Goal: Information Seeking & Learning: Compare options

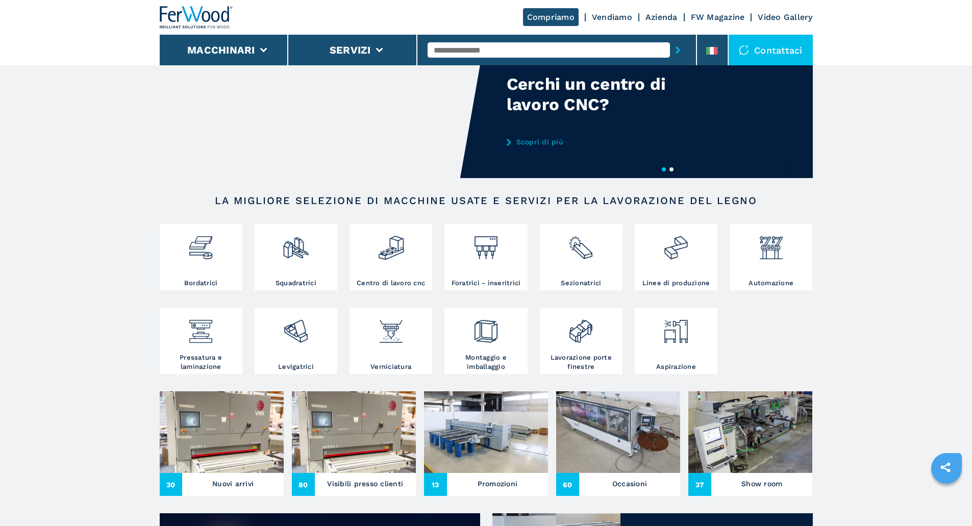
scroll to position [68, 0]
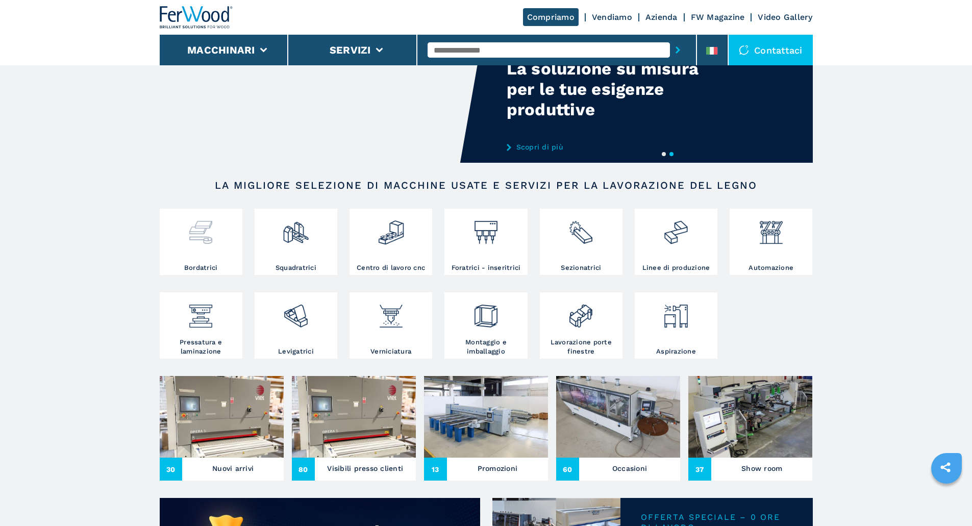
click at [207, 250] on div at bounding box center [201, 237] width 78 height 52
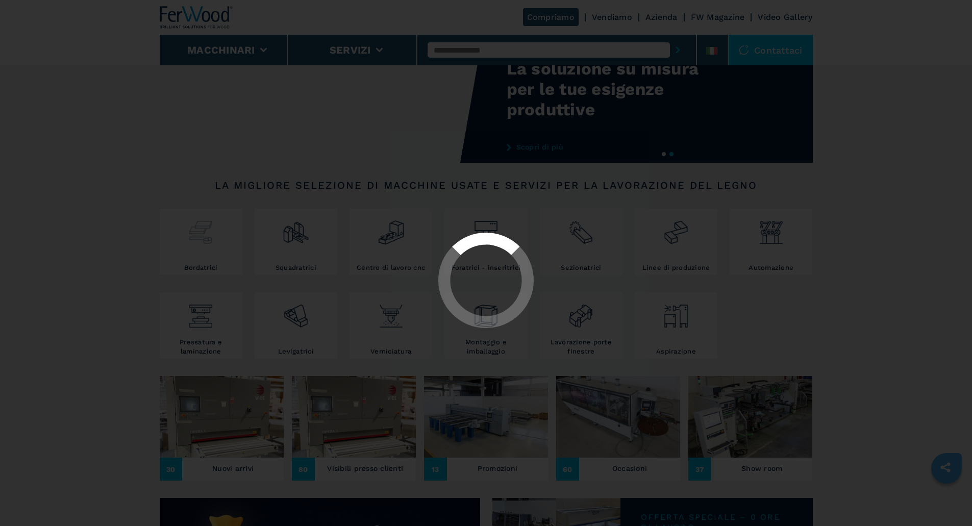
select select "**********"
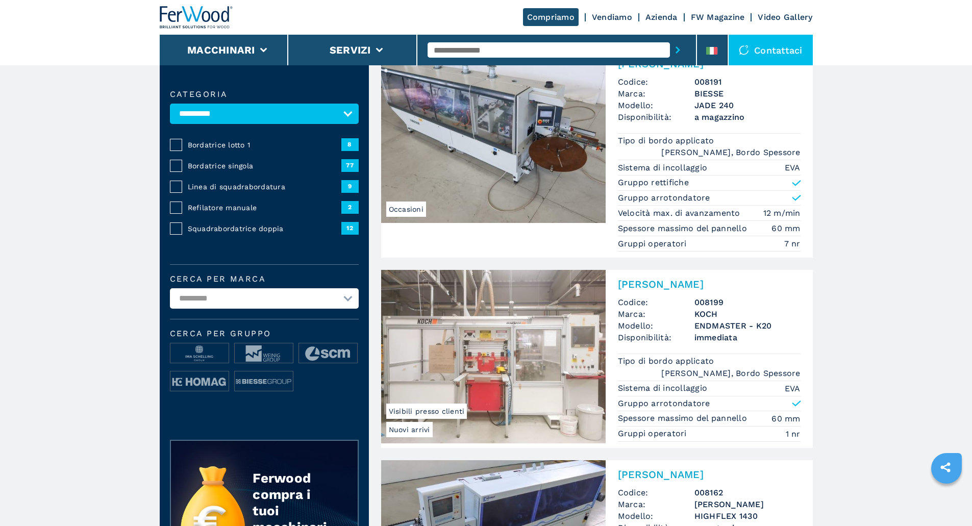
scroll to position [102, 0]
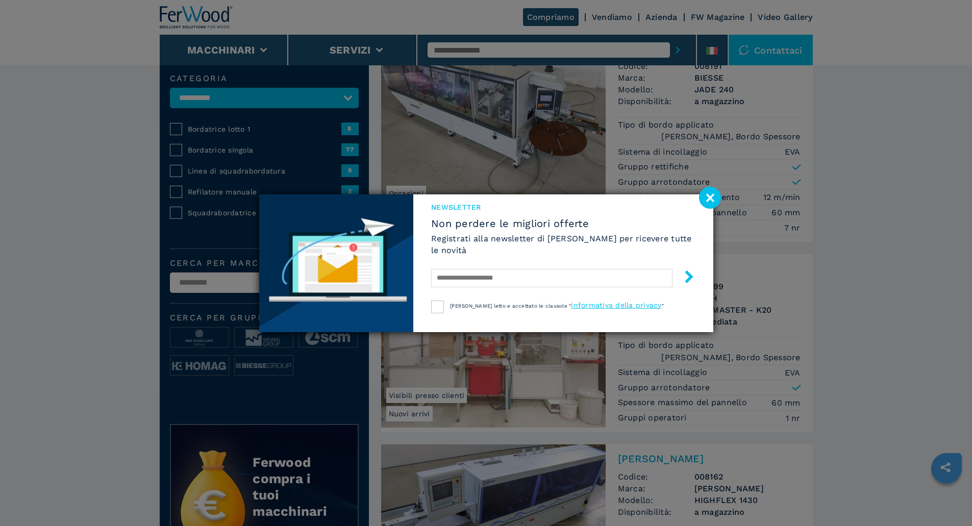
click at [218, 158] on div "NEWSLETTER Non perdere le migliori offerte Registrati alla newsletter di Ferwoo…" at bounding box center [486, 263] width 972 height 526
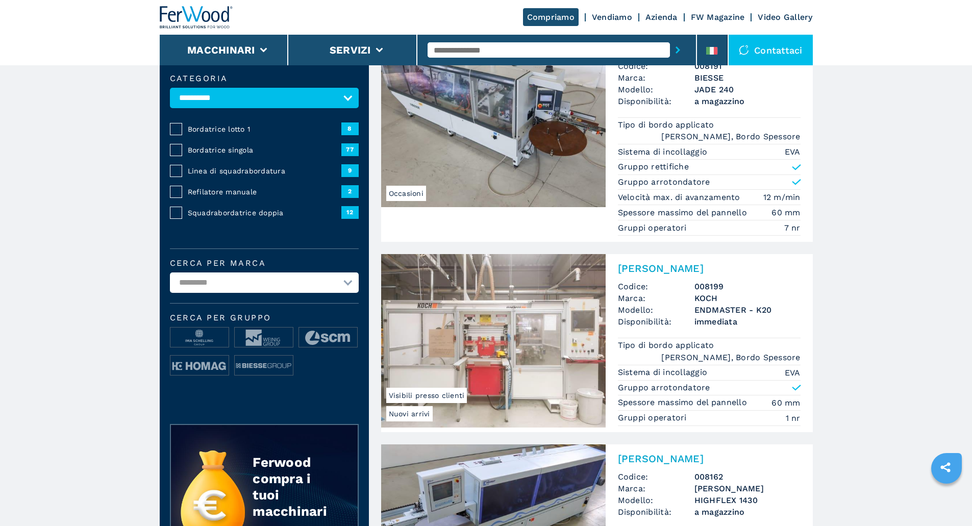
drag, startPoint x: 305, startPoint y: 177, endPoint x: 282, endPoint y: 165, distance: 25.8
drag, startPoint x: 282, startPoint y: 165, endPoint x: 121, endPoint y: 187, distance: 162.8
click at [228, 155] on span "Bordatrice singola" at bounding box center [265, 150] width 154 height 10
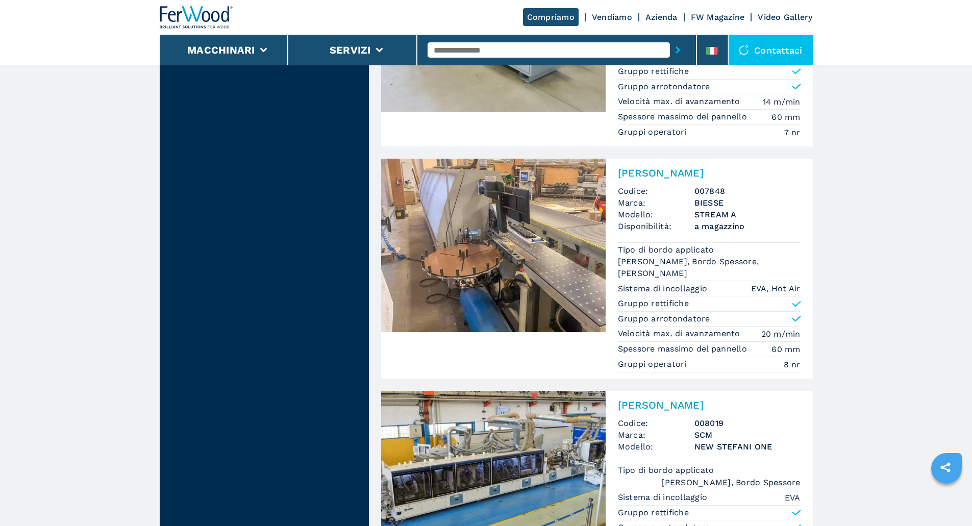
scroll to position [1361, 0]
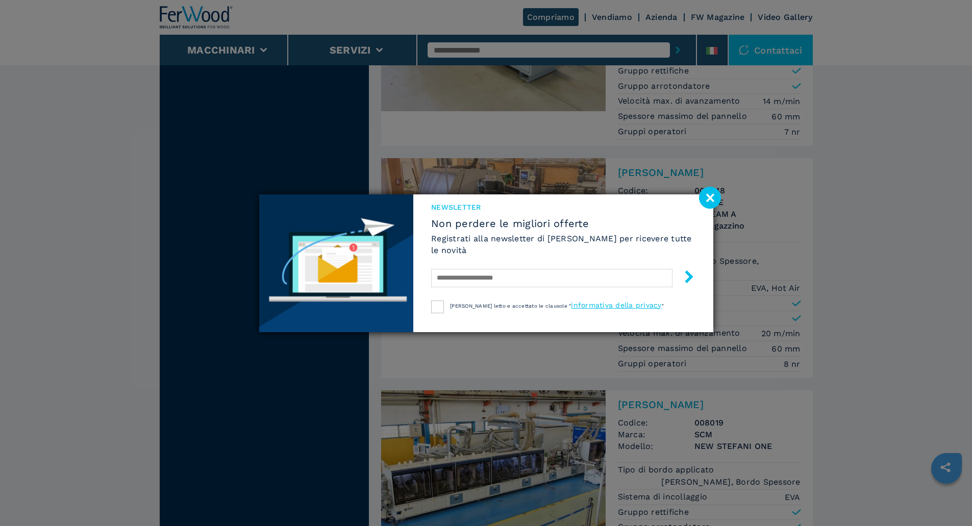
click at [707, 197] on image at bounding box center [710, 198] width 22 height 22
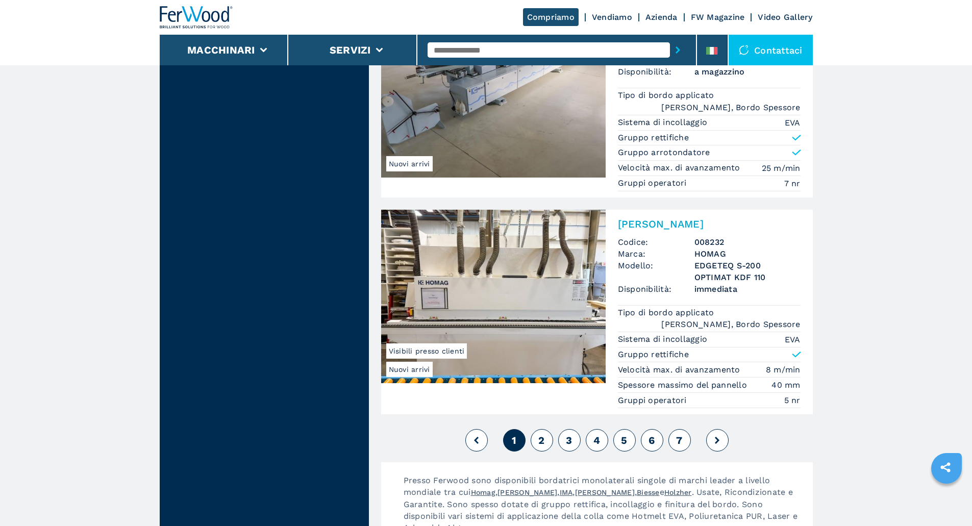
scroll to position [2484, 0]
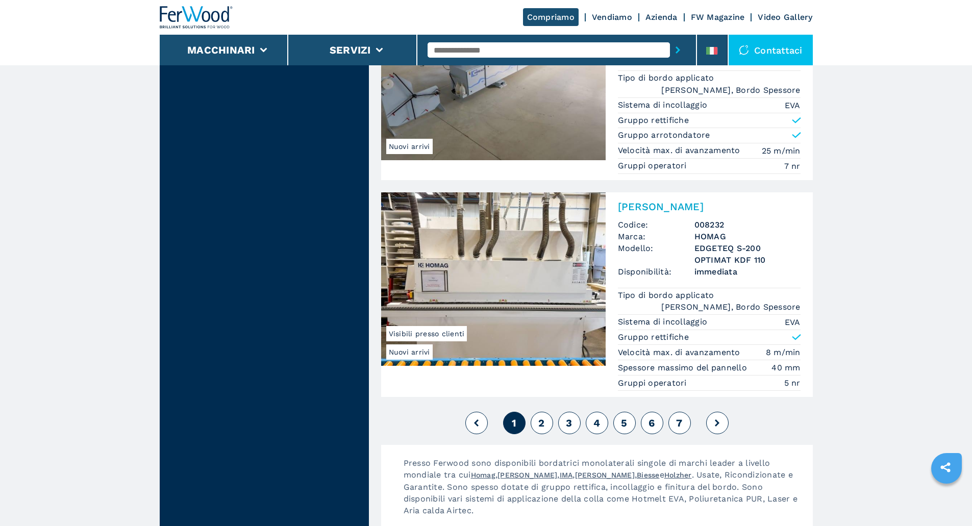
click at [543, 421] on span "2" at bounding box center [541, 423] width 6 height 12
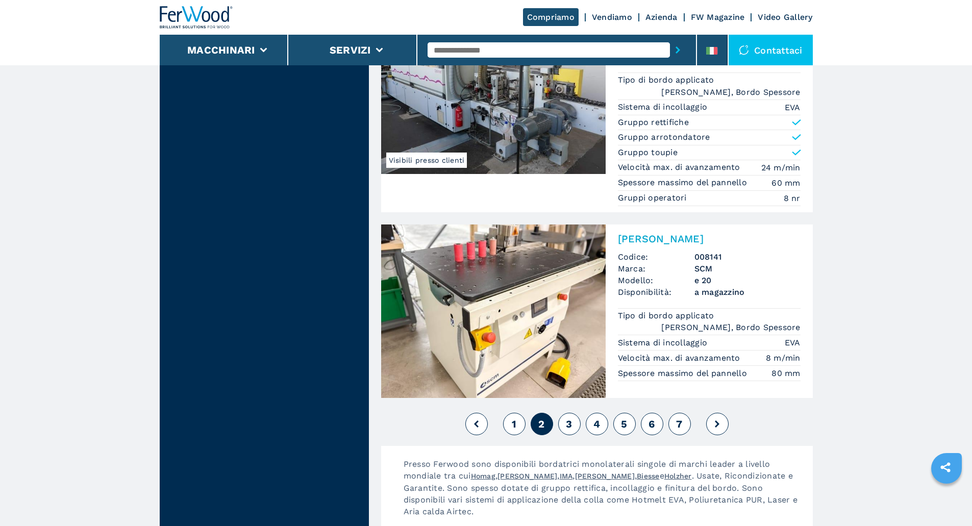
scroll to position [2466, 0]
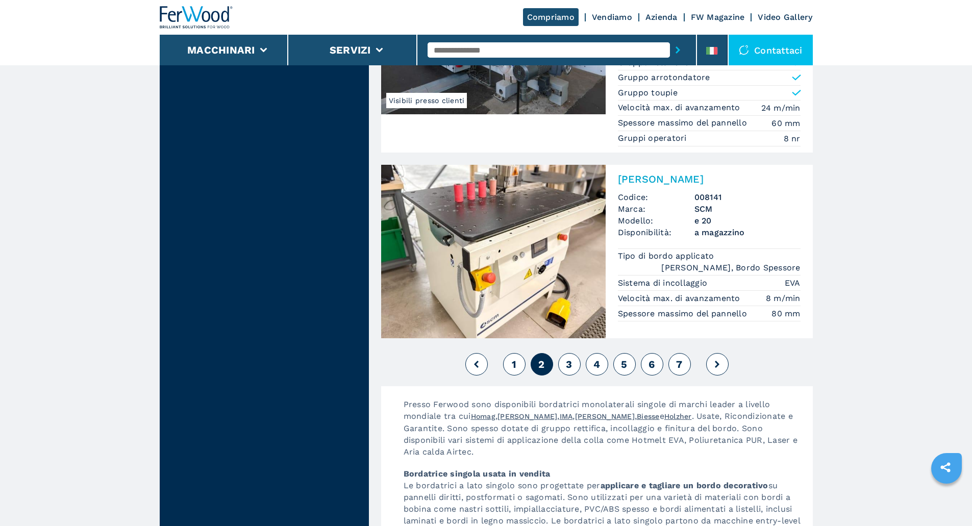
drag, startPoint x: 561, startPoint y: 366, endPoint x: 579, endPoint y: 369, distance: 17.5
click at [561, 366] on button "3" at bounding box center [569, 364] width 22 height 22
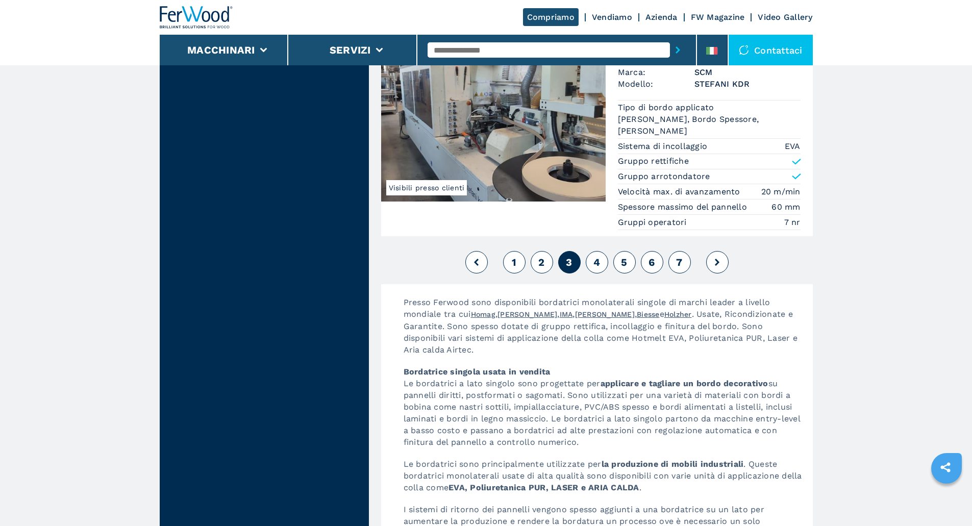
scroll to position [2722, 0]
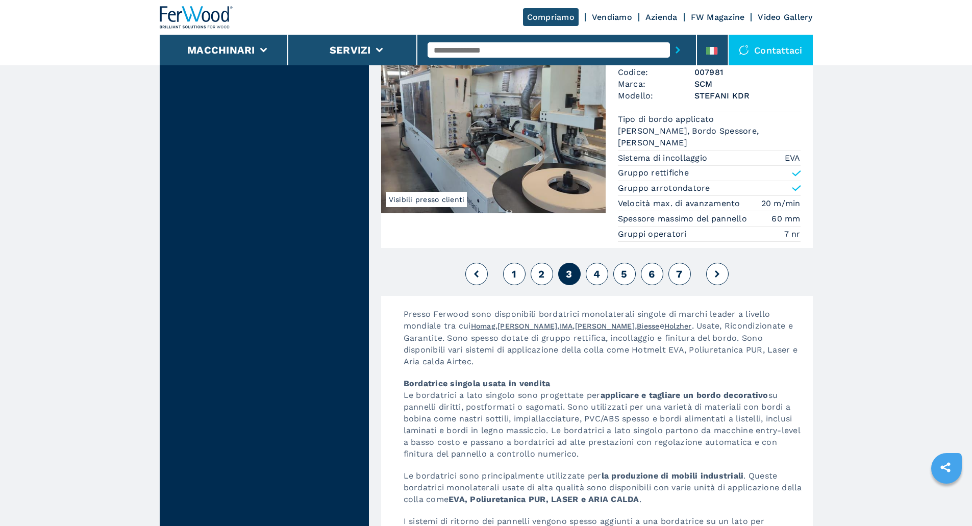
click at [599, 273] on span "4" at bounding box center [597, 274] width 7 height 12
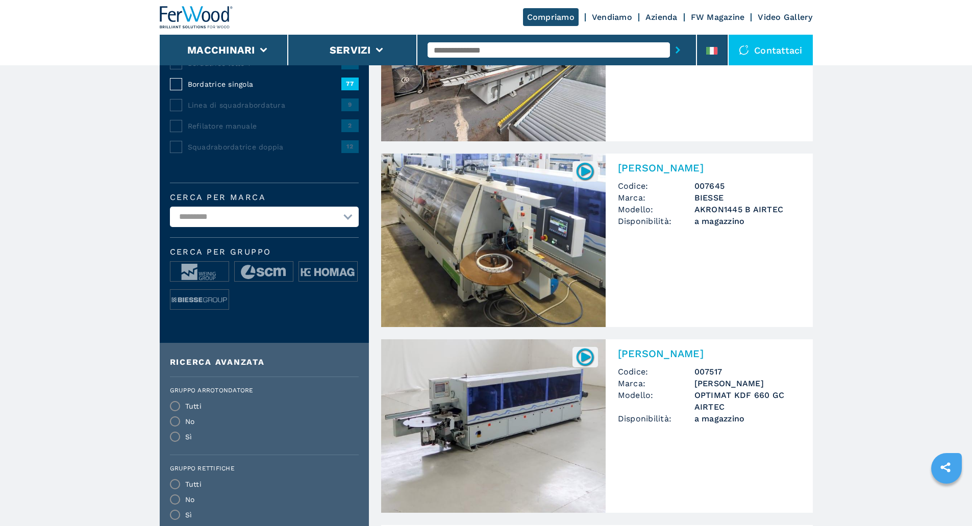
scroll to position [170, 0]
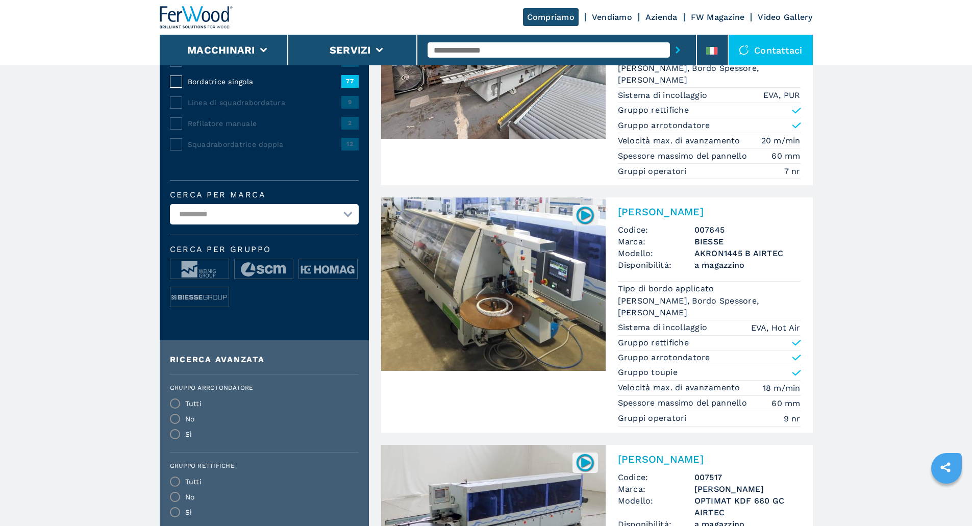
drag, startPoint x: 494, startPoint y: 292, endPoint x: 867, endPoint y: 261, distance: 374.4
drag, startPoint x: 867, startPoint y: 261, endPoint x: 922, endPoint y: 295, distance: 64.8
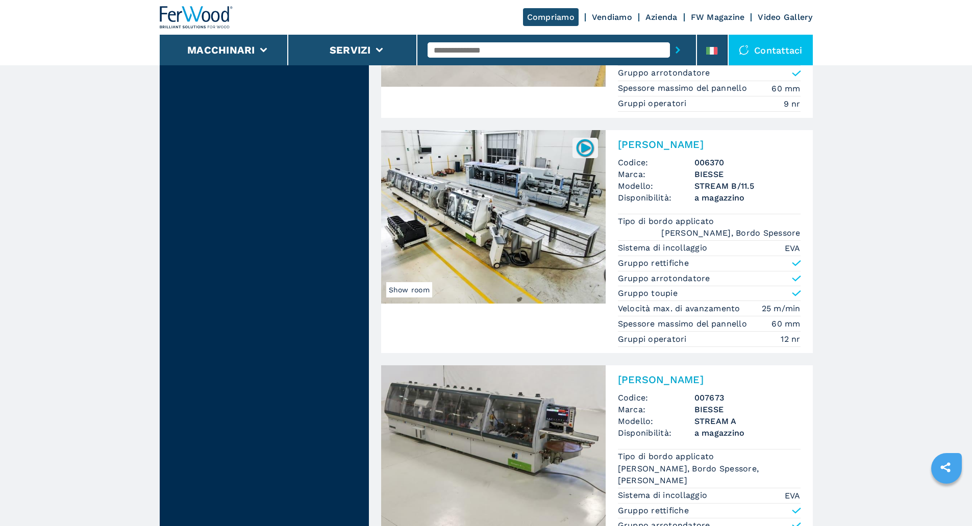
scroll to position [2280, 0]
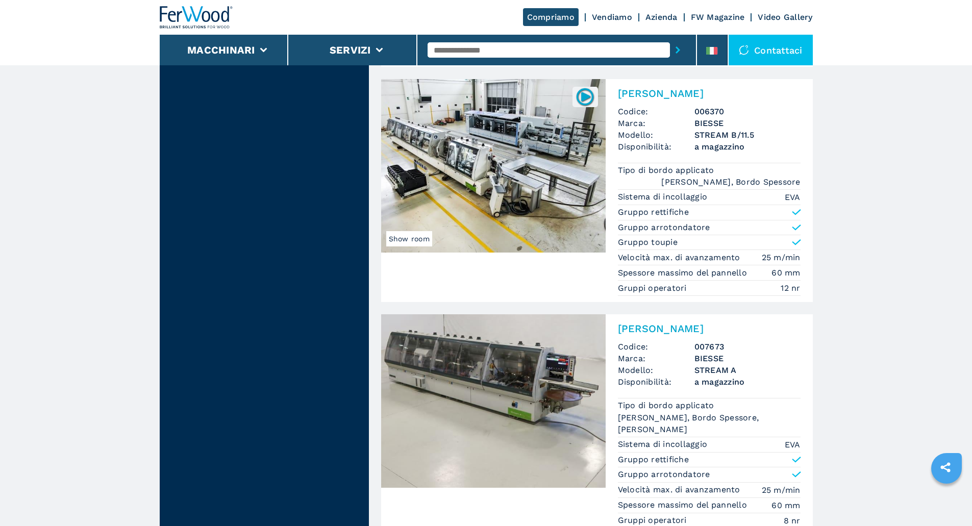
drag, startPoint x: 559, startPoint y: 251, endPoint x: 883, endPoint y: 251, distance: 323.6
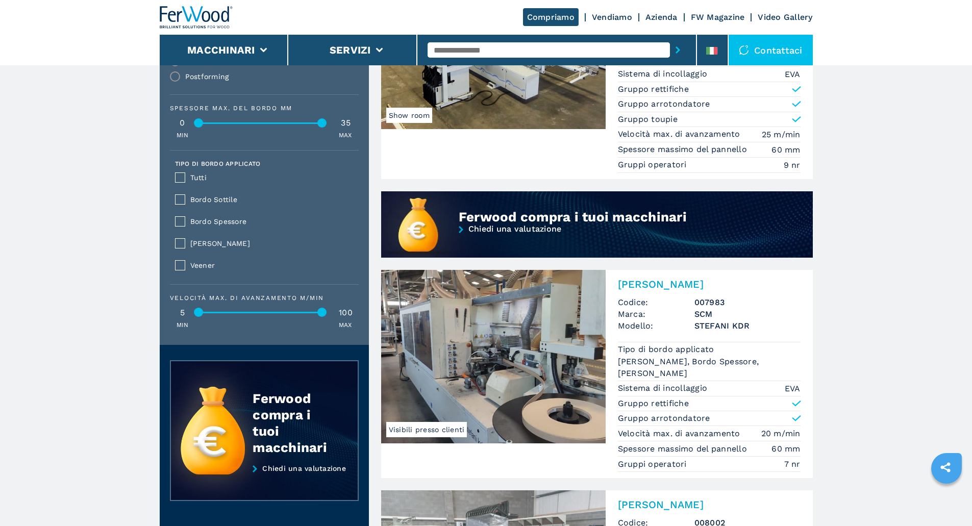
scroll to position [969, 0]
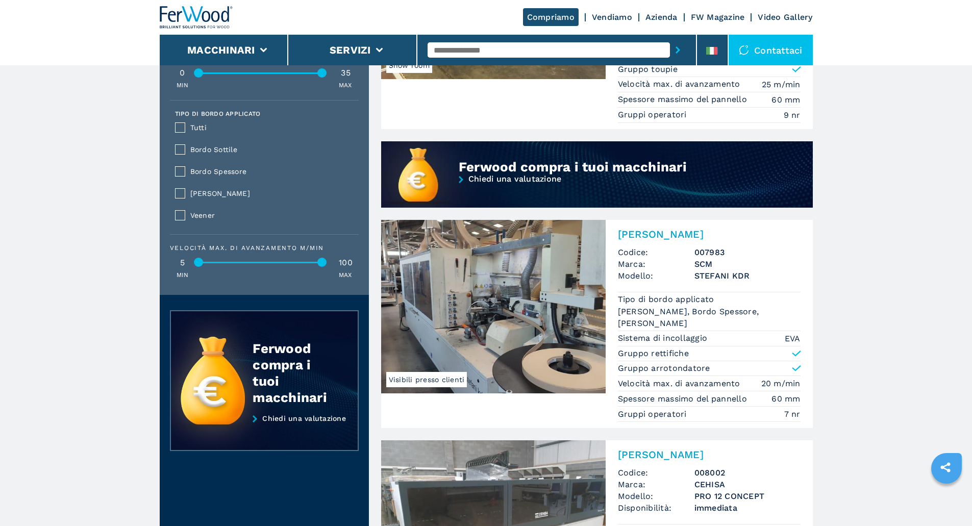
drag, startPoint x: 880, startPoint y: 229, endPoint x: 901, endPoint y: 198, distance: 37.5
click at [491, 289] on img at bounding box center [493, 307] width 225 height 174
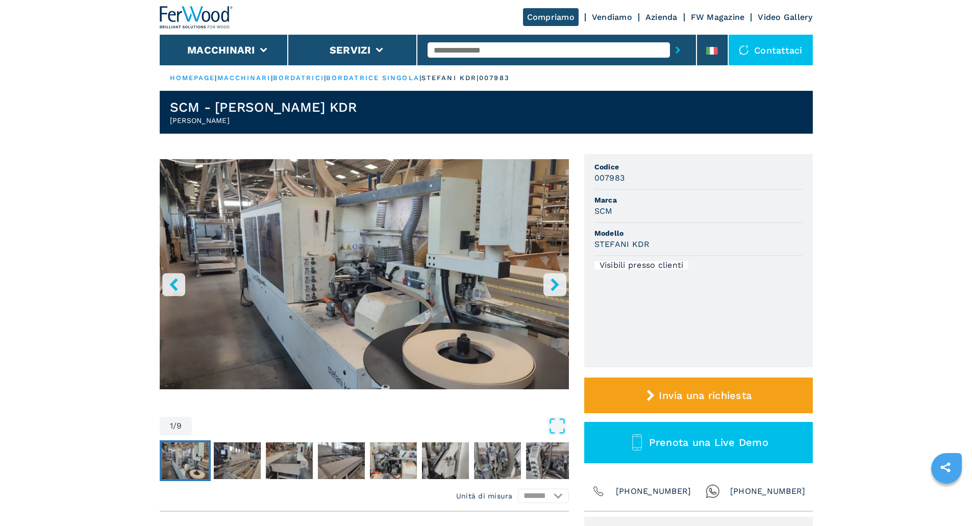
click at [561, 288] on icon "right-button" at bounding box center [555, 284] width 13 height 13
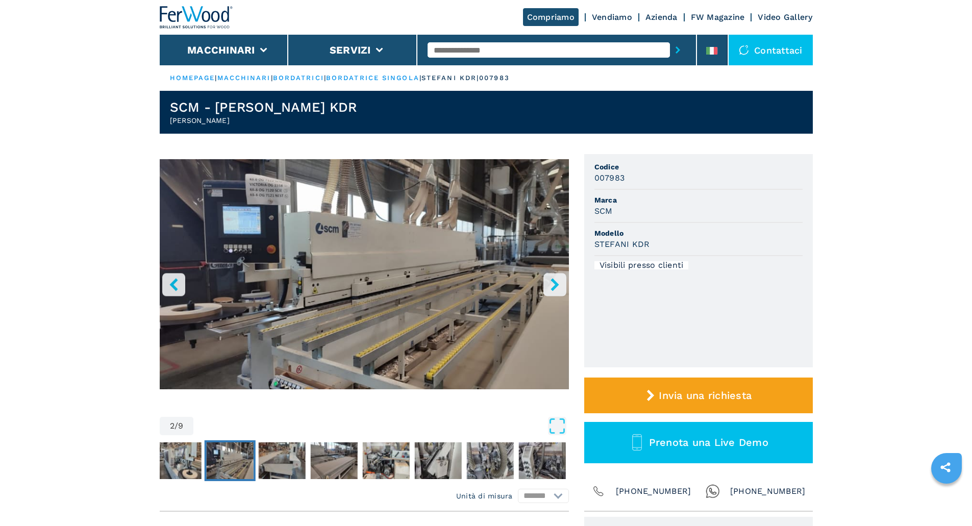
click at [561, 288] on icon "right-button" at bounding box center [555, 284] width 13 height 13
click at [556, 283] on icon "right-button" at bounding box center [555, 284] width 8 height 13
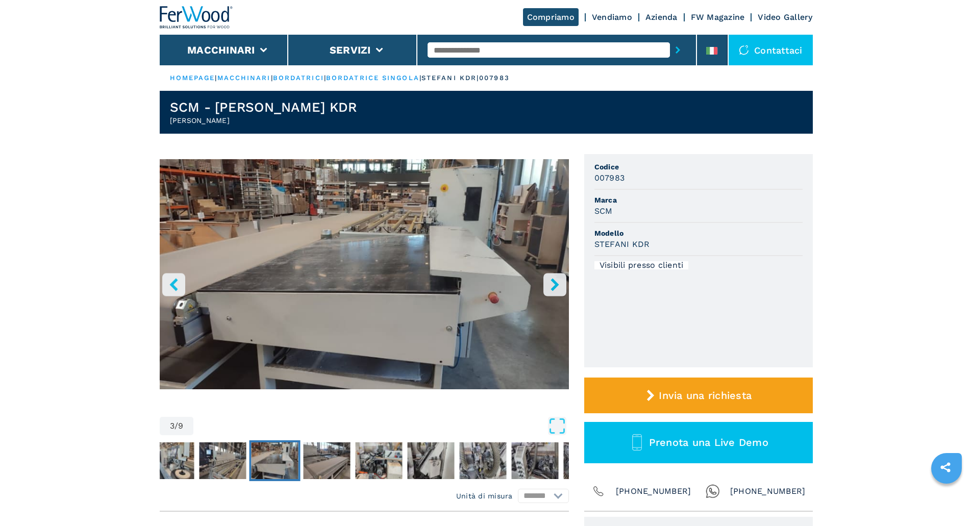
click at [556, 283] on icon "right-button" at bounding box center [555, 284] width 8 height 13
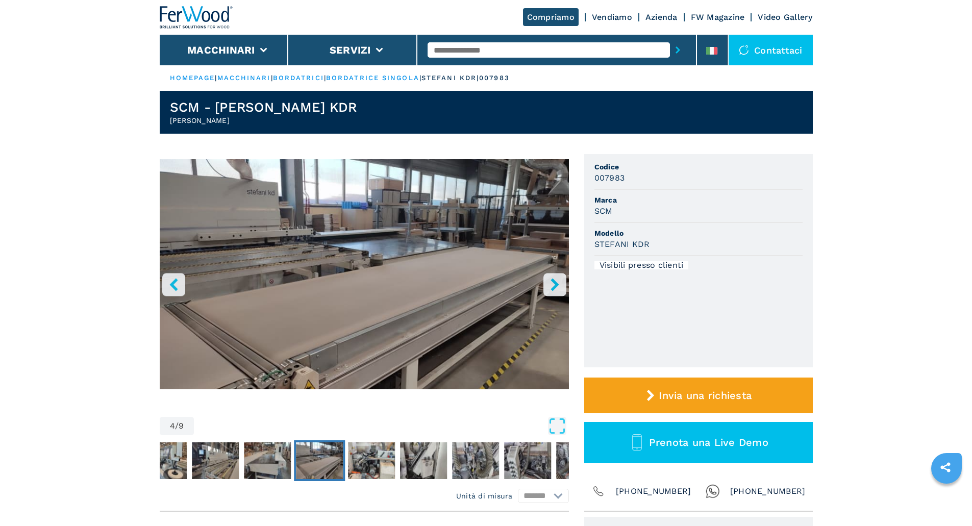
click at [556, 283] on icon "right-button" at bounding box center [555, 284] width 8 height 13
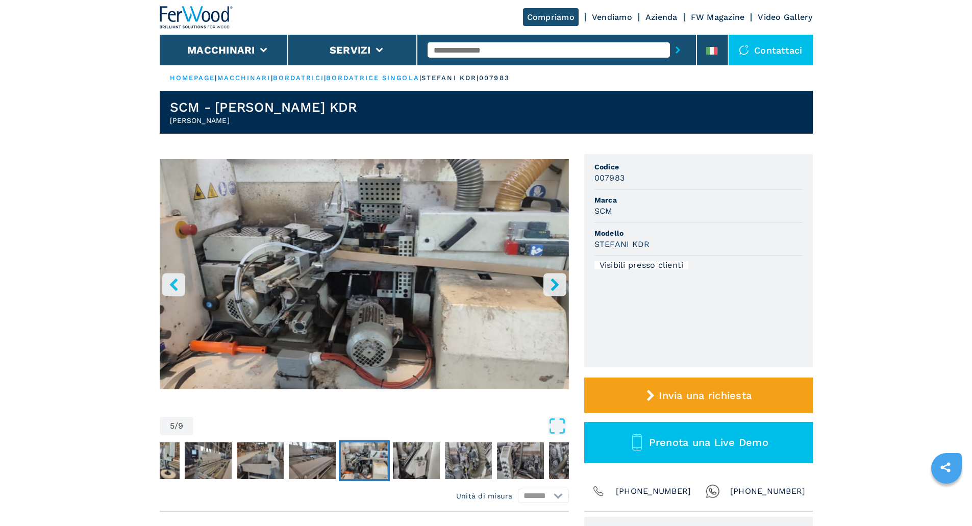
click at [556, 283] on icon "right-button" at bounding box center [555, 284] width 8 height 13
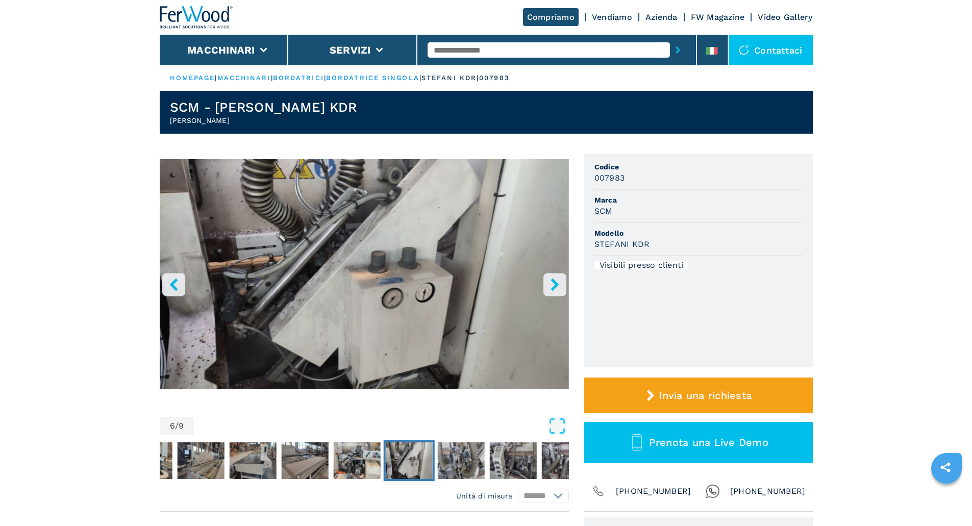
click at [556, 283] on icon "right-button" at bounding box center [555, 284] width 8 height 13
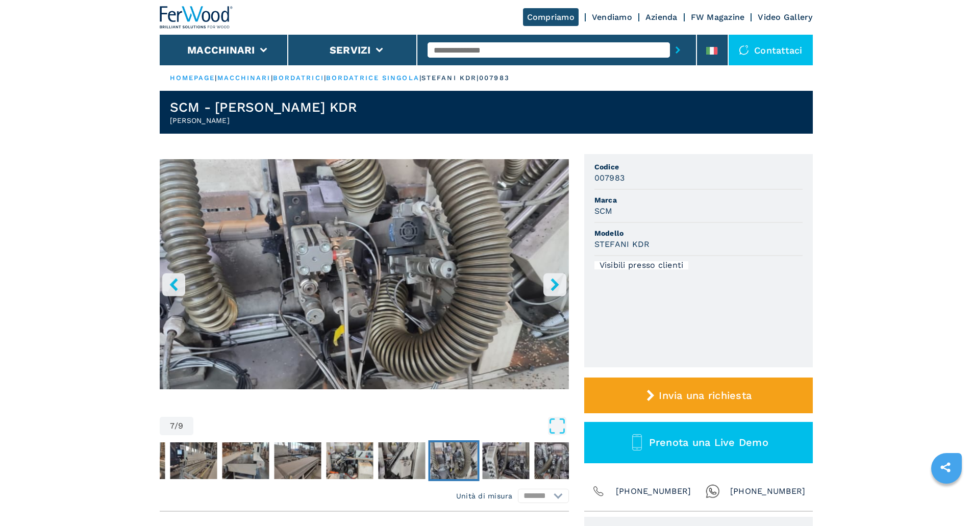
click at [556, 283] on icon "right-button" at bounding box center [555, 284] width 8 height 13
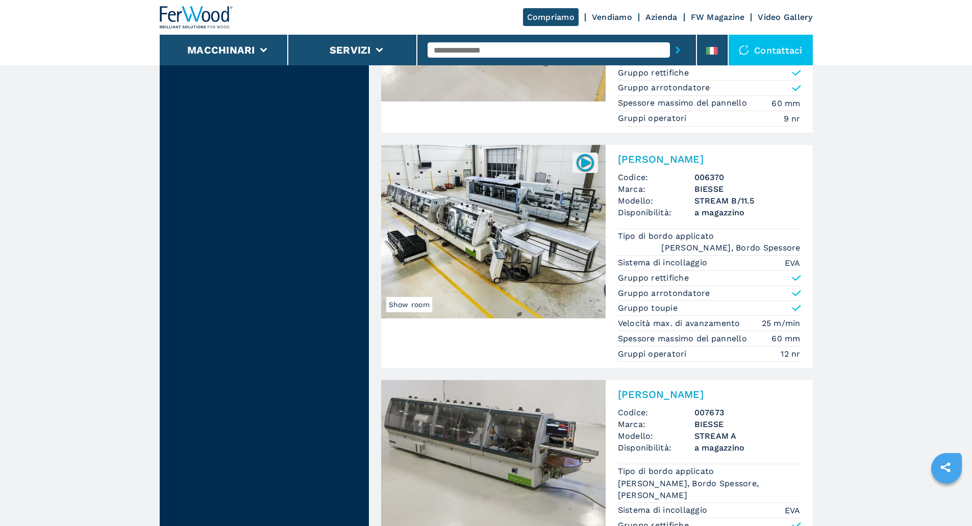
scroll to position [2258, 0]
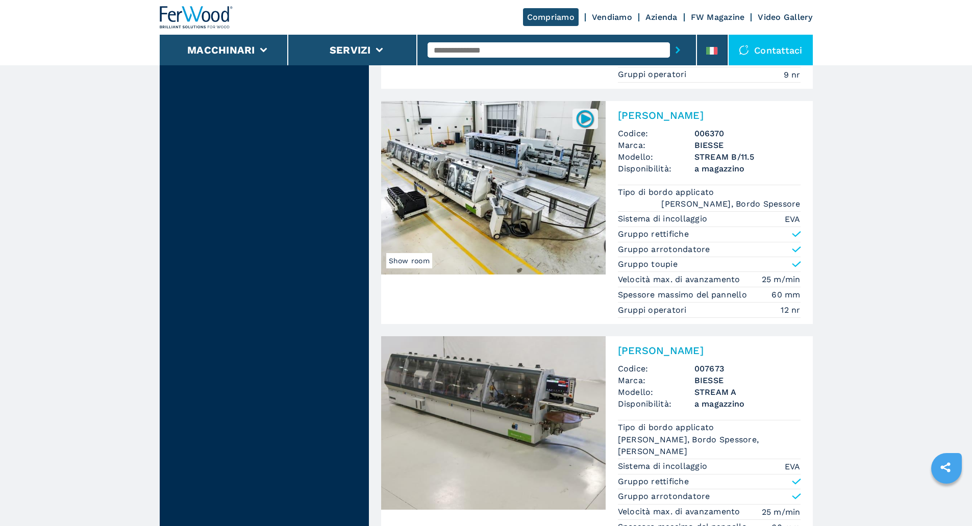
drag, startPoint x: 531, startPoint y: 247, endPoint x: 852, endPoint y: 215, distance: 323.2
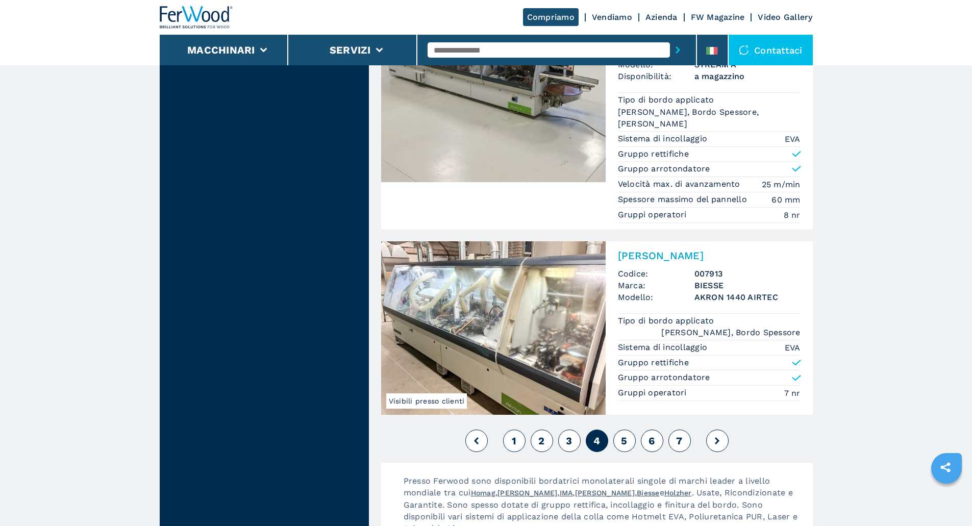
scroll to position [2701, 0]
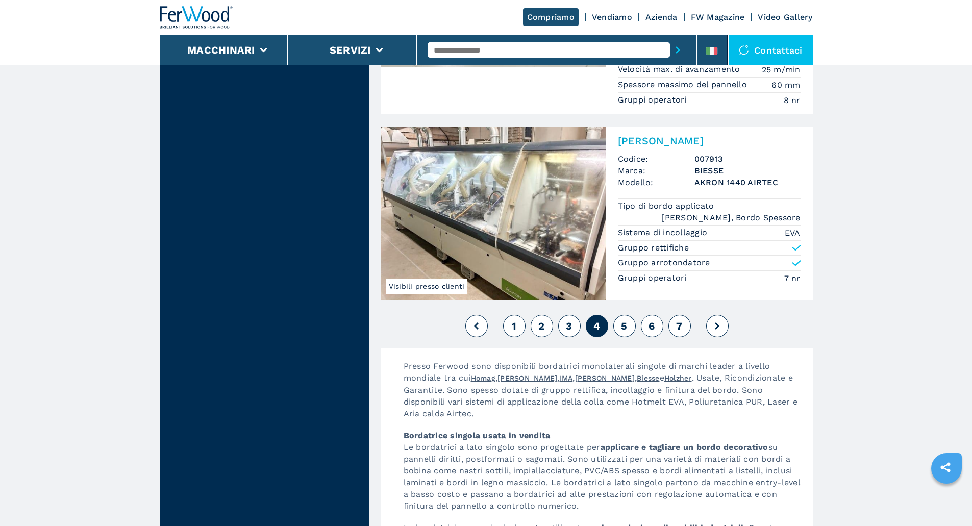
click at [625, 320] on span "5" at bounding box center [624, 326] width 6 height 12
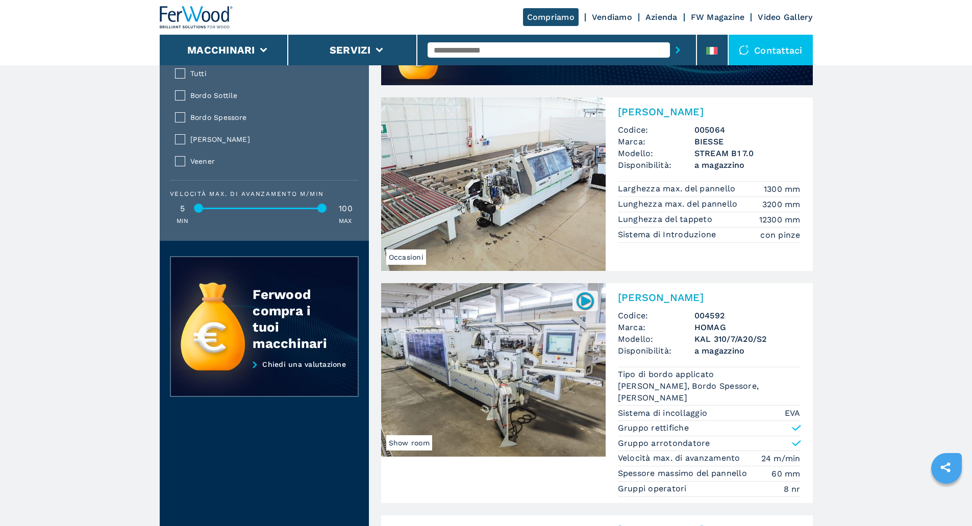
scroll to position [1055, 0]
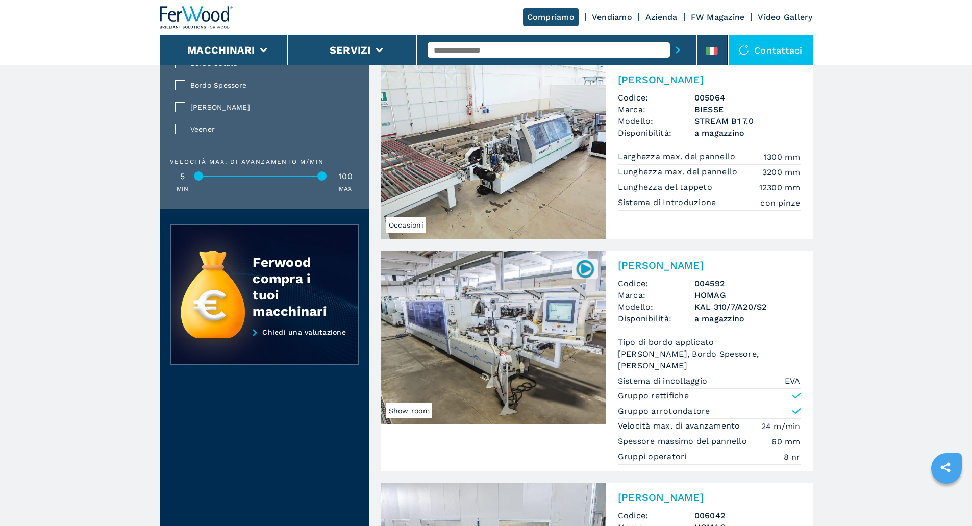
click at [564, 173] on img at bounding box center [493, 152] width 225 height 174
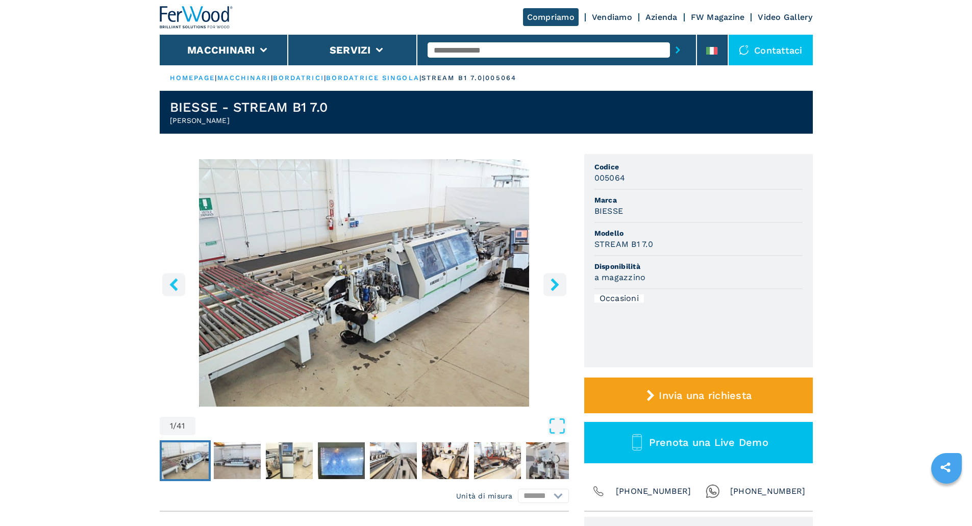
click at [553, 281] on icon "right-button" at bounding box center [555, 284] width 8 height 13
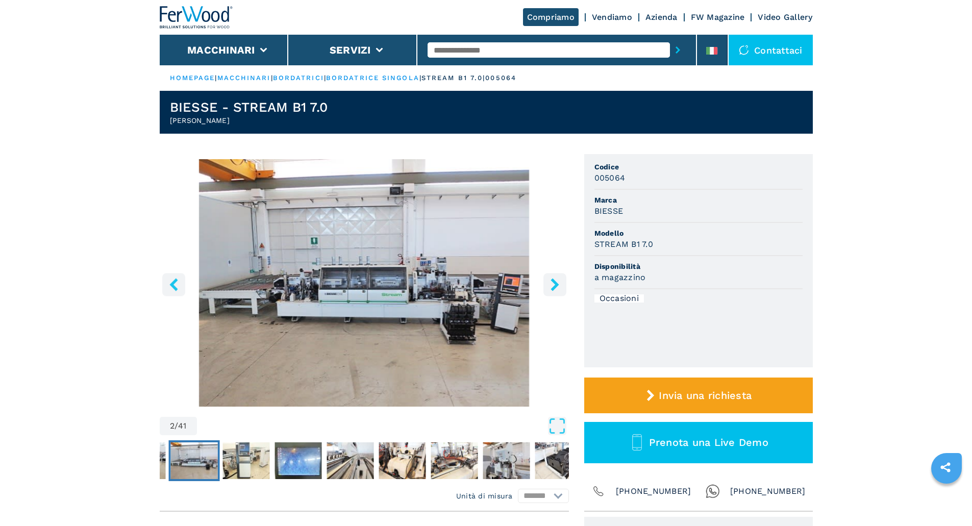
click at [553, 281] on icon "right-button" at bounding box center [555, 284] width 8 height 13
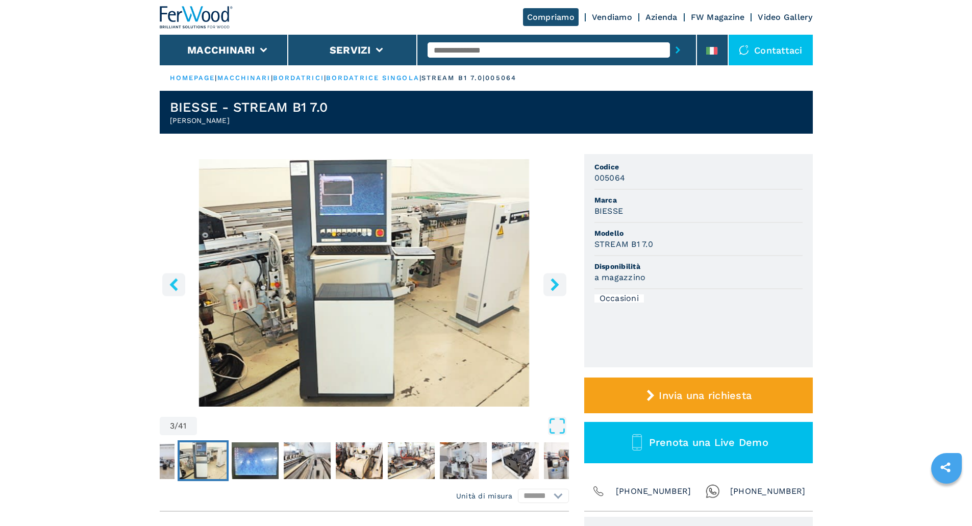
click at [553, 281] on icon "right-button" at bounding box center [555, 284] width 8 height 13
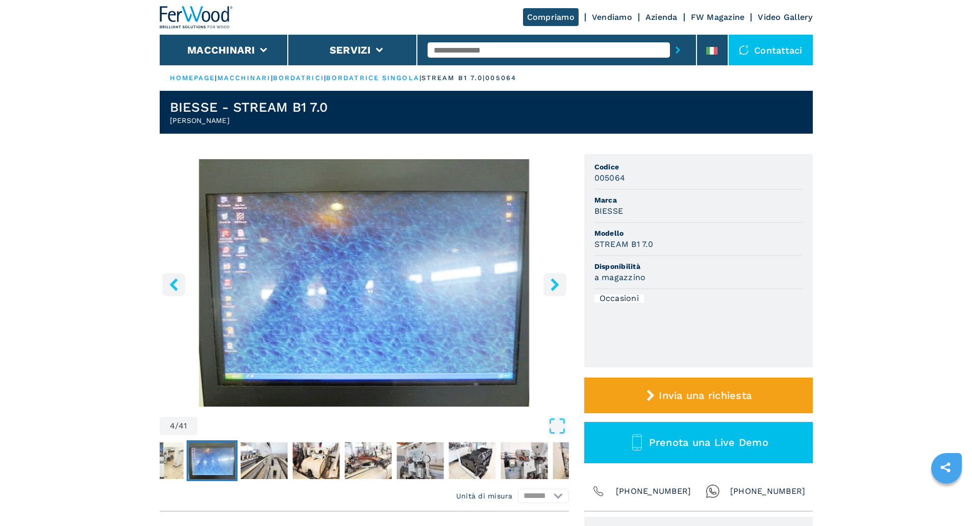
click at [553, 281] on icon "right-button" at bounding box center [555, 284] width 8 height 13
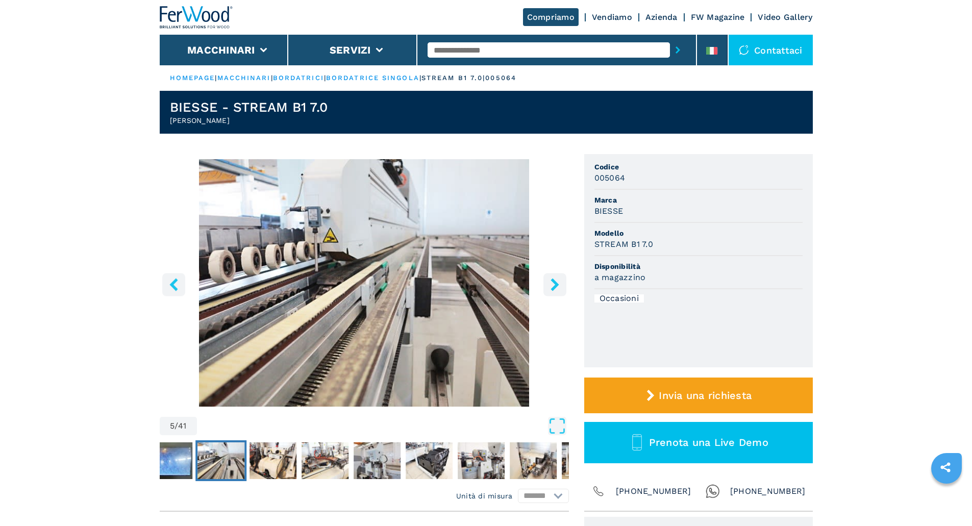
click at [553, 281] on icon "right-button" at bounding box center [555, 284] width 8 height 13
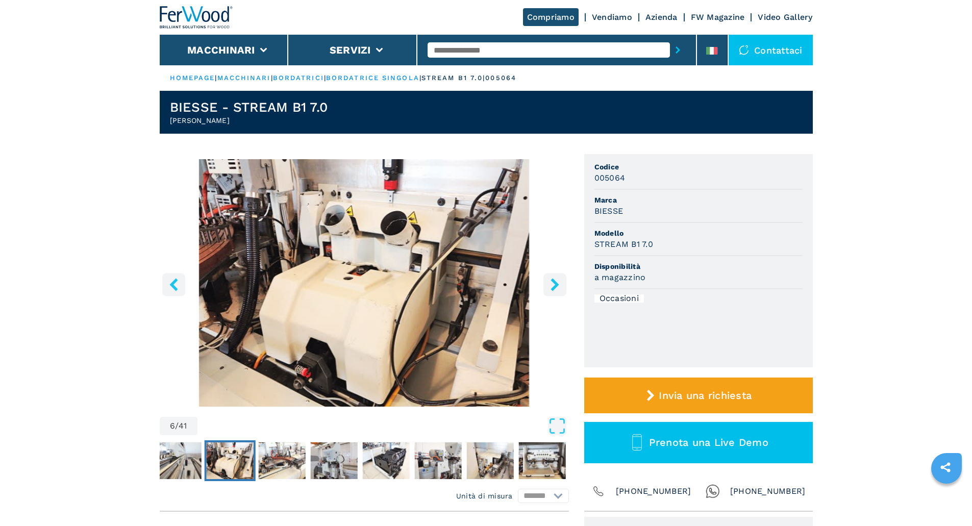
click at [553, 281] on icon "right-button" at bounding box center [555, 284] width 8 height 13
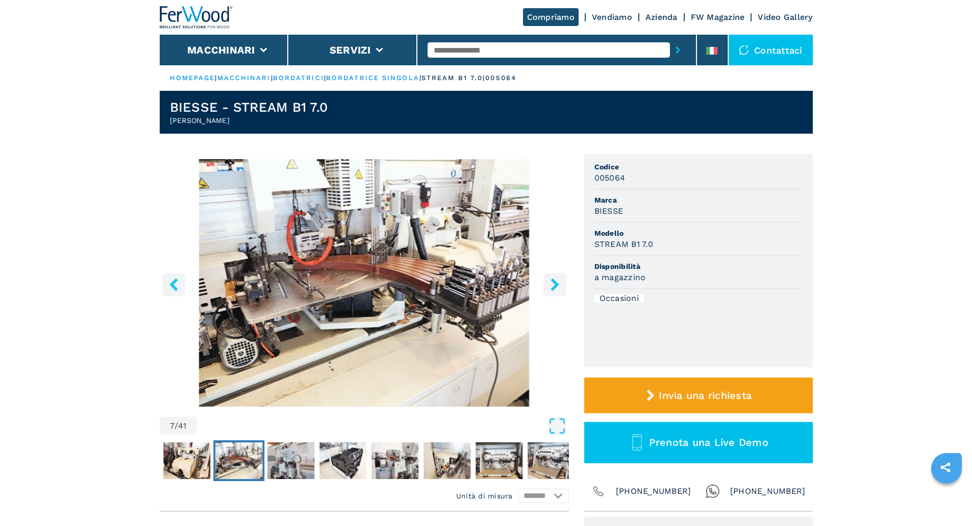
click at [553, 281] on icon "right-button" at bounding box center [555, 284] width 8 height 13
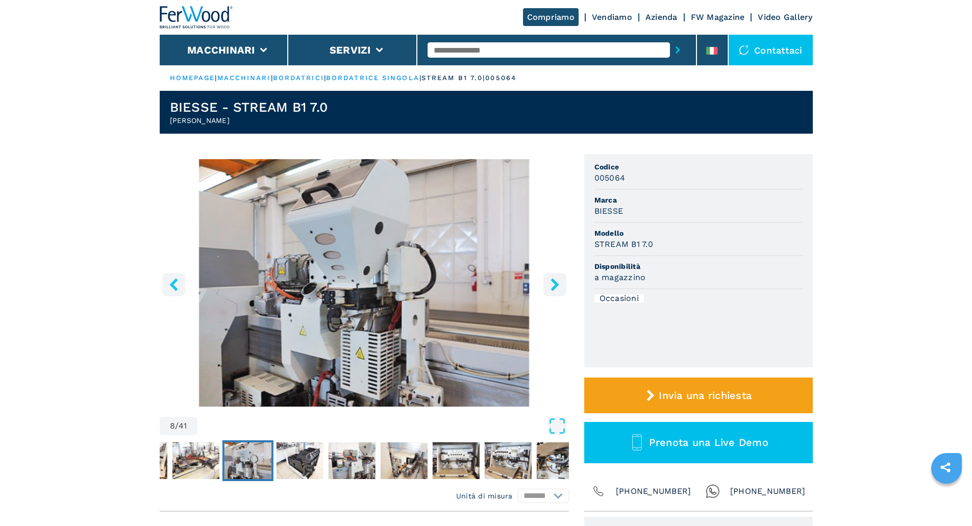
click at [553, 281] on icon "right-button" at bounding box center [555, 284] width 8 height 13
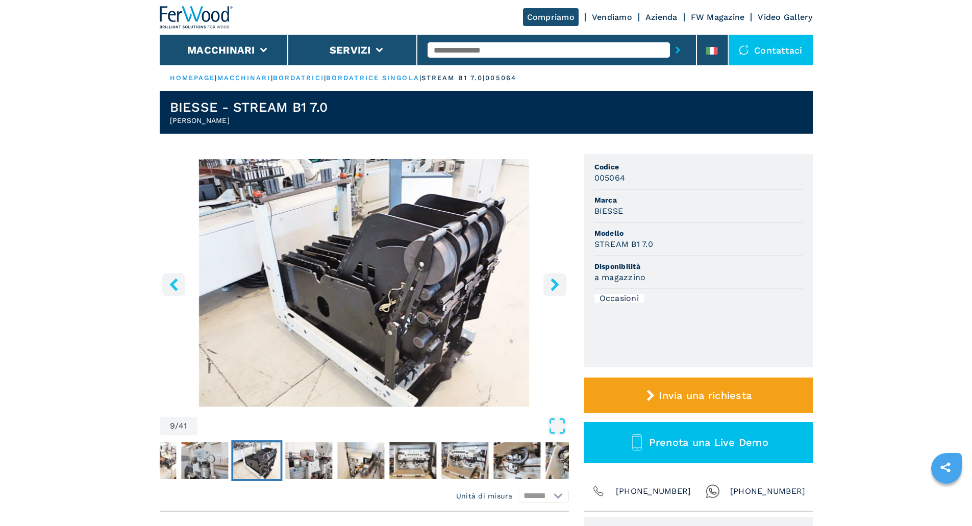
click at [553, 281] on icon "right-button" at bounding box center [555, 284] width 8 height 13
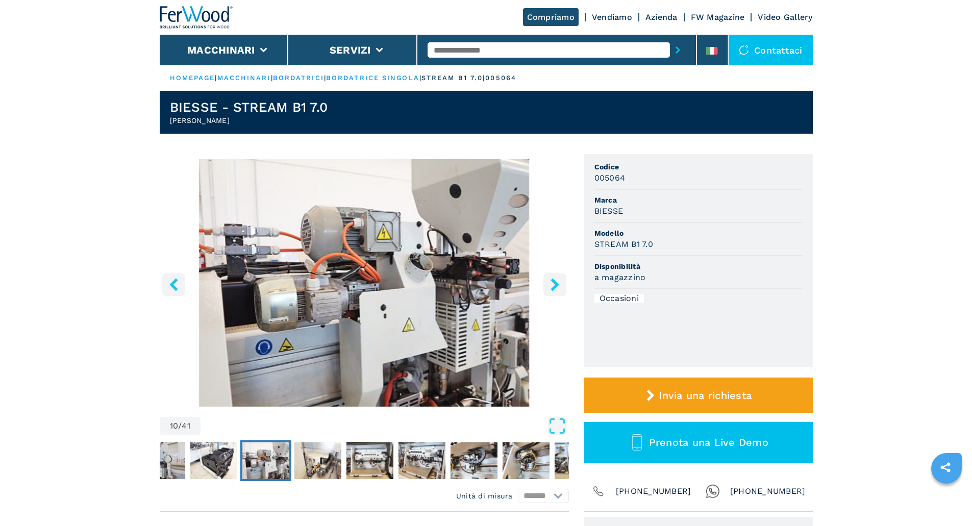
click at [553, 281] on icon "right-button" at bounding box center [555, 284] width 8 height 13
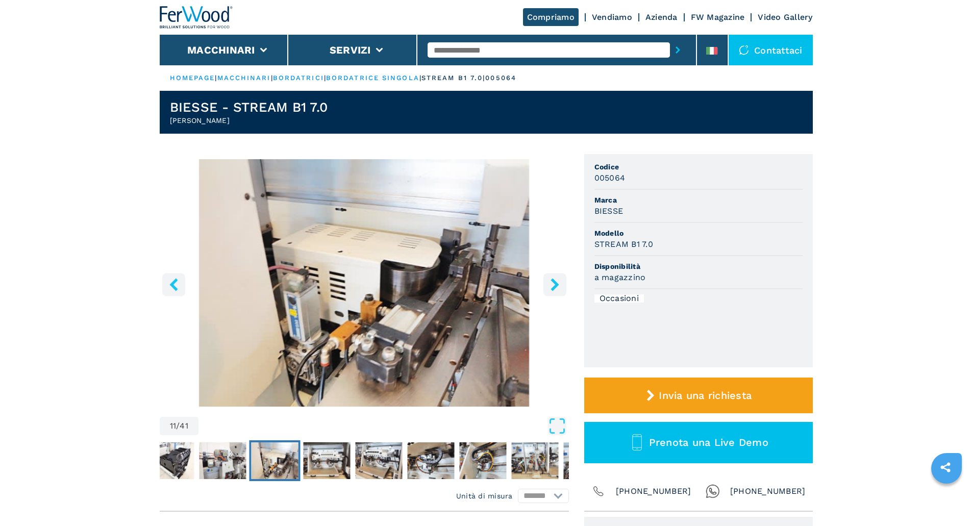
click at [553, 281] on icon "right-button" at bounding box center [555, 284] width 8 height 13
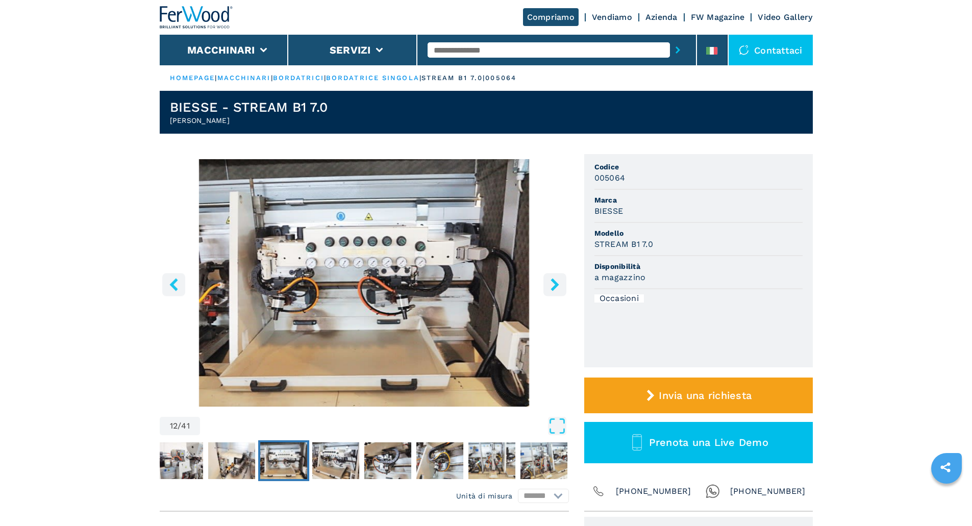
click at [553, 281] on icon "right-button" at bounding box center [555, 284] width 8 height 13
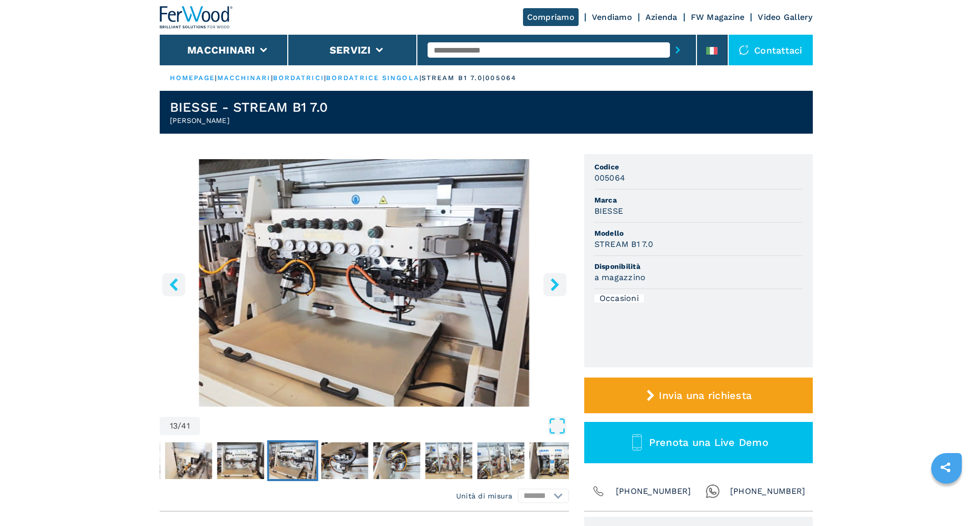
click at [553, 281] on icon "right-button" at bounding box center [555, 284] width 8 height 13
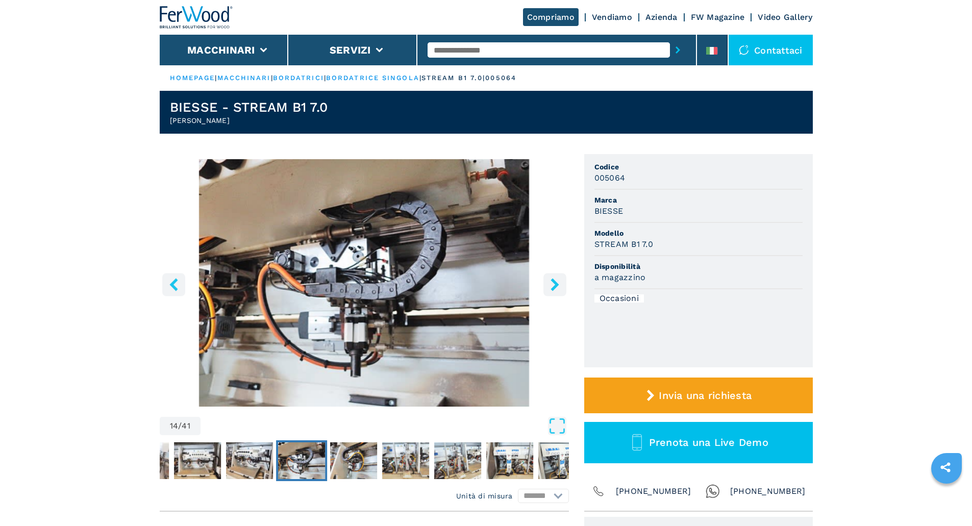
click at [553, 281] on icon "right-button" at bounding box center [555, 284] width 8 height 13
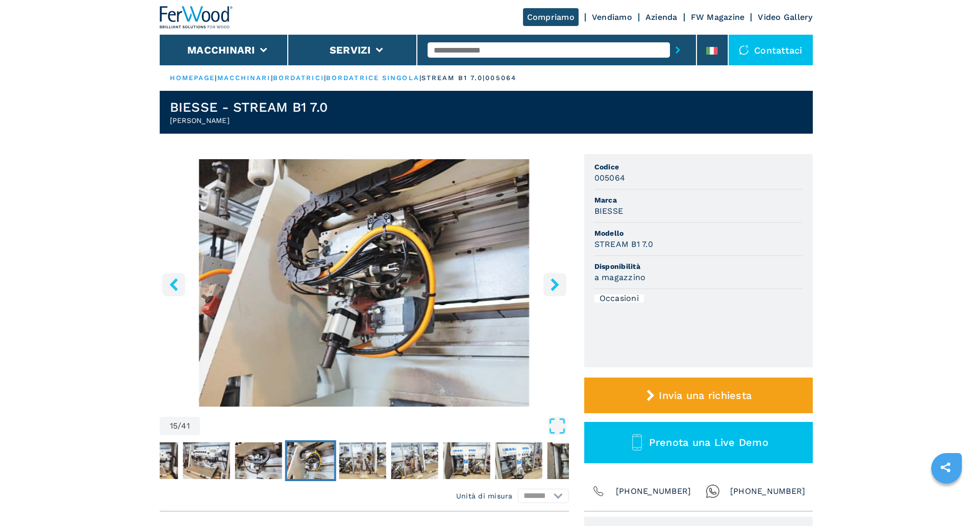
click at [553, 281] on icon "right-button" at bounding box center [555, 284] width 8 height 13
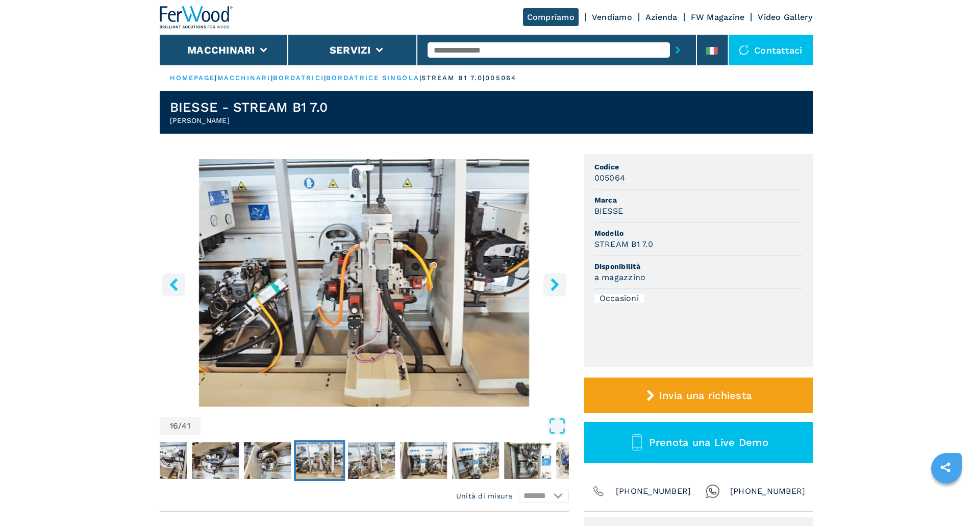
click at [553, 281] on icon "right-button" at bounding box center [555, 284] width 8 height 13
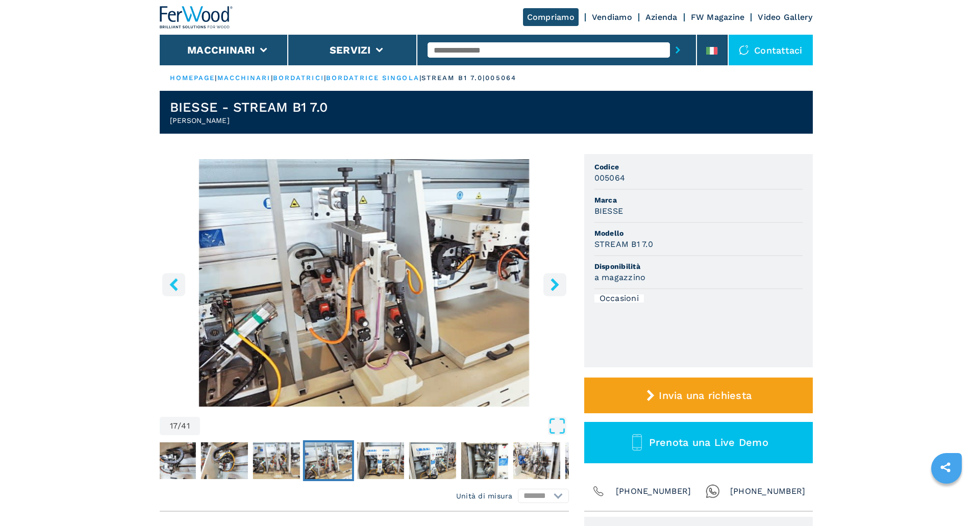
click at [553, 281] on icon "right-button" at bounding box center [555, 284] width 8 height 13
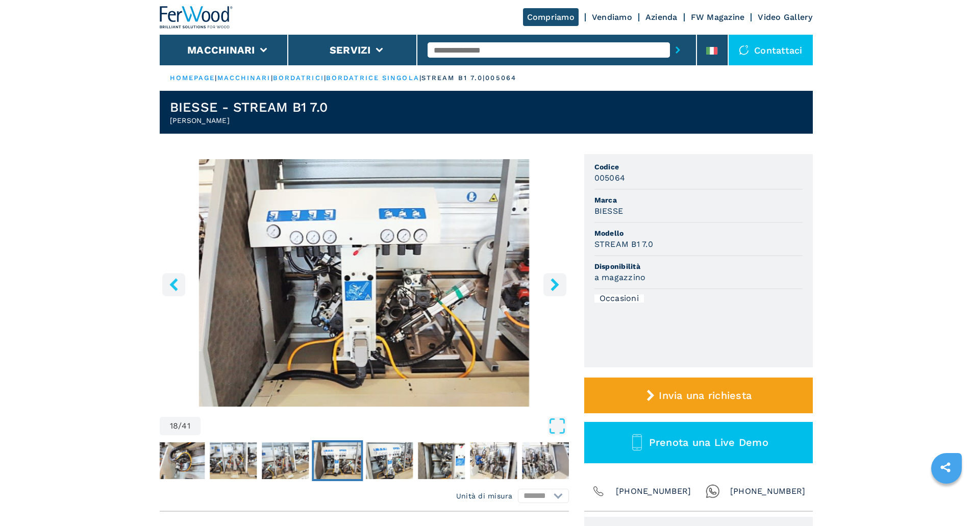
click at [553, 281] on icon "right-button" at bounding box center [555, 284] width 8 height 13
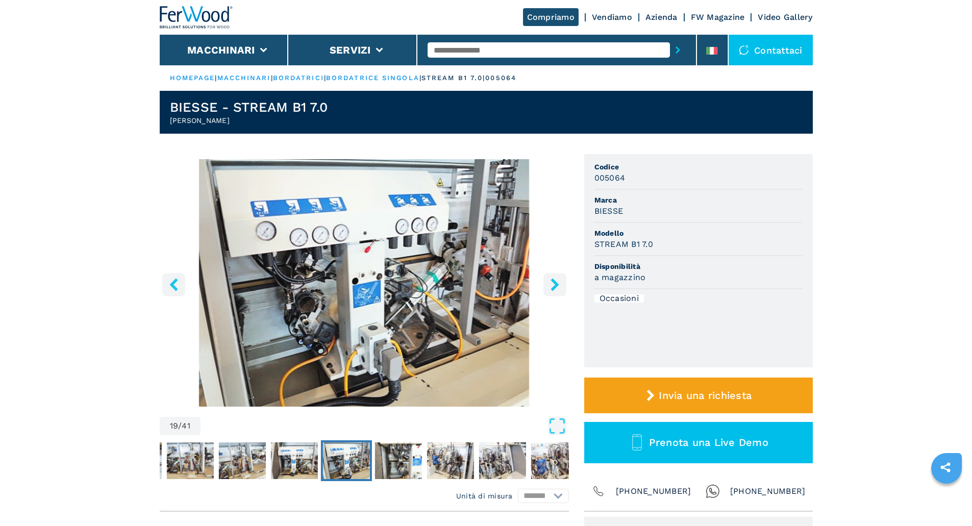
click at [553, 281] on icon "right-button" at bounding box center [555, 284] width 8 height 13
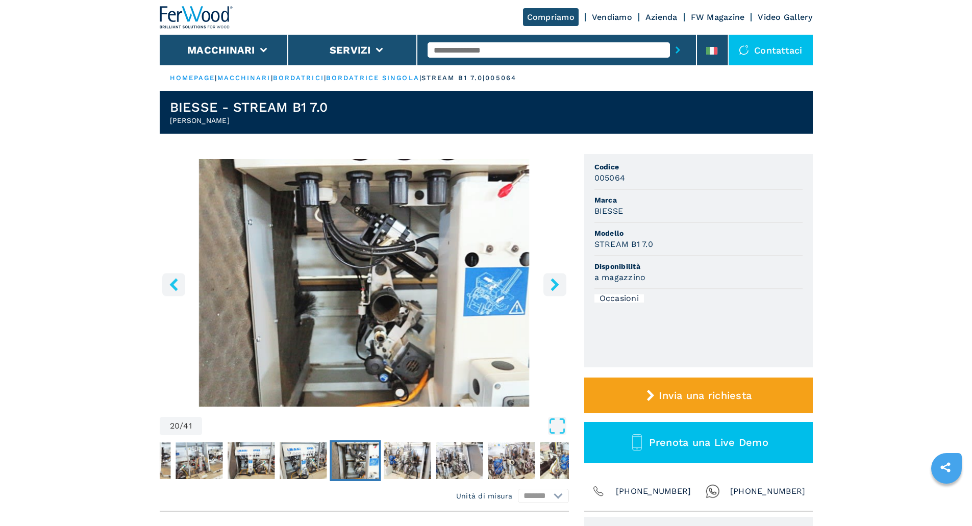
click at [553, 281] on icon "right-button" at bounding box center [555, 284] width 8 height 13
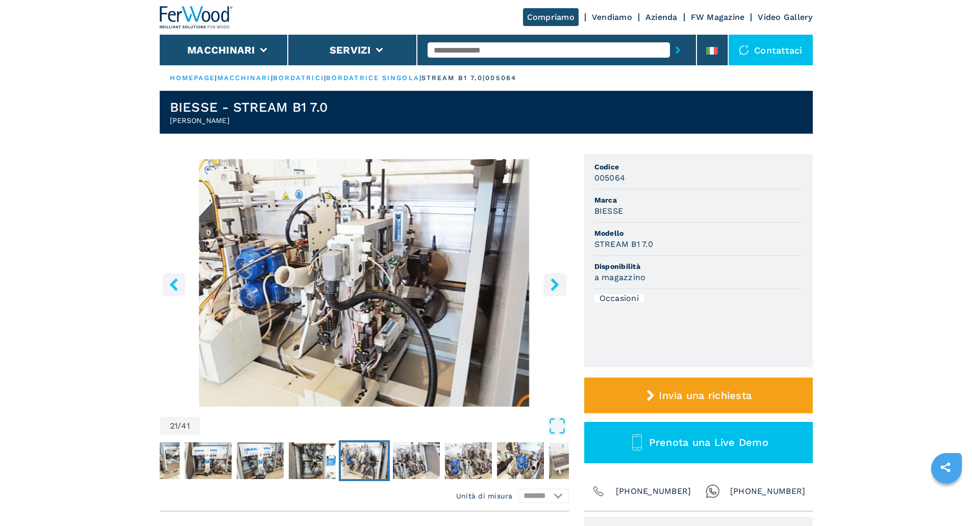
click at [553, 281] on icon "right-button" at bounding box center [555, 284] width 8 height 13
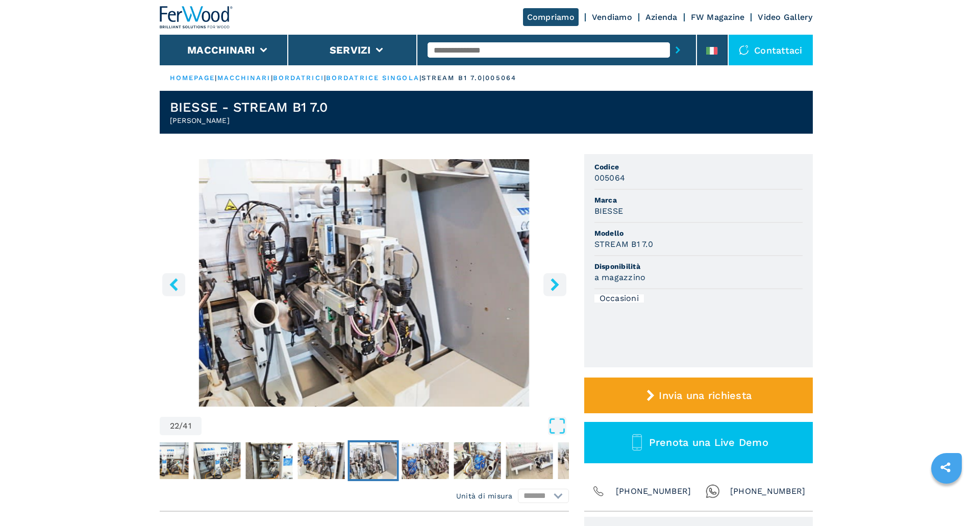
click at [553, 281] on icon "right-button" at bounding box center [555, 284] width 8 height 13
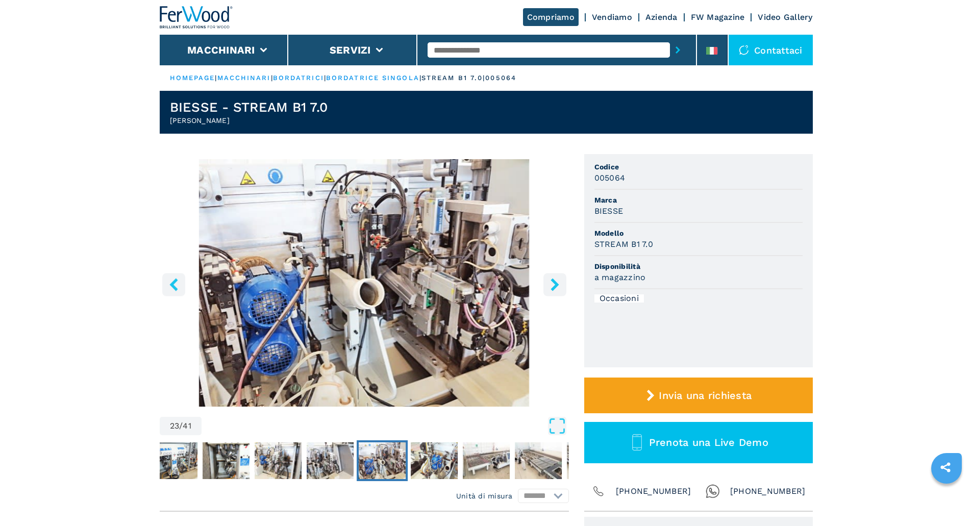
click at [553, 281] on icon "right-button" at bounding box center [555, 284] width 8 height 13
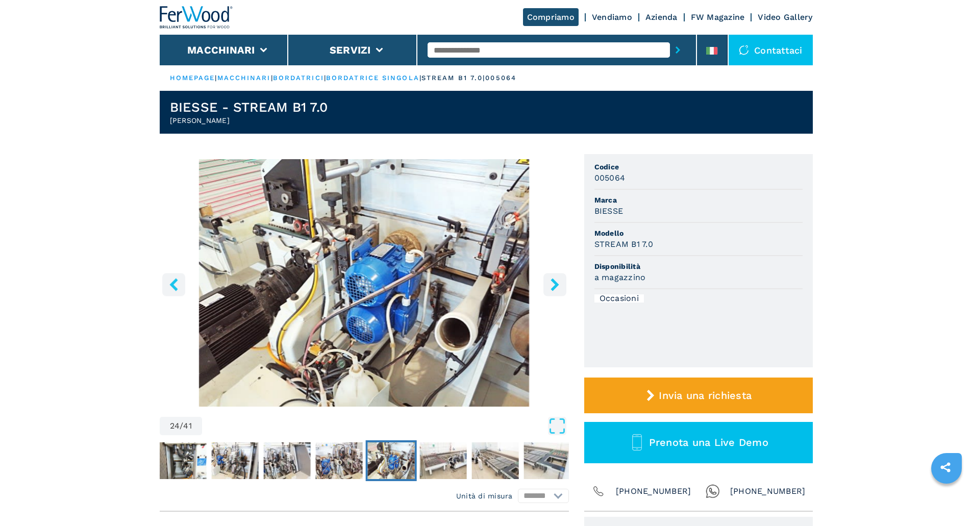
click at [553, 281] on icon "right-button" at bounding box center [555, 284] width 8 height 13
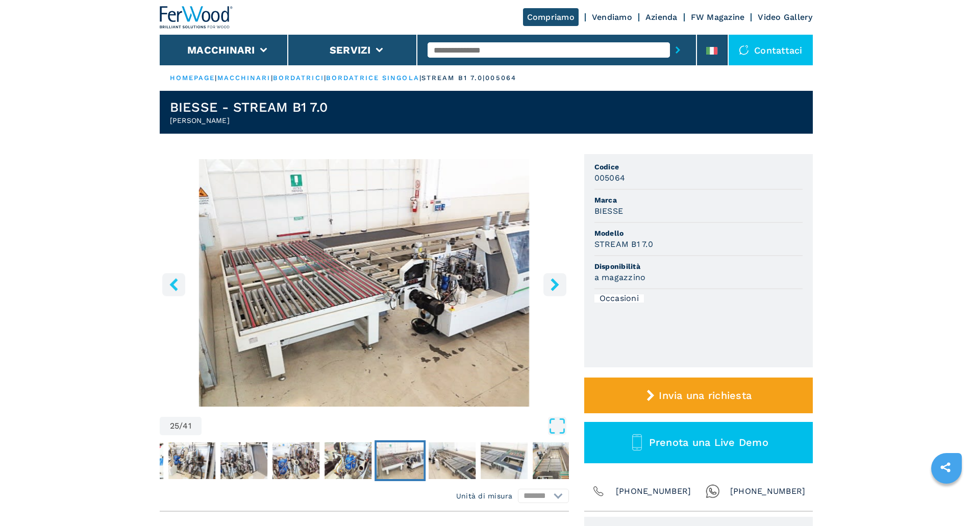
click at [553, 281] on icon "right-button" at bounding box center [555, 284] width 8 height 13
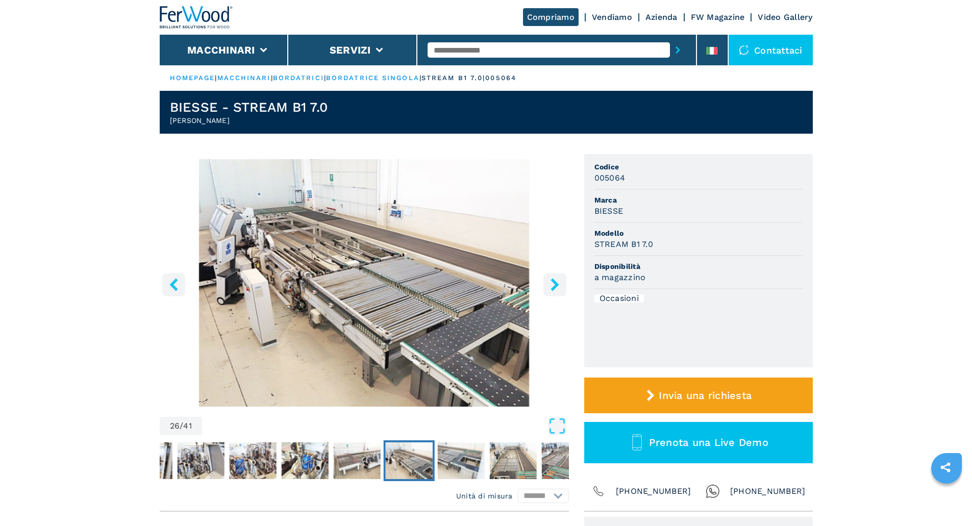
click at [553, 281] on icon "right-button" at bounding box center [555, 284] width 8 height 13
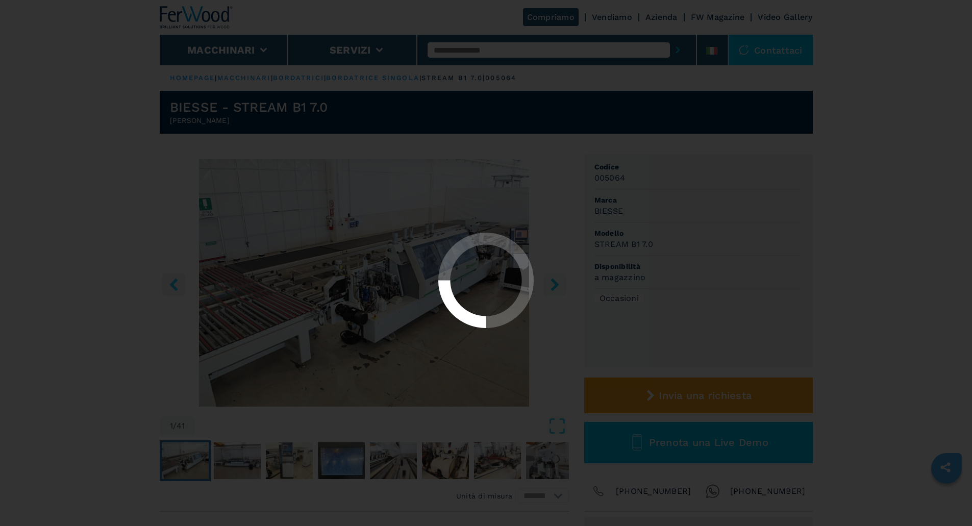
select select "**********"
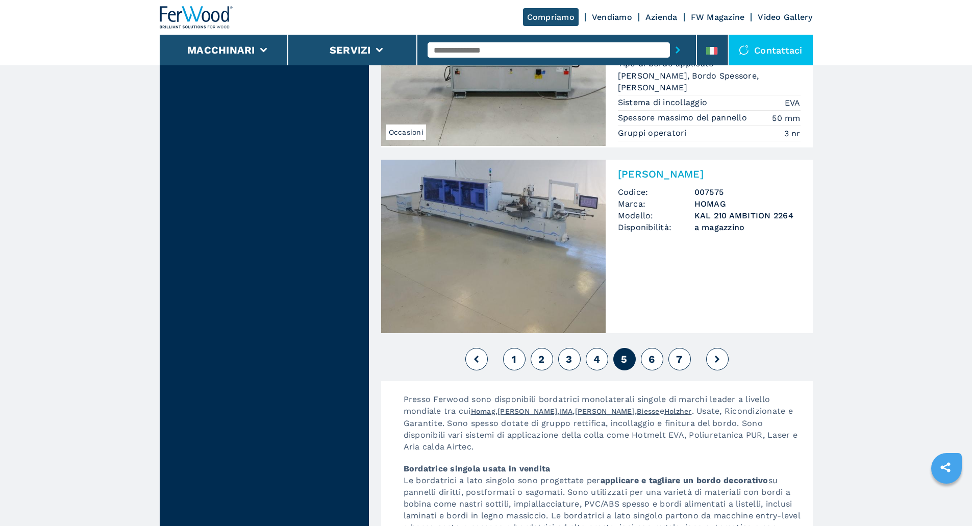
scroll to position [2528, 0]
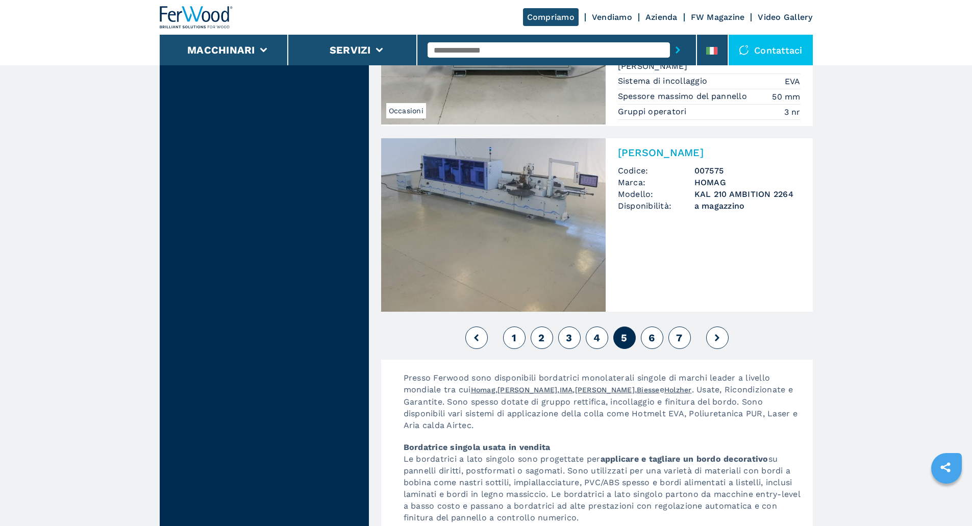
click at [657, 337] on button "6" at bounding box center [652, 338] width 22 height 22
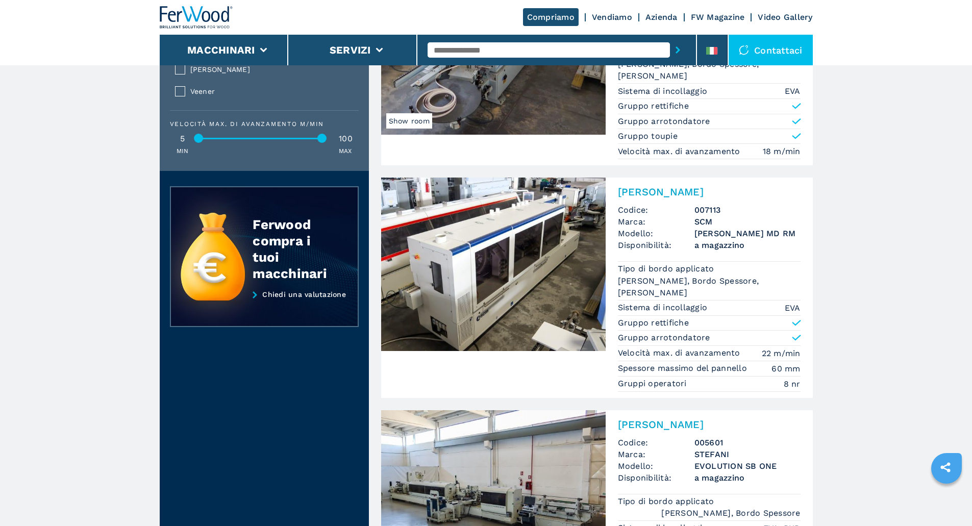
scroll to position [1089, 0]
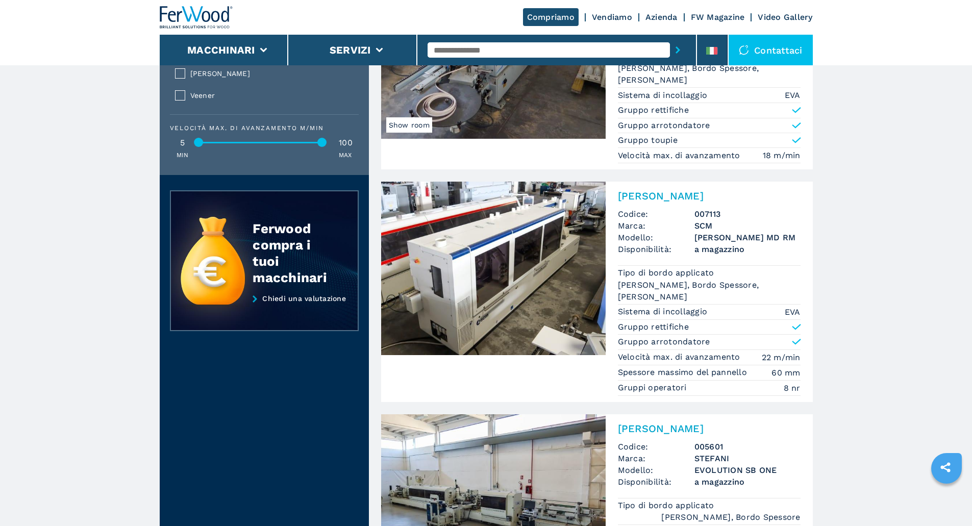
click at [531, 284] on img at bounding box center [493, 269] width 225 height 174
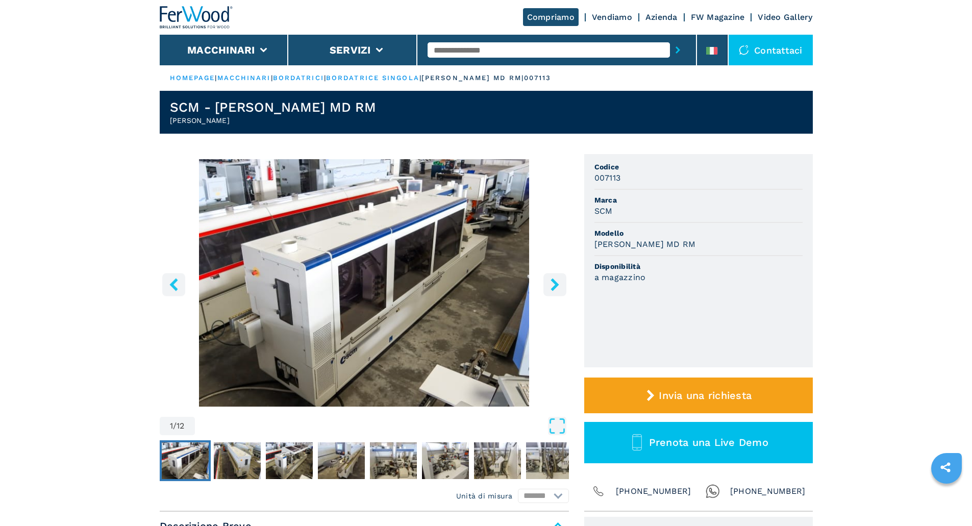
click at [559, 285] on icon "right-button" at bounding box center [555, 284] width 13 height 13
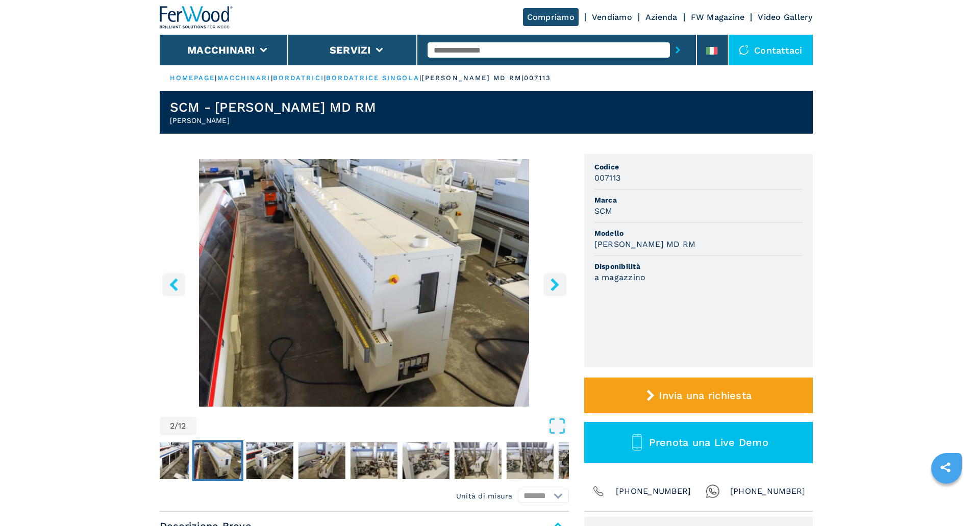
click at [559, 285] on icon "right-button" at bounding box center [555, 284] width 13 height 13
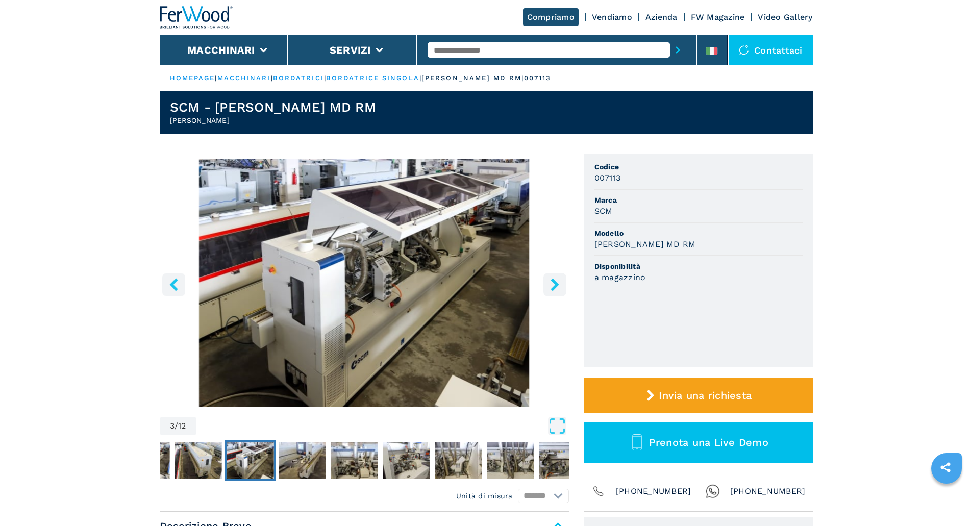
click at [553, 285] on icon "right-button" at bounding box center [555, 284] width 13 height 13
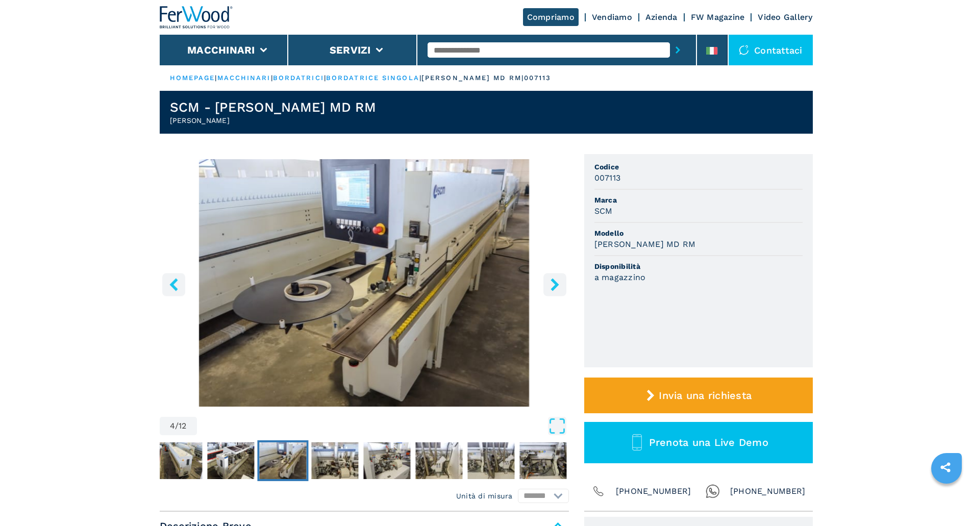
click at [553, 285] on icon "right-button" at bounding box center [555, 284] width 13 height 13
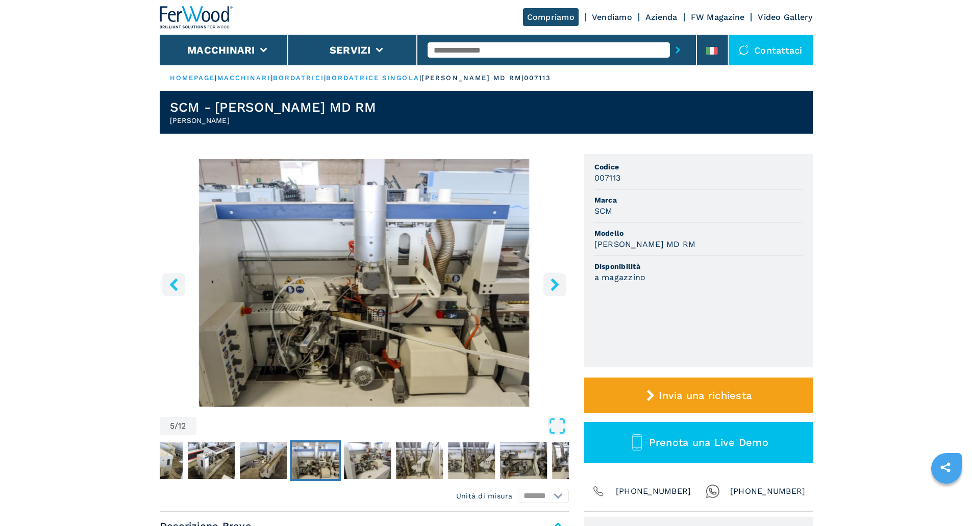
click at [553, 285] on icon "right-button" at bounding box center [555, 284] width 13 height 13
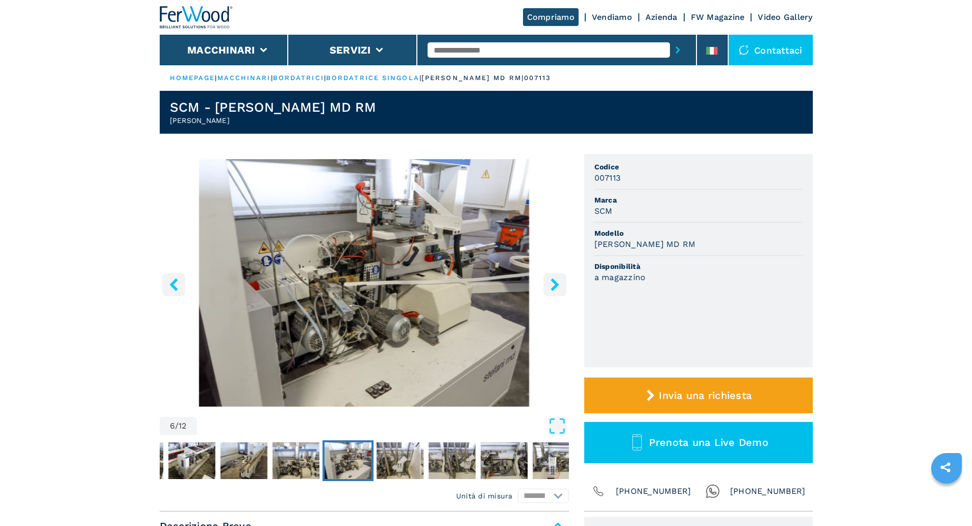
click at [553, 285] on icon "right-button" at bounding box center [555, 284] width 13 height 13
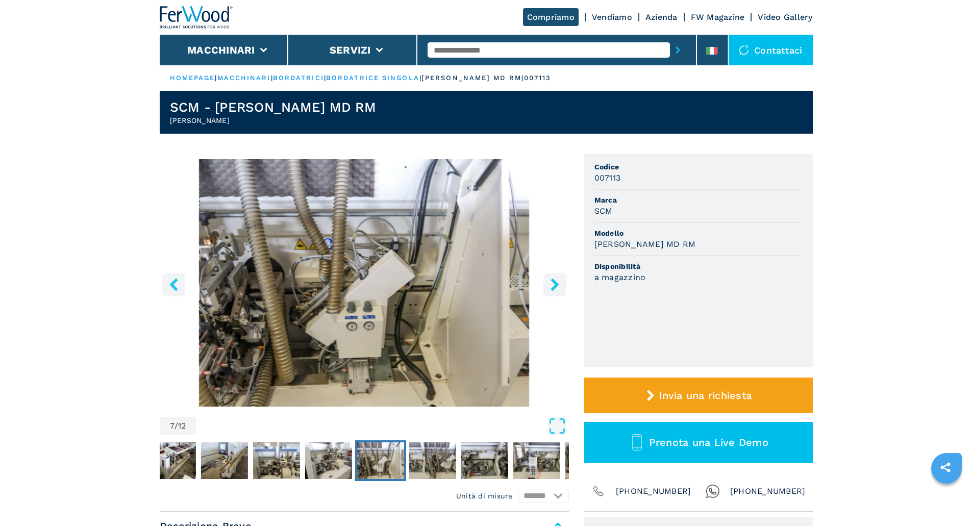
click at [553, 285] on icon "right-button" at bounding box center [555, 284] width 13 height 13
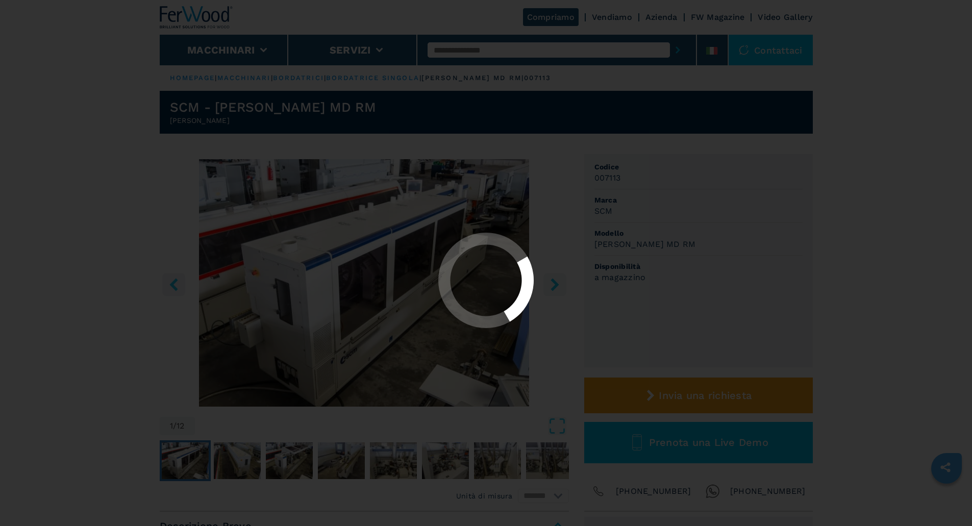
select select "**********"
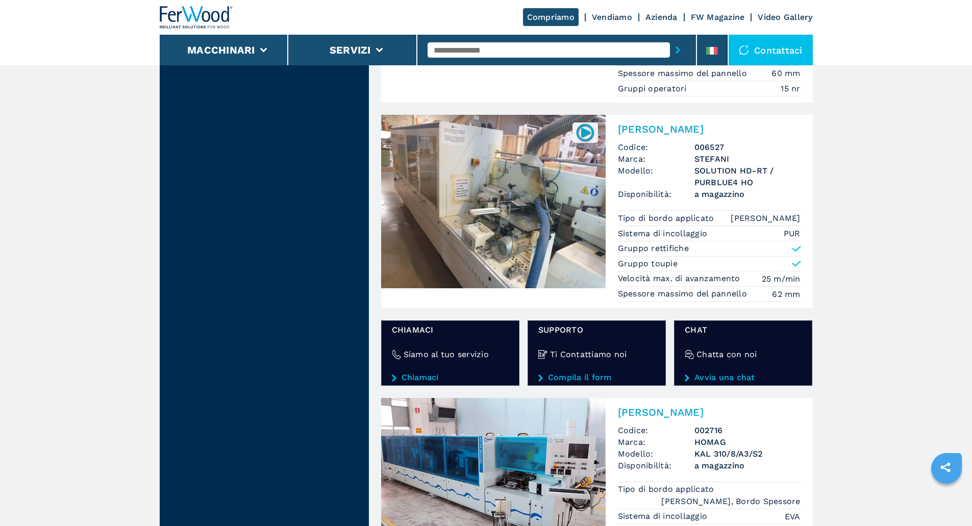
scroll to position [1628, 0]
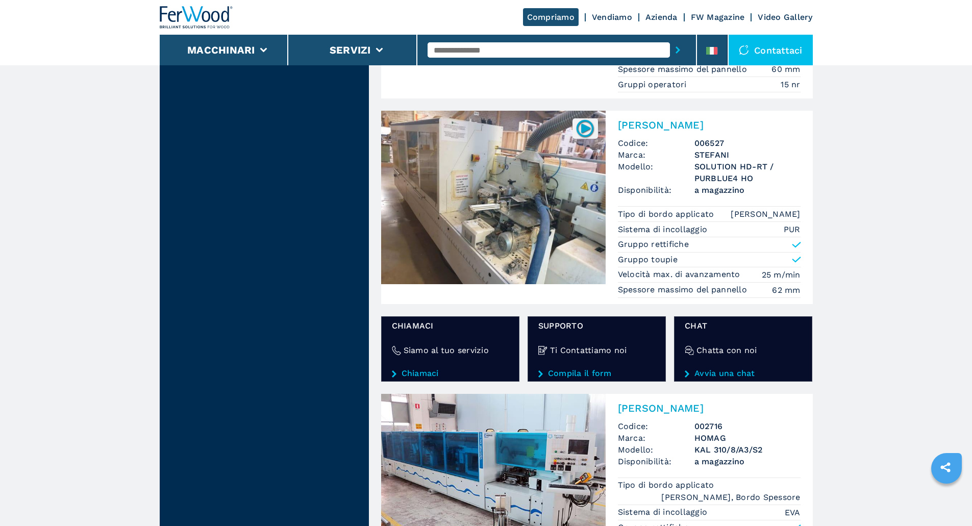
click at [430, 244] on img at bounding box center [493, 198] width 225 height 174
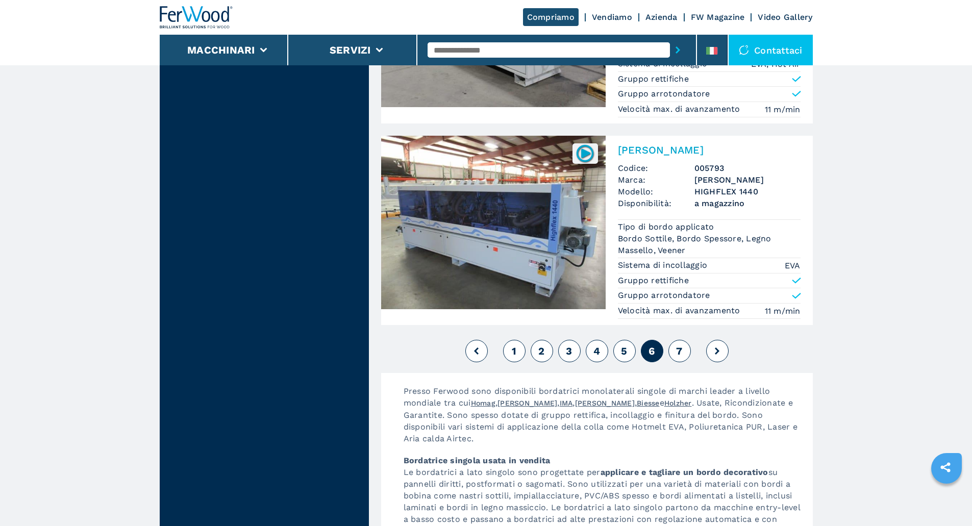
scroll to position [2552, 0]
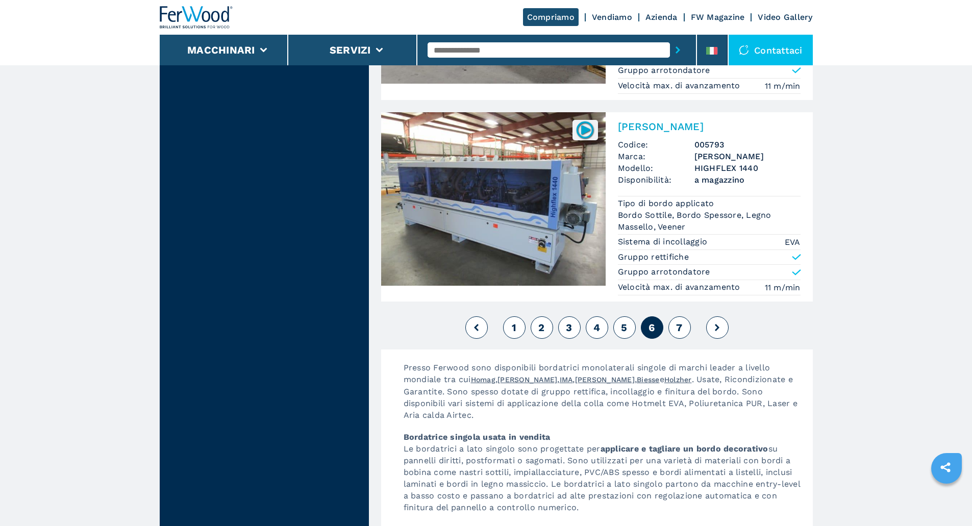
click at [684, 331] on button "7" at bounding box center [680, 327] width 22 height 22
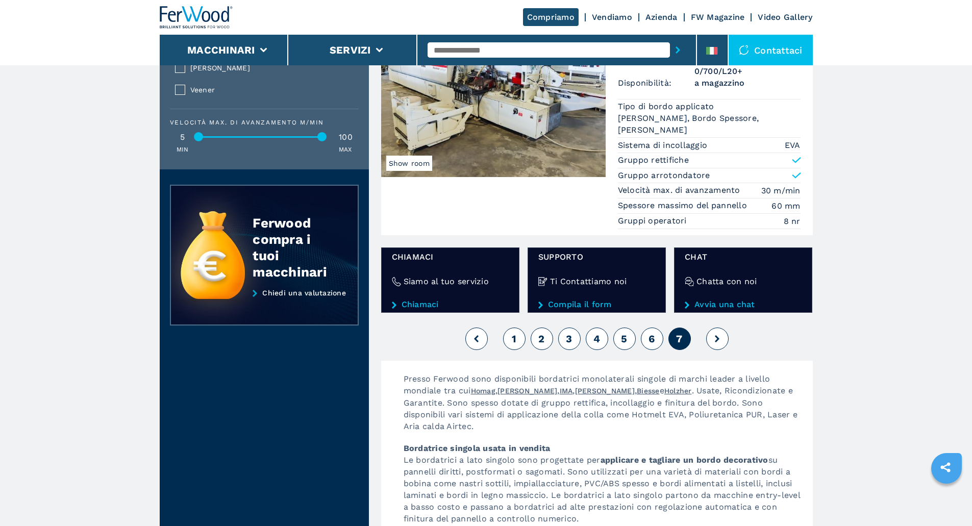
scroll to position [1123, 0]
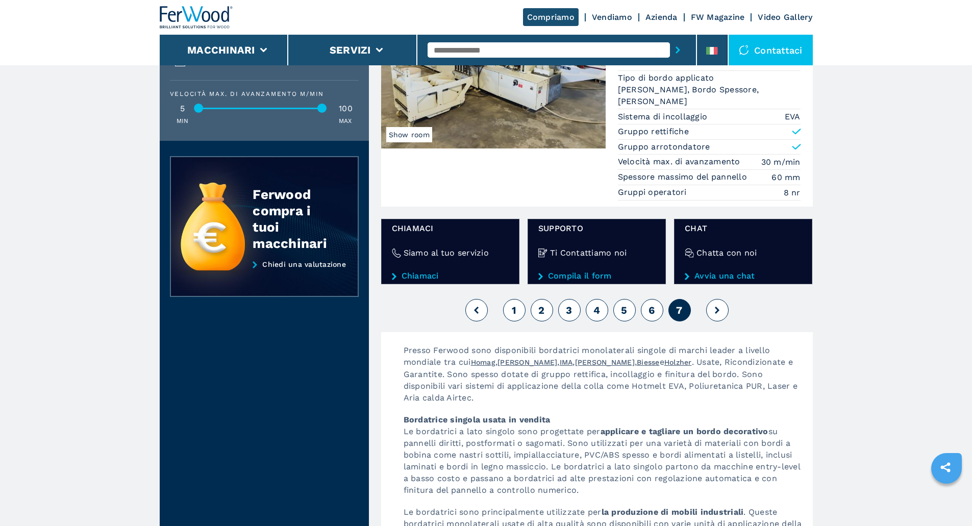
click at [522, 310] on button "1" at bounding box center [514, 310] width 22 height 22
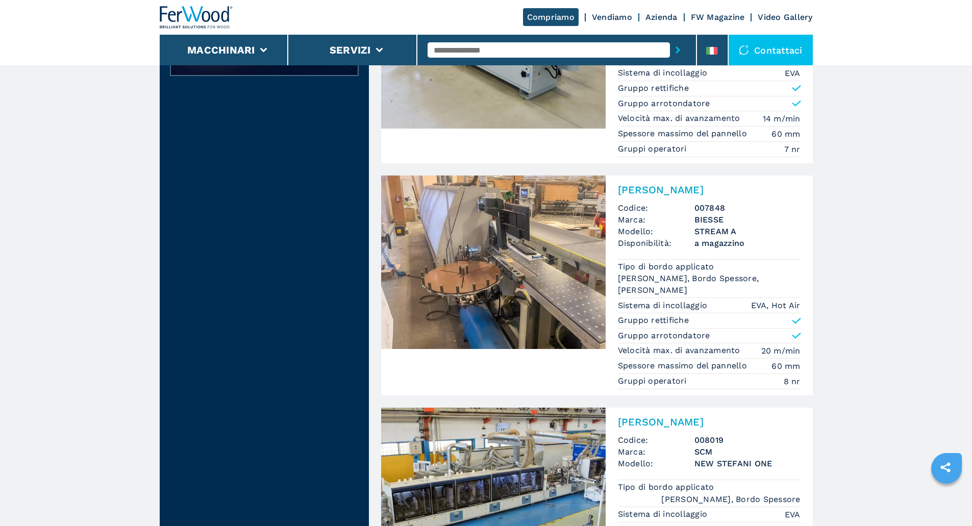
scroll to position [1327, 0]
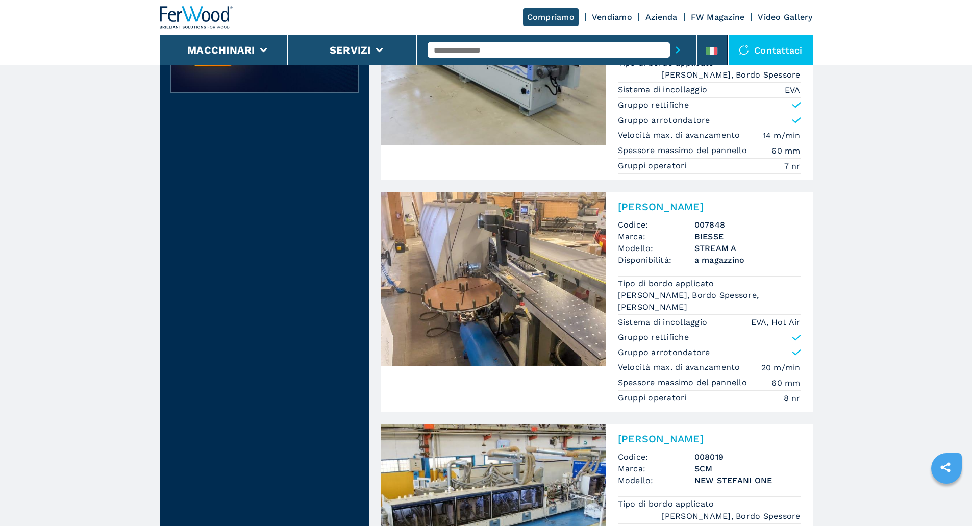
click at [447, 258] on img at bounding box center [493, 279] width 225 height 174
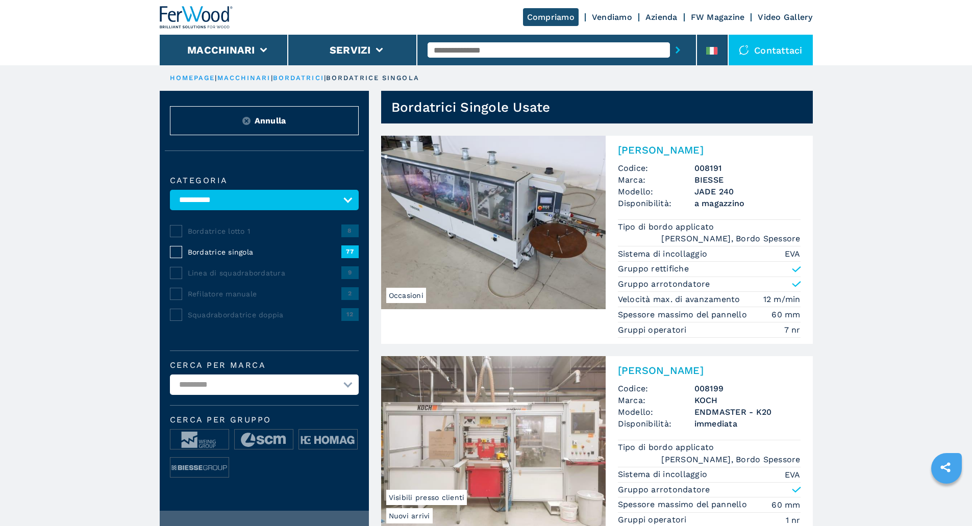
click at [488, 50] on input "text" at bounding box center [549, 49] width 242 height 15
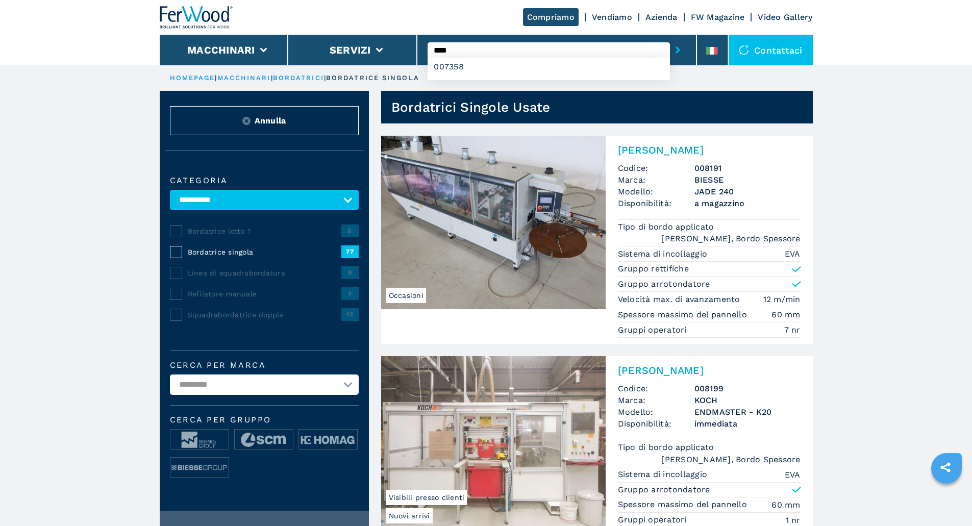
type input "****"
click at [670, 38] on button "submit-button" at bounding box center [678, 49] width 16 height 23
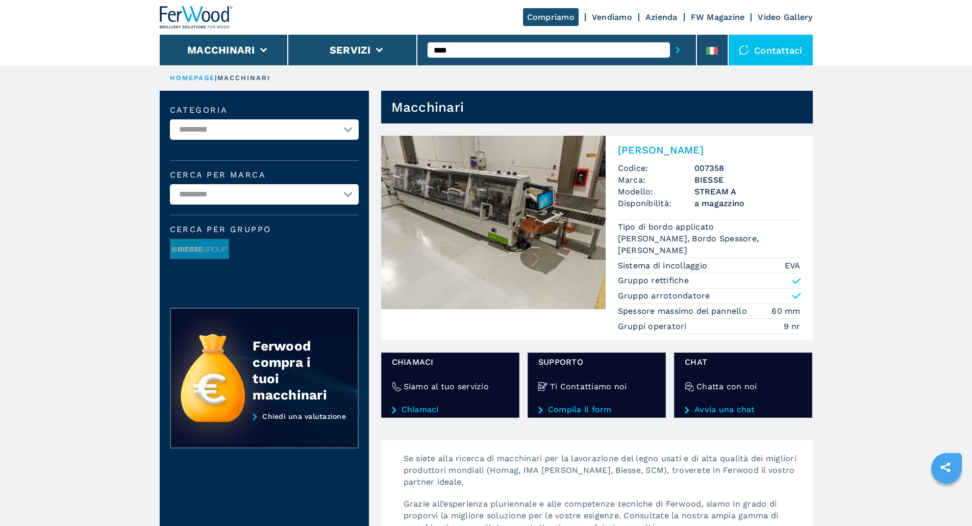
click at [517, 206] on img at bounding box center [493, 223] width 225 height 174
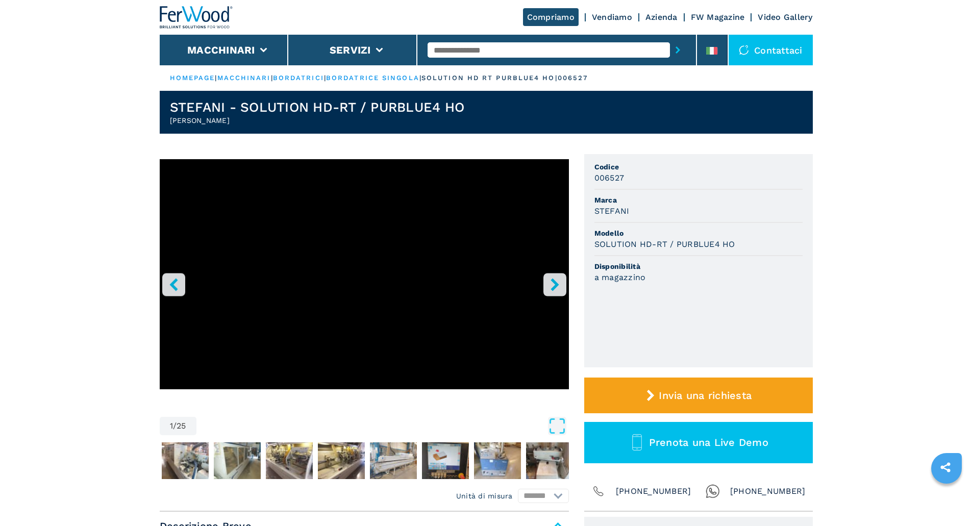
click at [560, 289] on icon "right-button" at bounding box center [555, 284] width 13 height 13
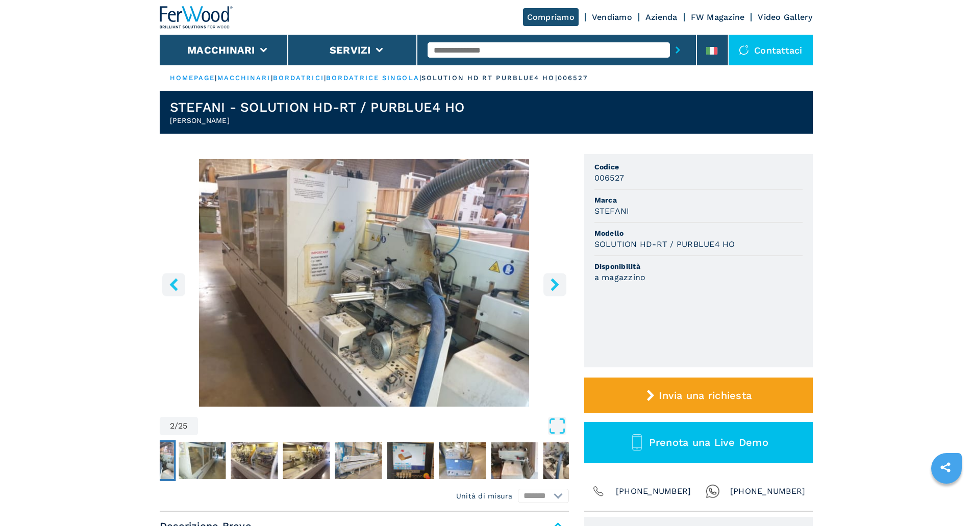
click at [560, 289] on icon "right-button" at bounding box center [555, 284] width 13 height 13
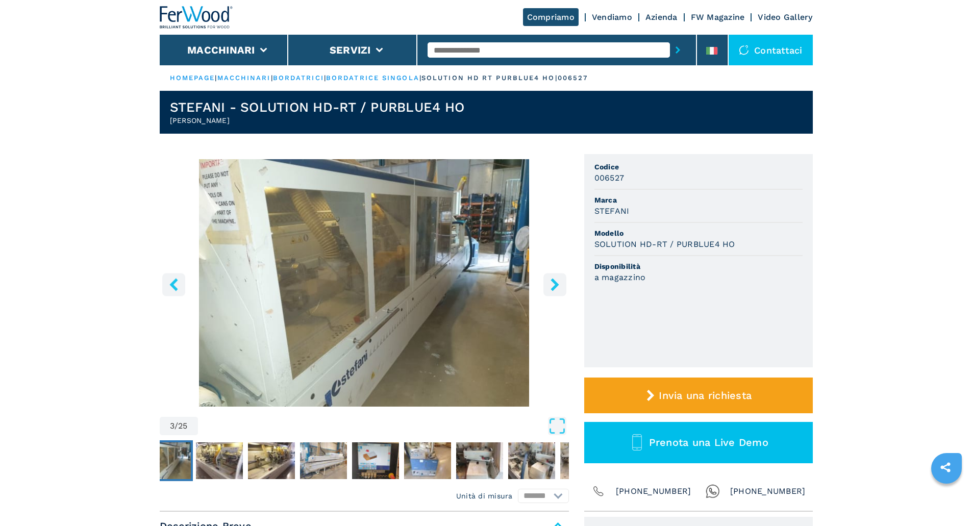
click at [560, 289] on icon "right-button" at bounding box center [555, 284] width 13 height 13
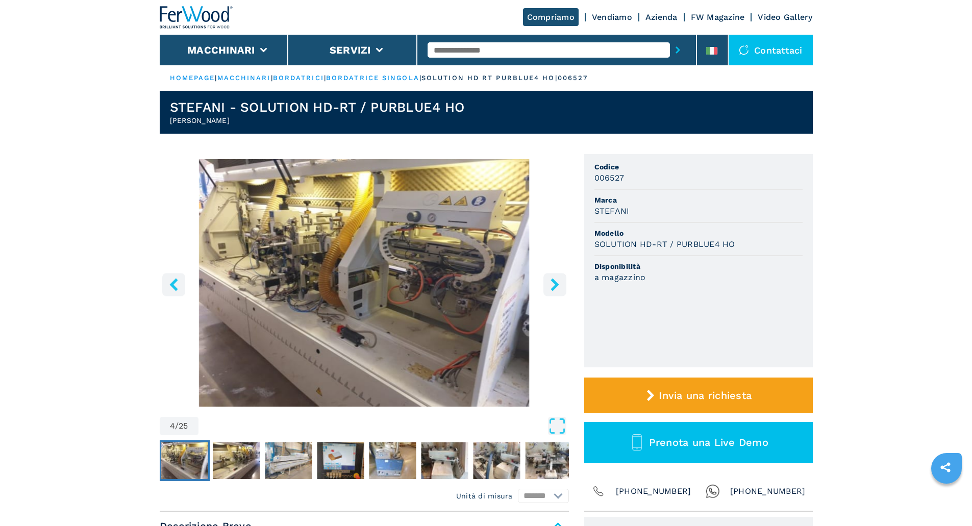
click at [560, 289] on icon "right-button" at bounding box center [555, 284] width 13 height 13
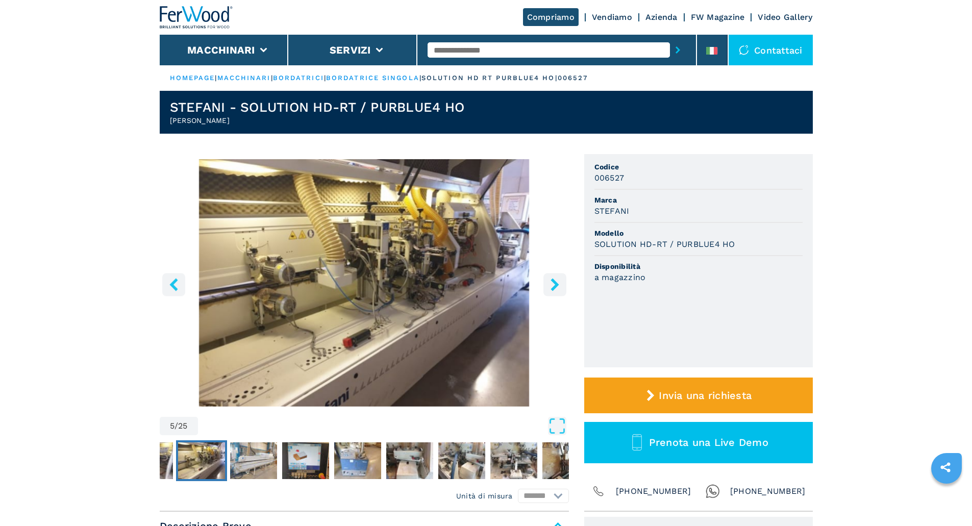
click at [560, 289] on icon "right-button" at bounding box center [555, 284] width 13 height 13
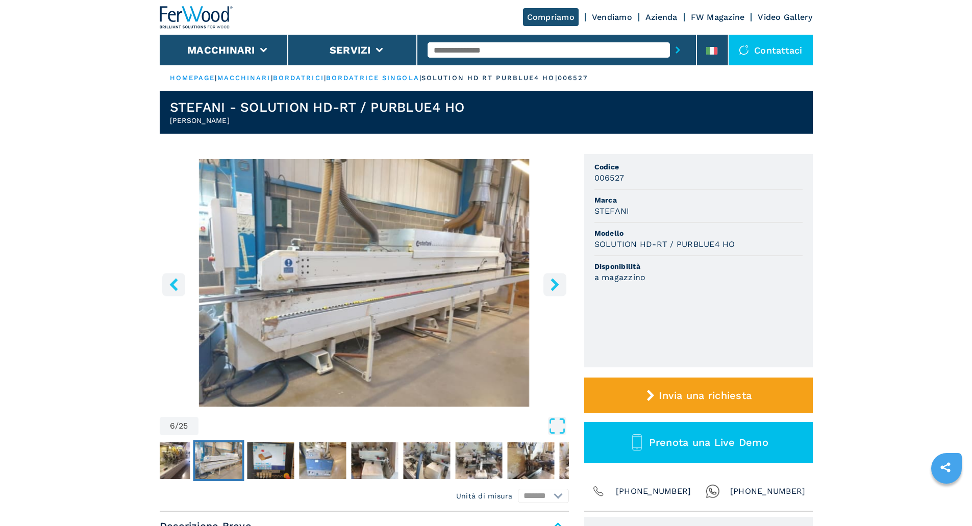
click at [560, 289] on icon "right-button" at bounding box center [555, 284] width 13 height 13
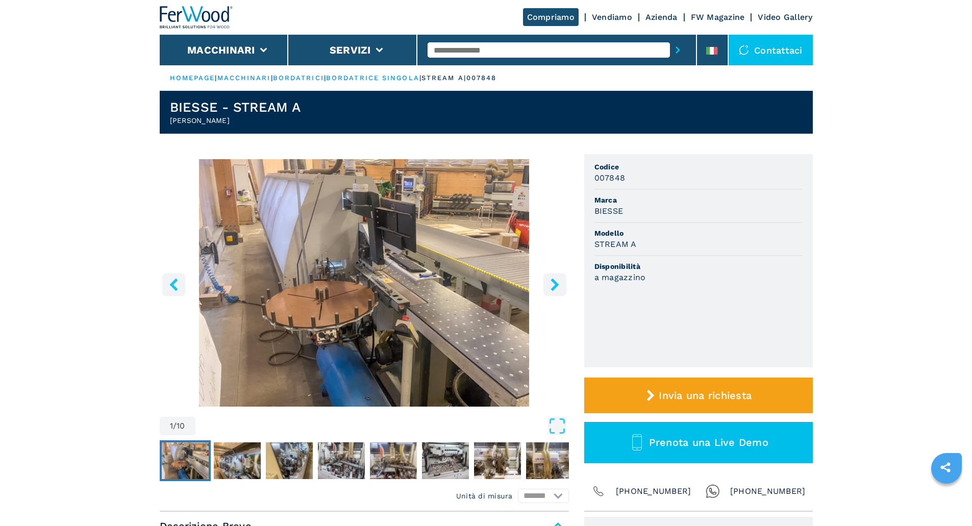
click at [554, 285] on icon "right-button" at bounding box center [555, 284] width 13 height 13
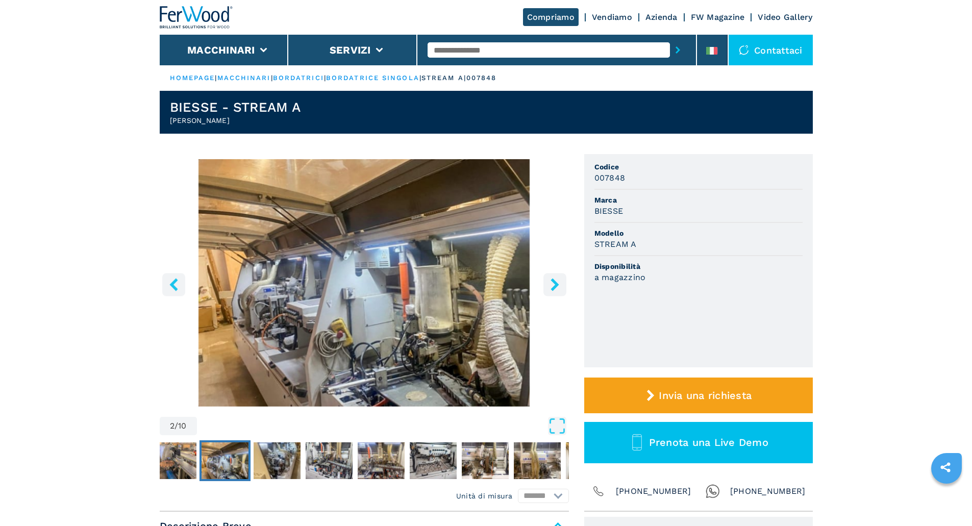
click at [556, 285] on icon "right-button" at bounding box center [555, 284] width 8 height 13
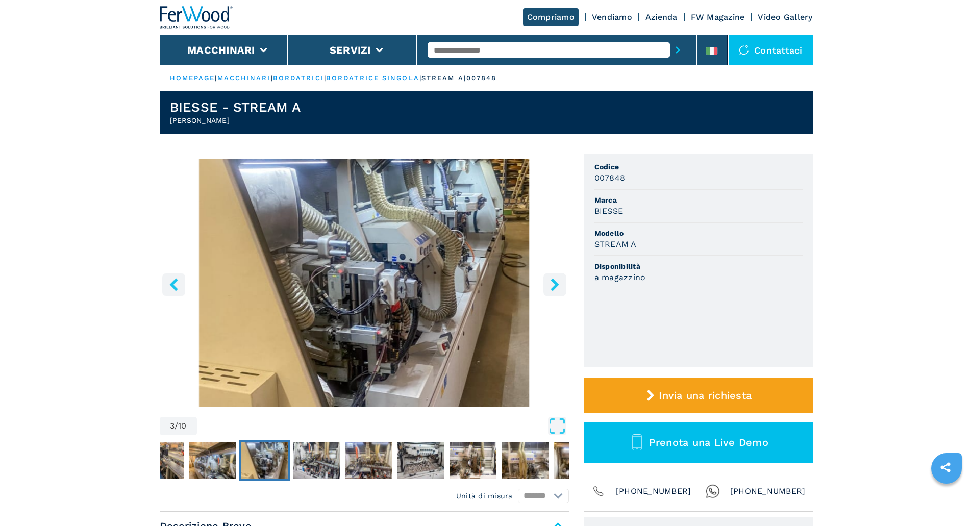
click at [556, 285] on icon "right-button" at bounding box center [555, 284] width 8 height 13
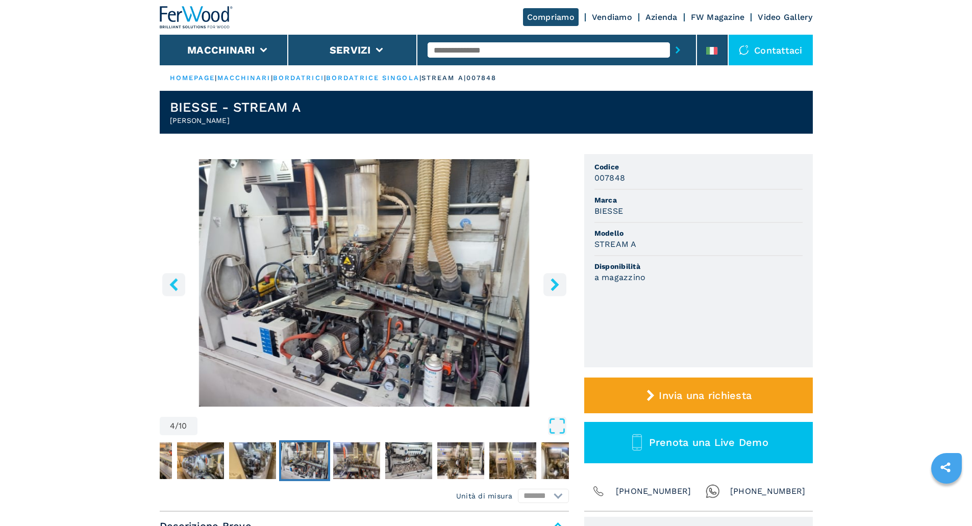
click at [552, 284] on icon "right-button" at bounding box center [555, 284] width 13 height 13
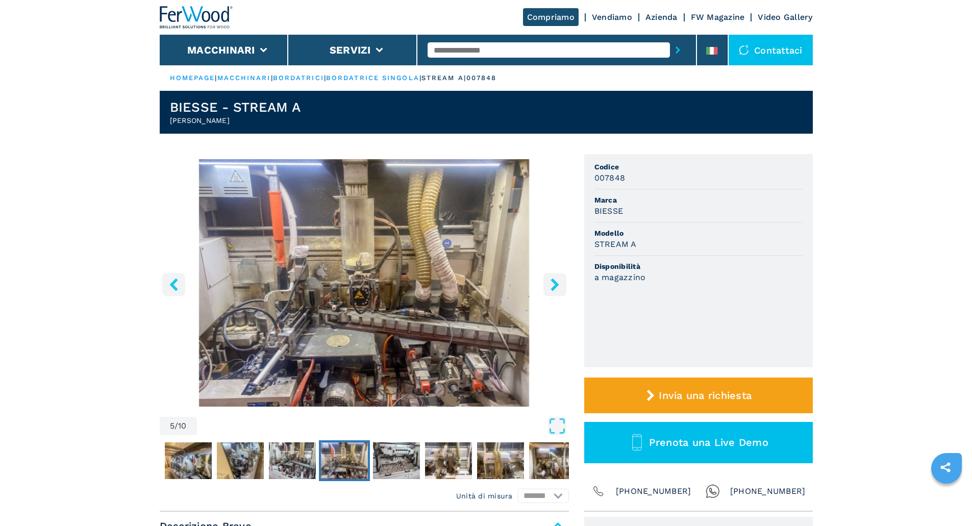
click at [552, 284] on icon "right-button" at bounding box center [555, 284] width 13 height 13
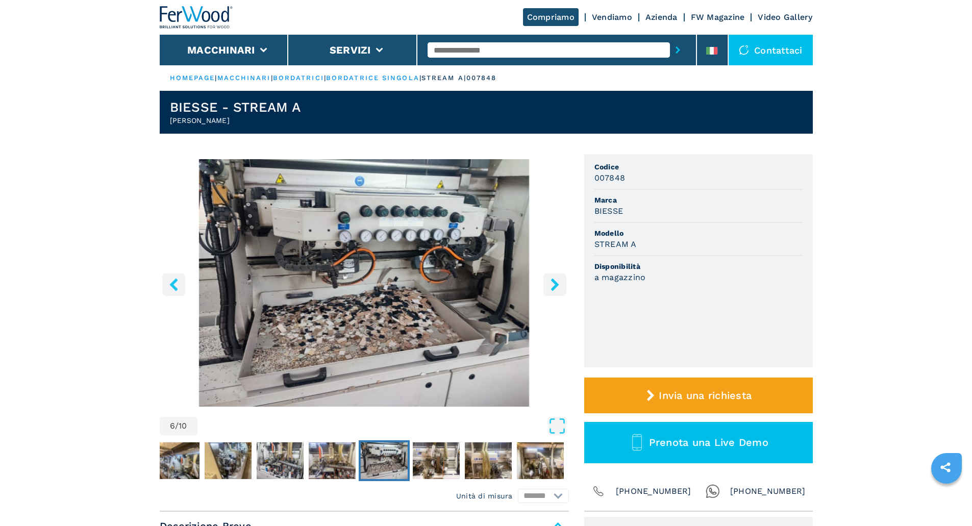
click at [552, 284] on icon "right-button" at bounding box center [555, 284] width 13 height 13
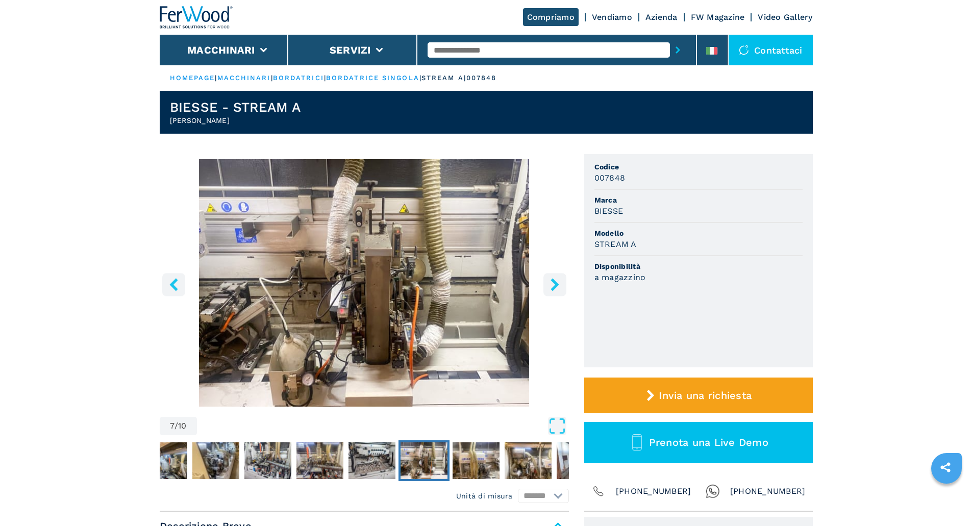
click at [552, 287] on icon "right-button" at bounding box center [555, 284] width 13 height 13
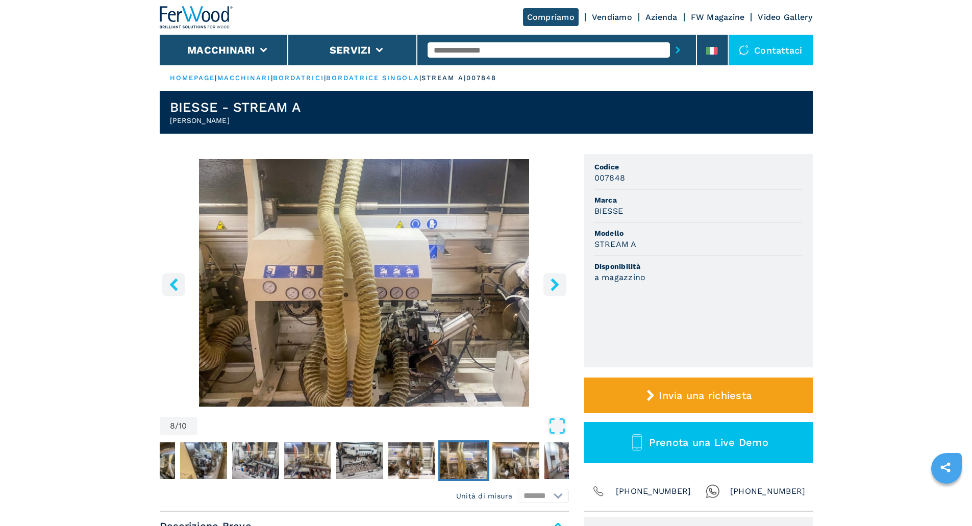
click at [553, 286] on icon "right-button" at bounding box center [555, 284] width 13 height 13
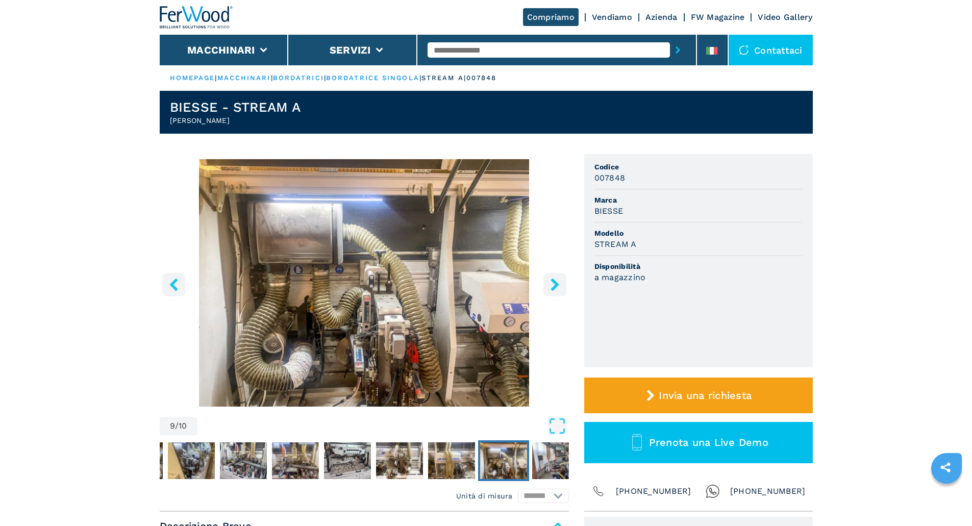
click at [553, 286] on icon "right-button" at bounding box center [555, 284] width 13 height 13
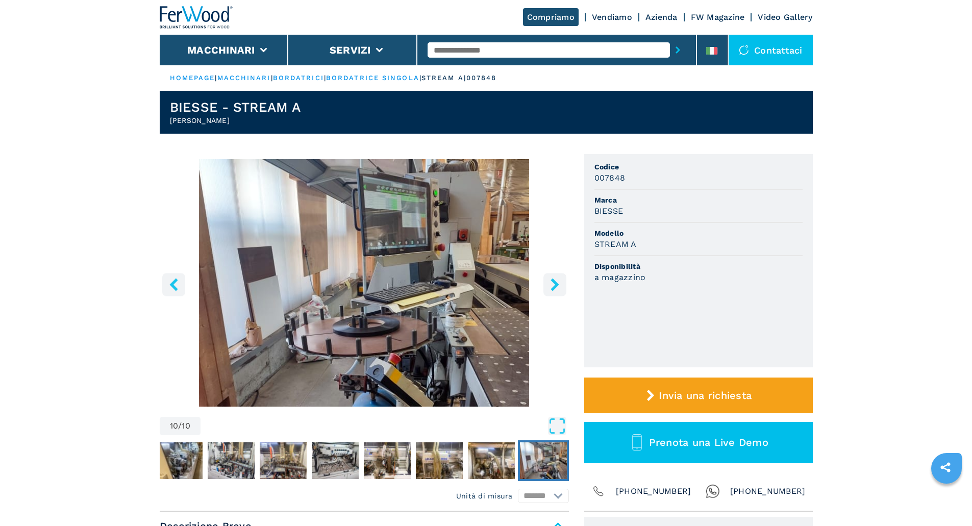
click at [553, 286] on icon "right-button" at bounding box center [555, 284] width 13 height 13
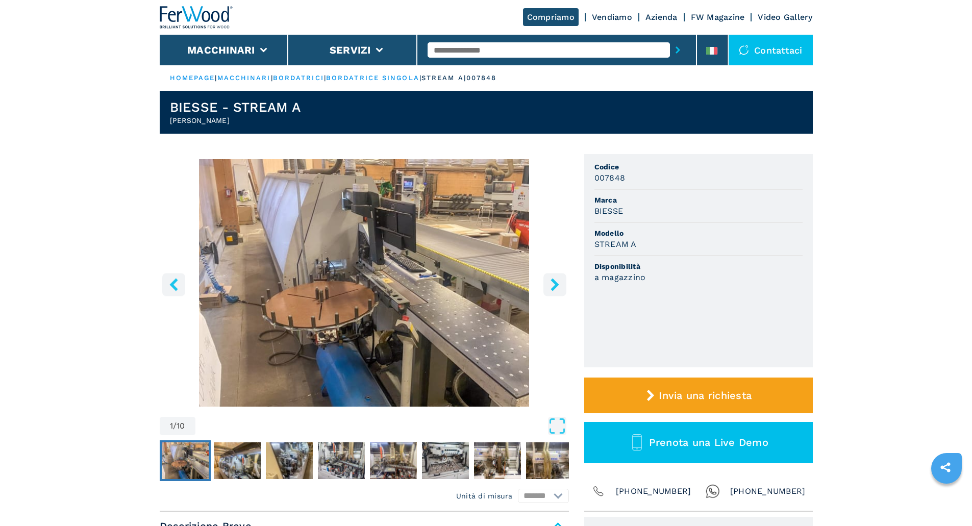
click at [553, 286] on icon "right-button" at bounding box center [555, 284] width 13 height 13
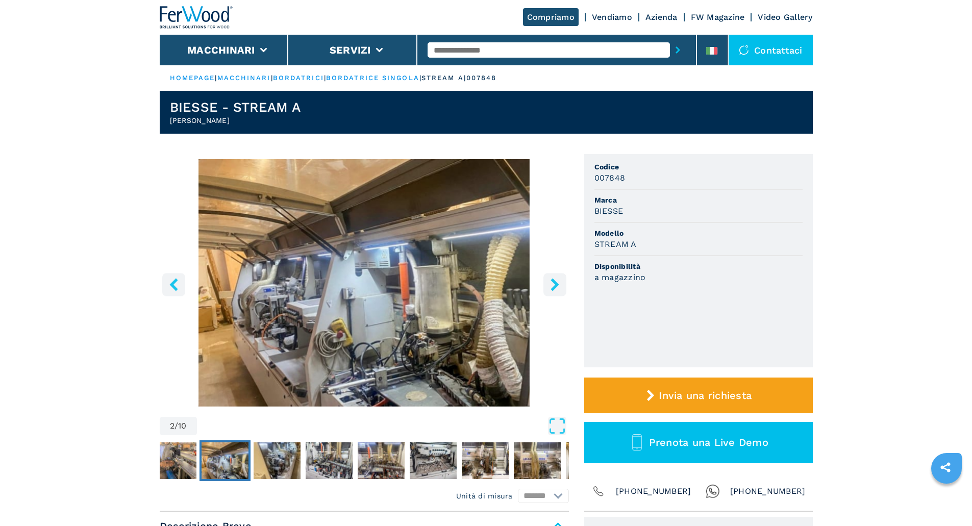
click at [557, 286] on icon "right-button" at bounding box center [555, 284] width 8 height 13
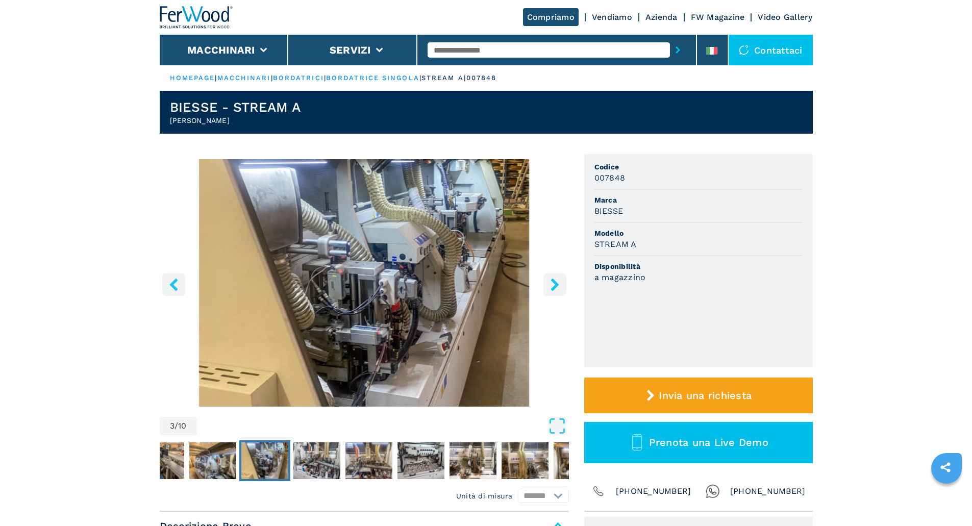
click at [557, 286] on icon "right-button" at bounding box center [555, 284] width 8 height 13
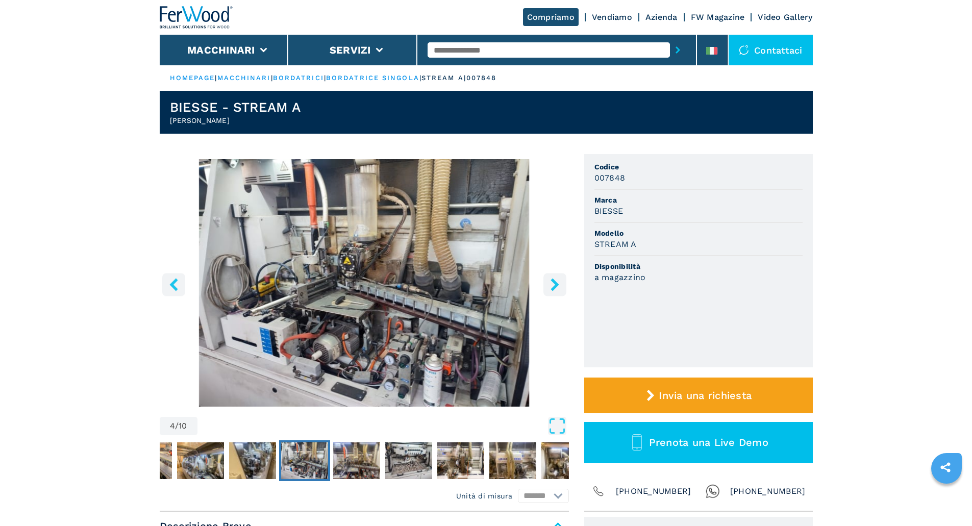
click at [550, 279] on icon "right-button" at bounding box center [555, 284] width 13 height 13
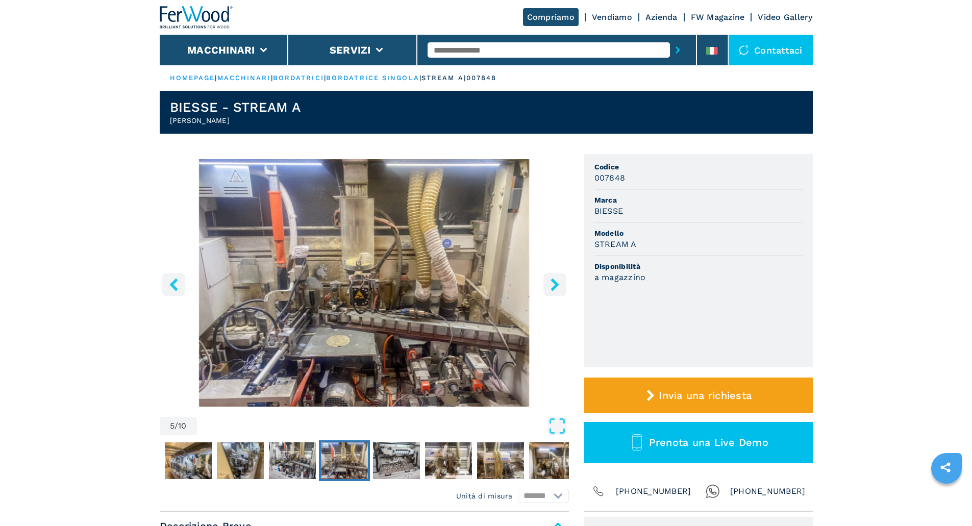
click at [559, 289] on icon "right-button" at bounding box center [555, 284] width 13 height 13
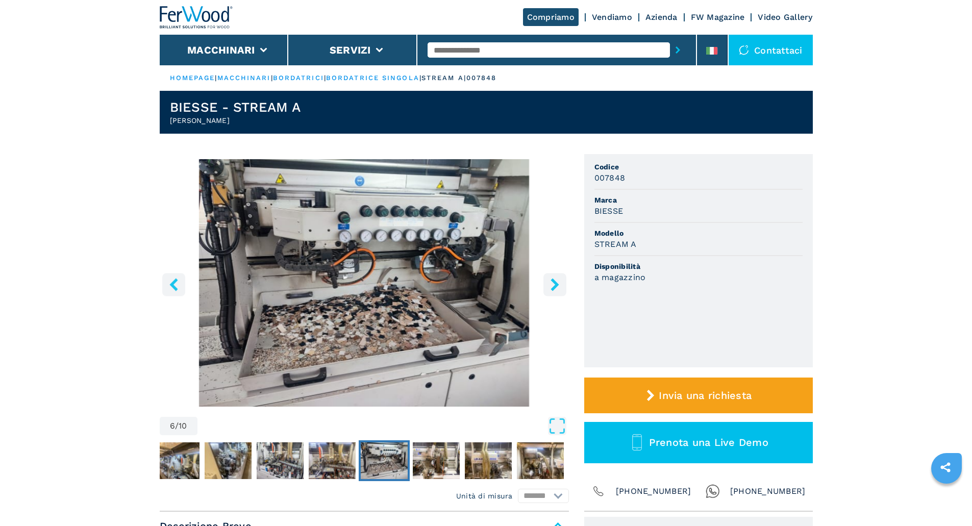
click at [558, 289] on icon "right-button" at bounding box center [555, 284] width 13 height 13
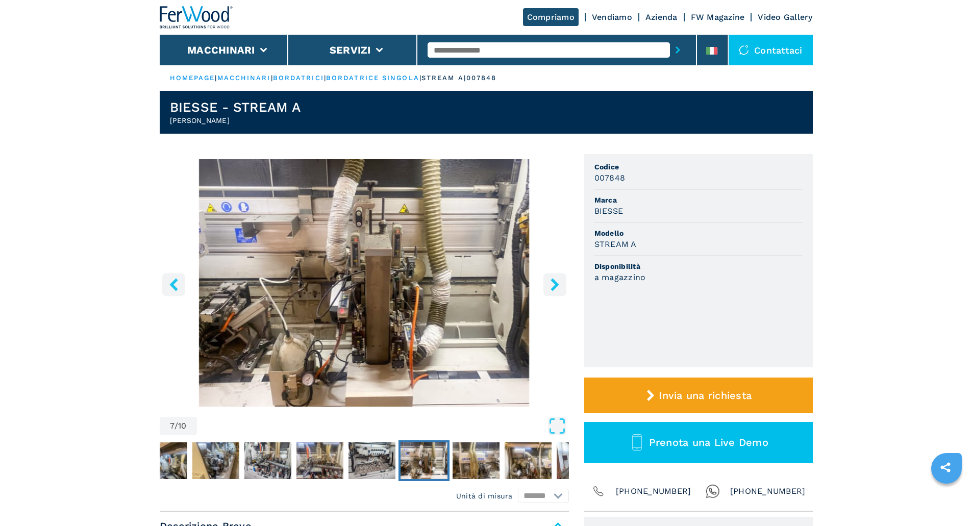
click at [556, 280] on icon "right-button" at bounding box center [555, 284] width 13 height 13
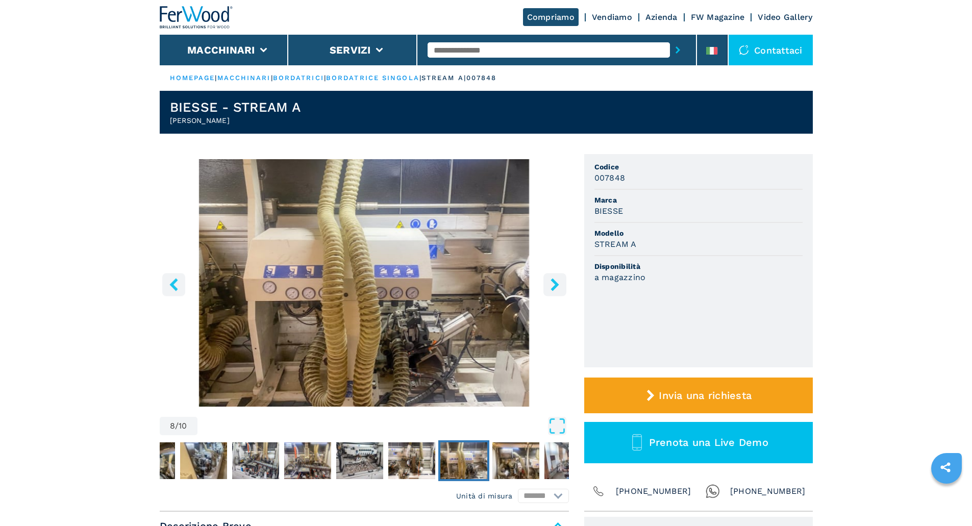
click at [179, 287] on icon "left-button" at bounding box center [173, 284] width 13 height 13
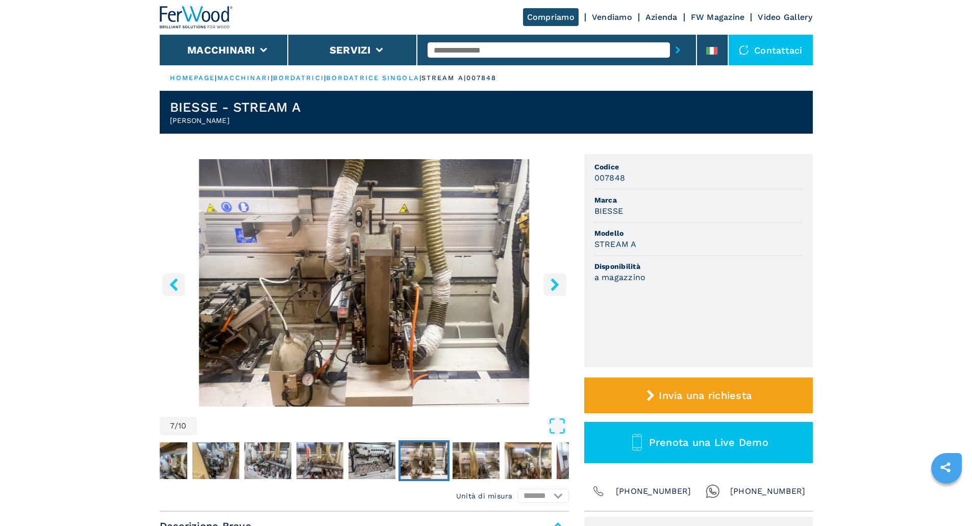
click at [562, 287] on button "right-button" at bounding box center [555, 284] width 23 height 23
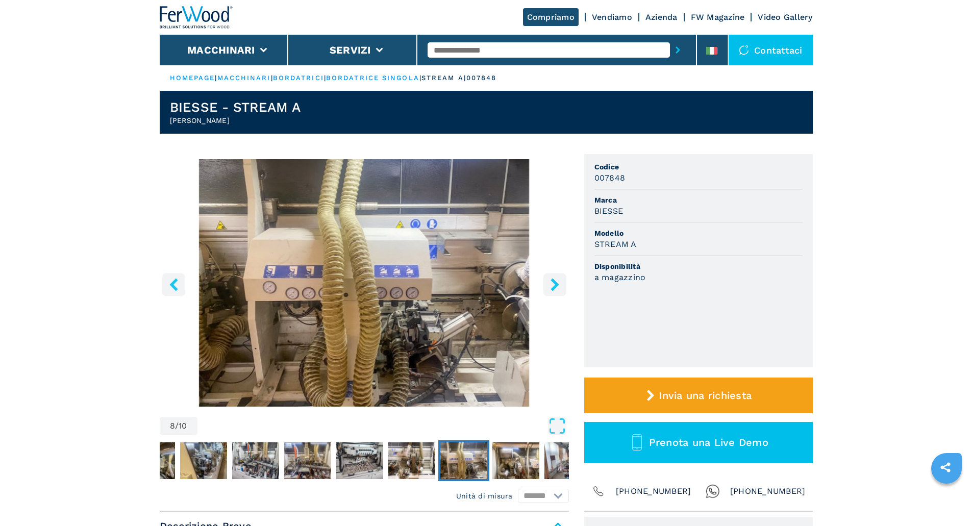
click at [557, 285] on icon "right-button" at bounding box center [555, 284] width 8 height 13
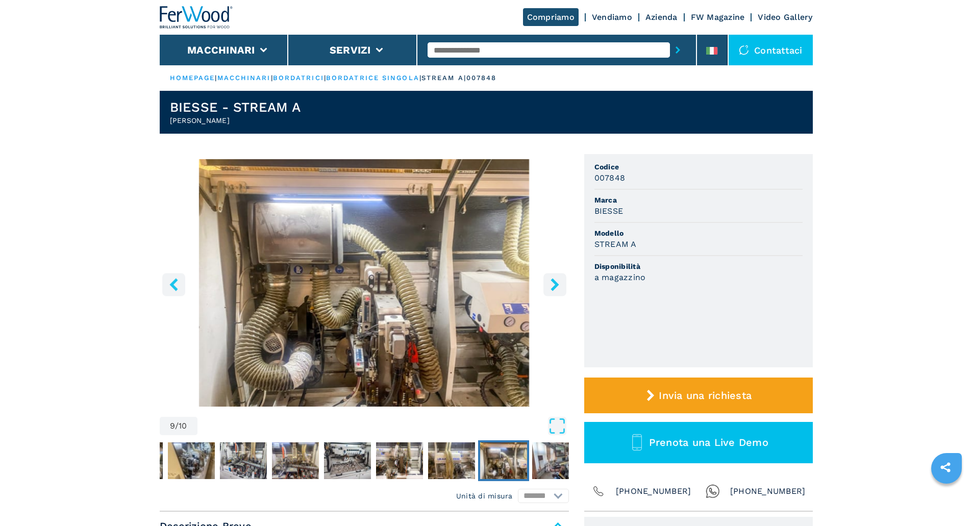
click at [322, 355] on img "Go to Slide 9" at bounding box center [364, 283] width 409 height 248
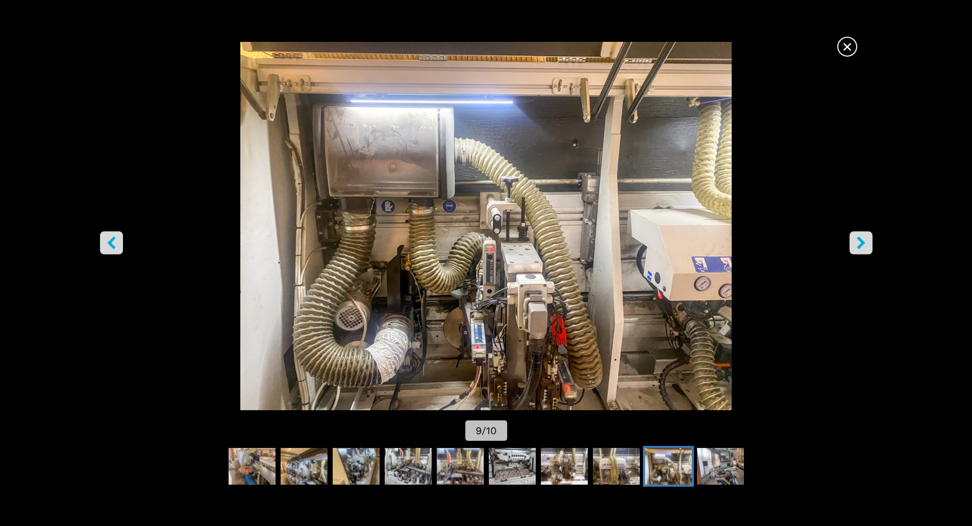
click at [860, 244] on icon "right-button" at bounding box center [861, 242] width 13 height 13
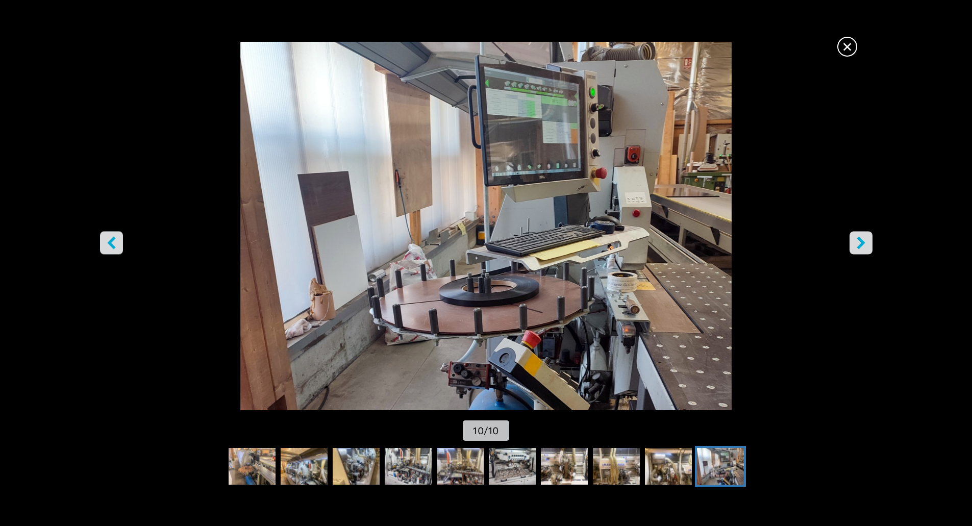
click at [860, 244] on icon "right-button" at bounding box center [861, 242] width 13 height 13
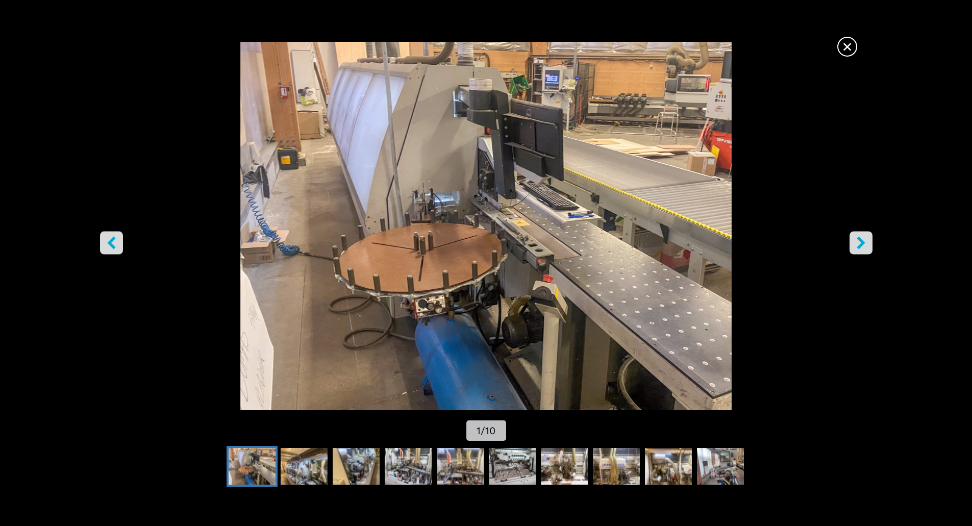
click at [860, 244] on icon "right-button" at bounding box center [861, 242] width 13 height 13
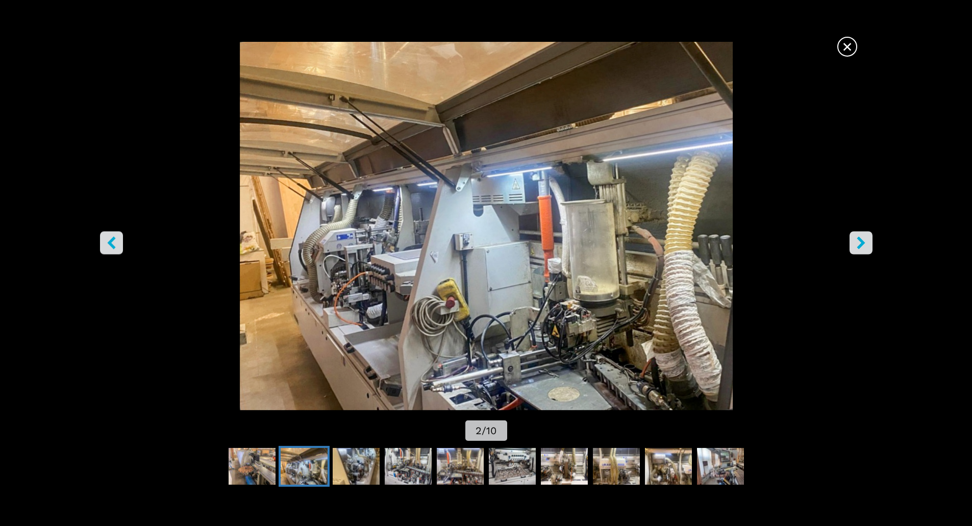
click at [860, 244] on icon "right-button" at bounding box center [861, 242] width 13 height 13
click at [863, 250] on button "right-button" at bounding box center [861, 242] width 23 height 23
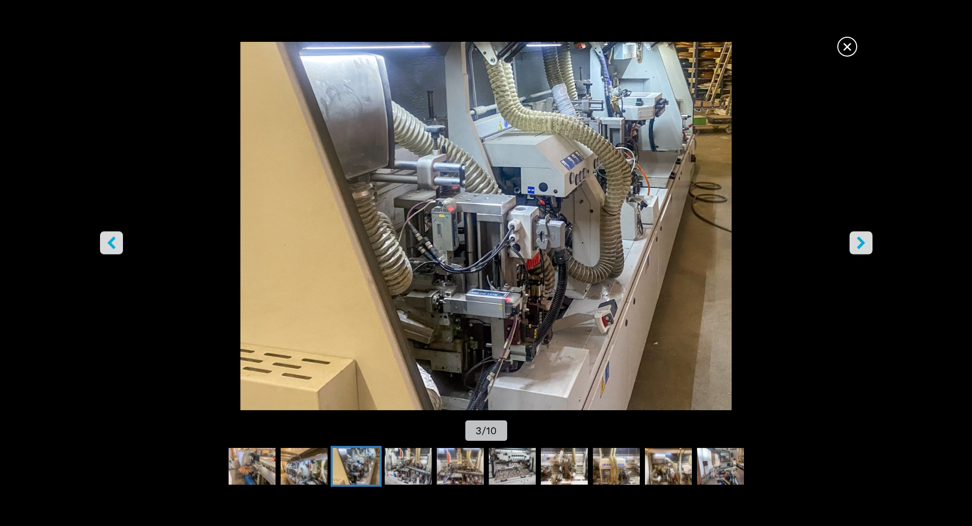
click at [863, 246] on icon "right-button" at bounding box center [861, 242] width 13 height 13
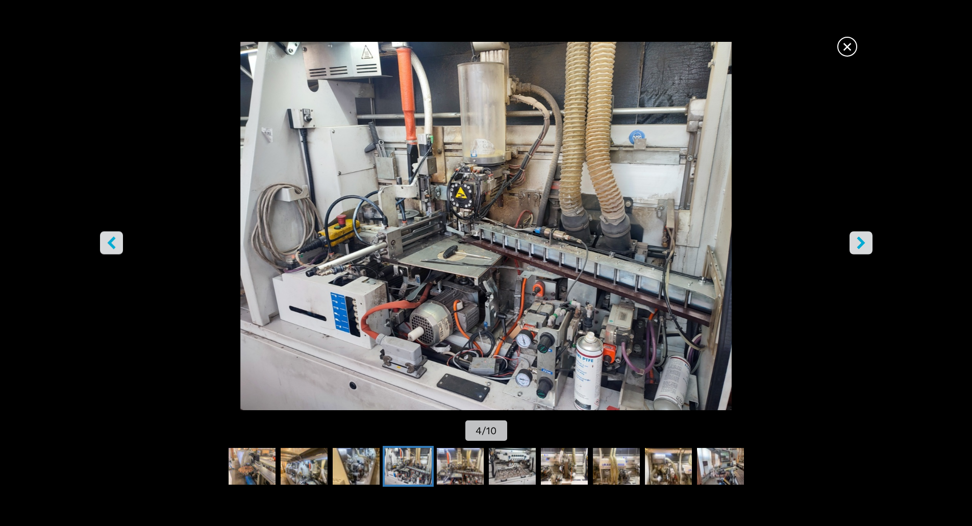
click at [868, 242] on button "right-button" at bounding box center [861, 242] width 23 height 23
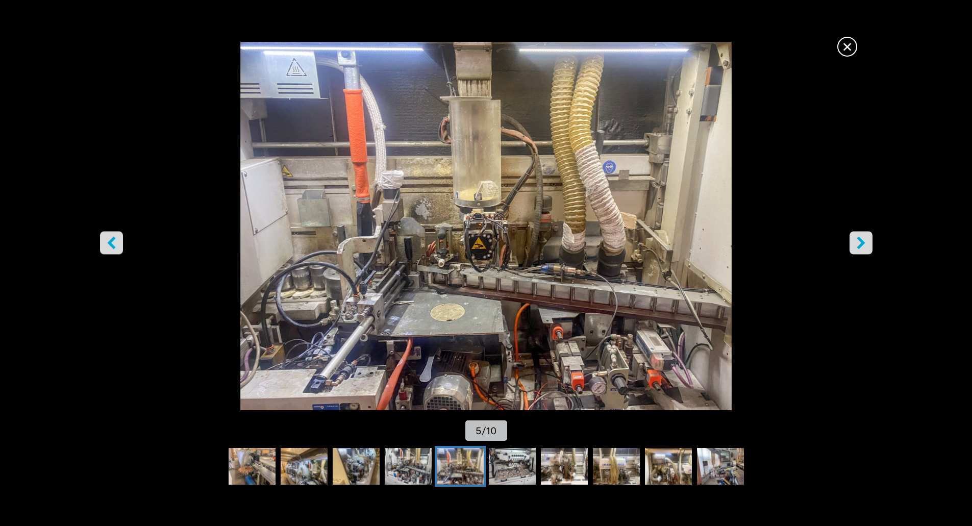
click at [868, 242] on button "right-button" at bounding box center [861, 242] width 23 height 23
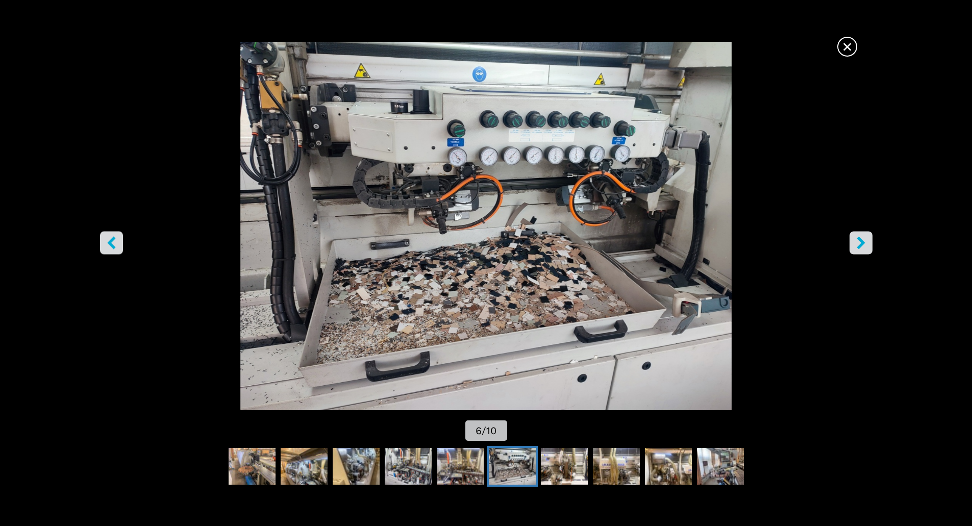
click at [848, 47] on span "×" at bounding box center [848, 45] width 18 height 18
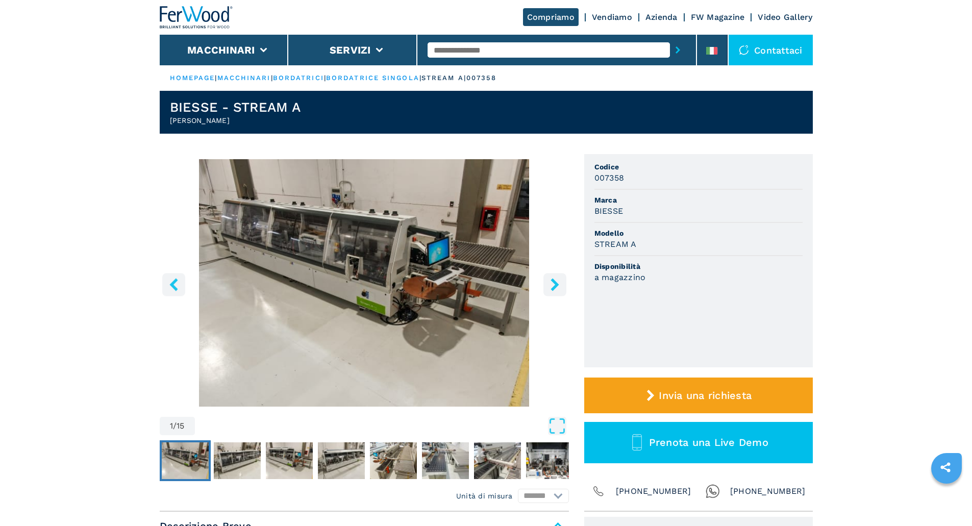
click at [560, 287] on icon "right-button" at bounding box center [555, 284] width 13 height 13
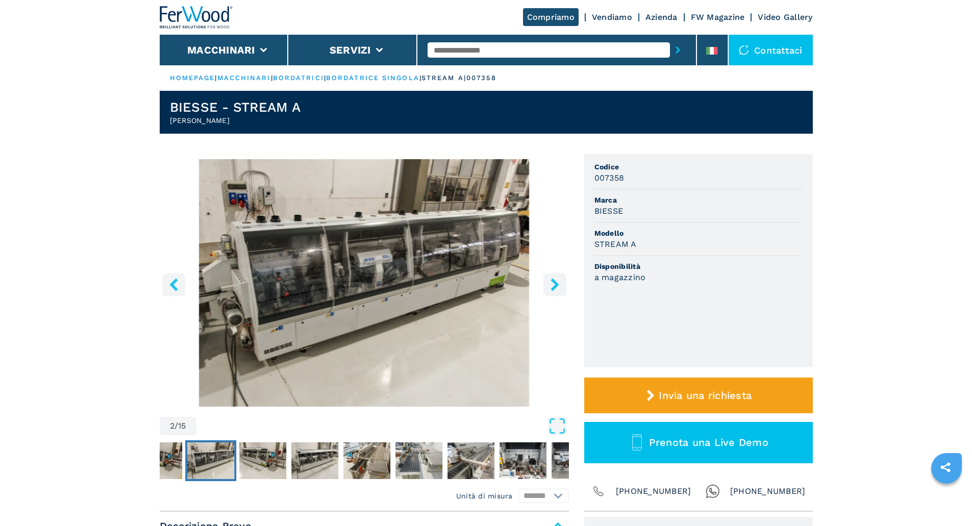
click at [560, 287] on icon "right-button" at bounding box center [555, 284] width 13 height 13
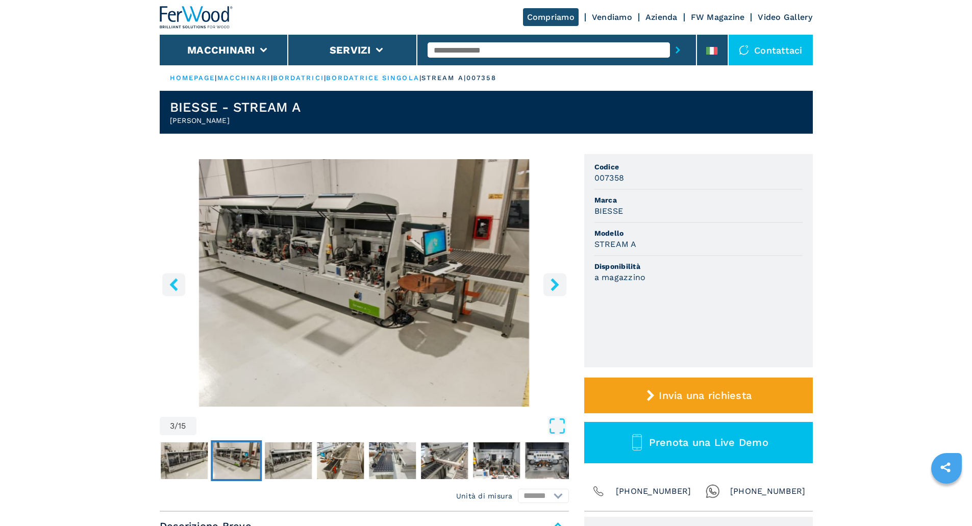
click at [560, 287] on icon "right-button" at bounding box center [555, 284] width 13 height 13
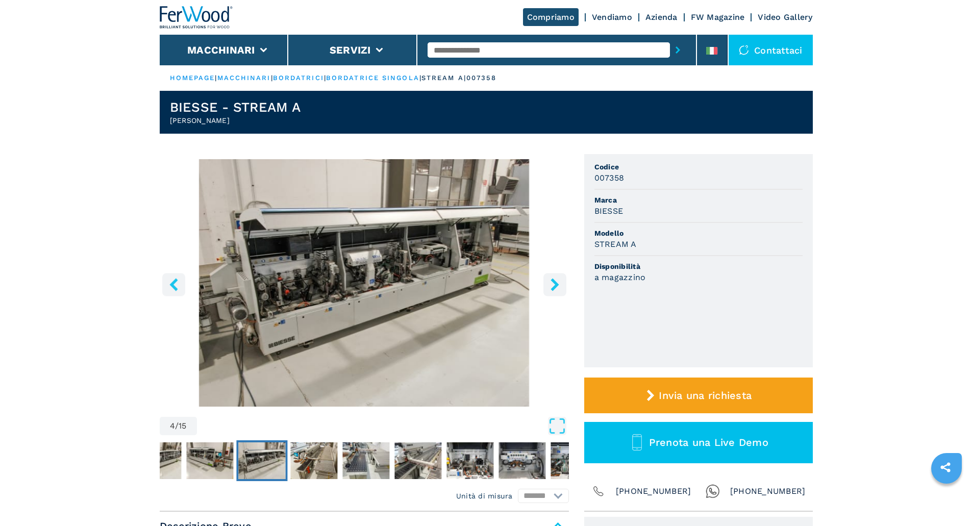
click at [560, 287] on icon "right-button" at bounding box center [555, 284] width 13 height 13
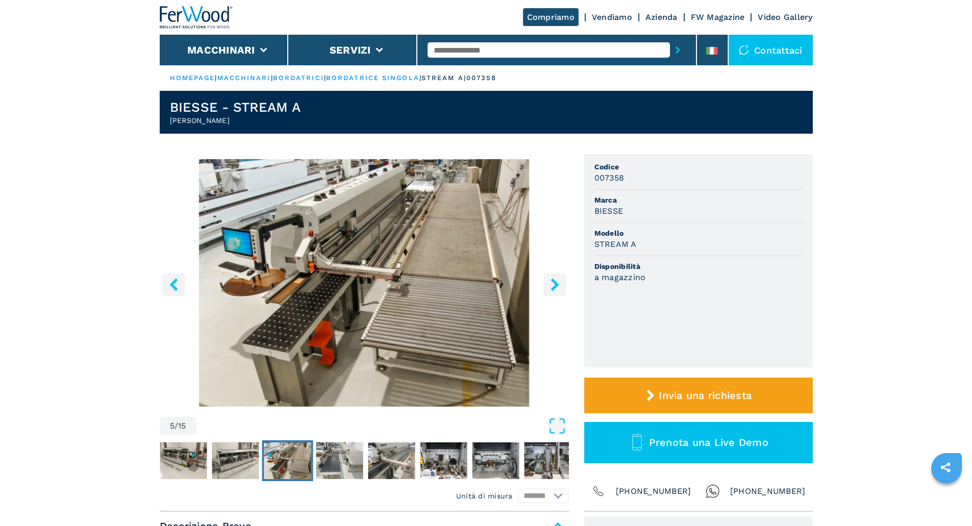
click at [560, 287] on icon "right-button" at bounding box center [555, 284] width 13 height 13
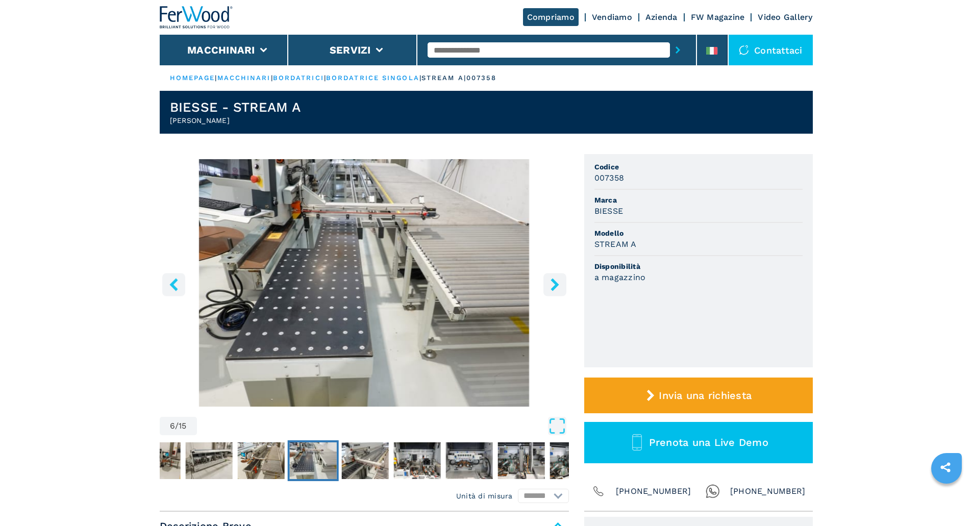
click at [560, 287] on icon "right-button" at bounding box center [555, 284] width 13 height 13
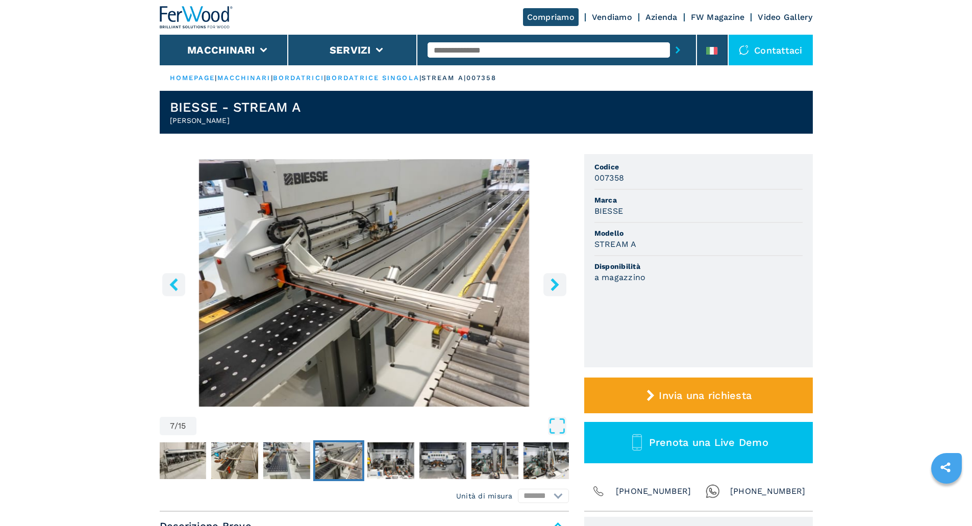
click at [560, 287] on icon "right-button" at bounding box center [555, 284] width 13 height 13
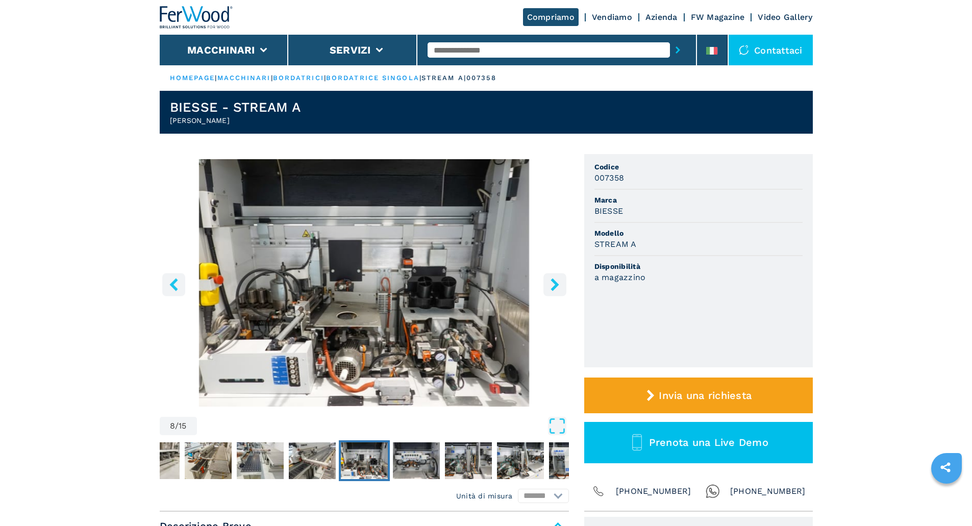
click at [560, 287] on icon "right-button" at bounding box center [555, 284] width 13 height 13
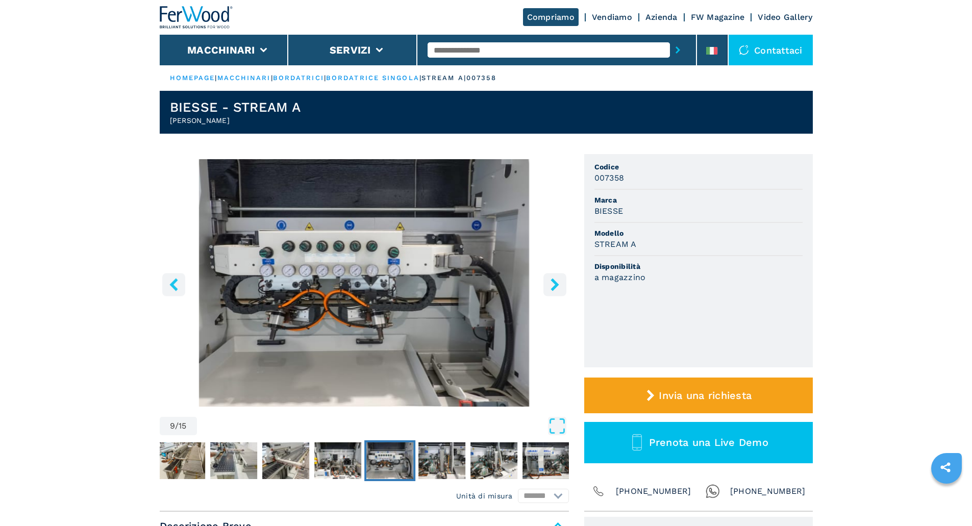
click at [560, 287] on icon "right-button" at bounding box center [555, 284] width 13 height 13
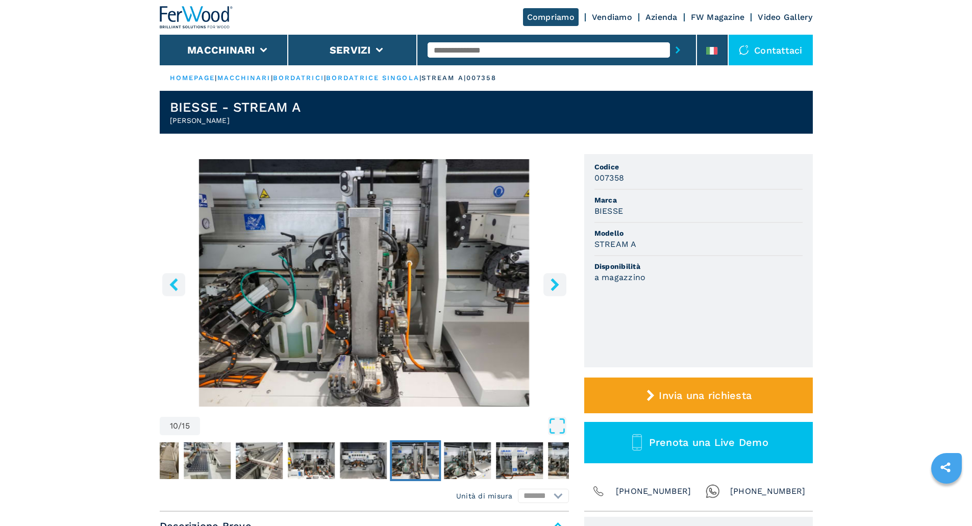
click at [556, 288] on icon "right-button" at bounding box center [555, 284] width 13 height 13
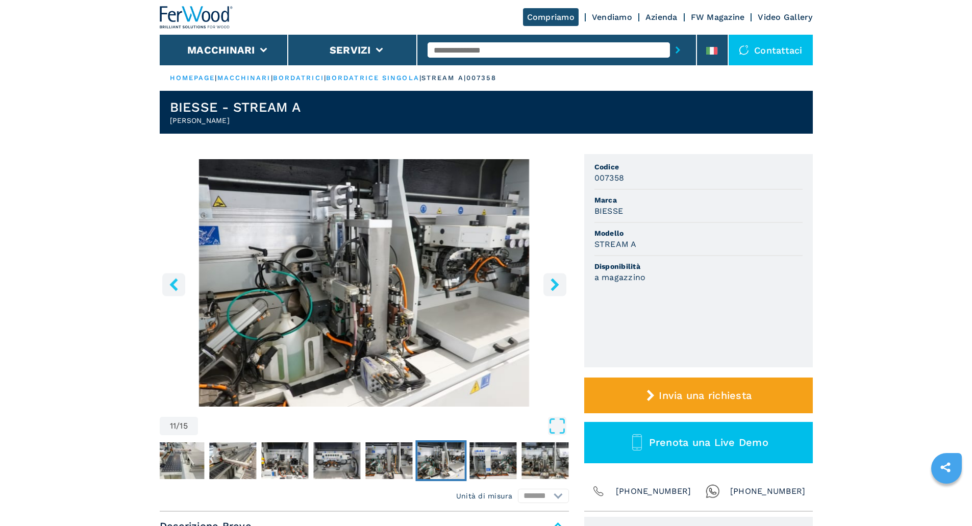
click at [556, 288] on icon "right-button" at bounding box center [555, 284] width 13 height 13
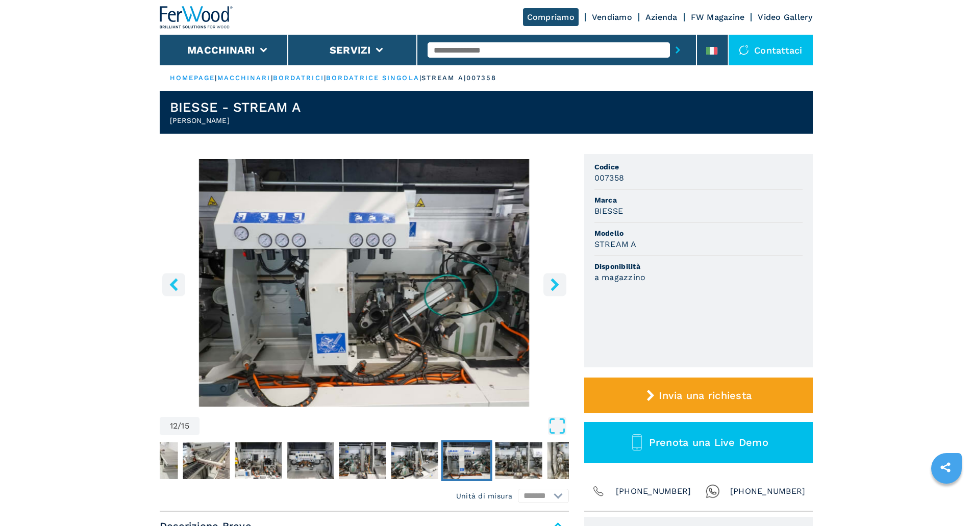
click at [556, 288] on icon "right-button" at bounding box center [555, 284] width 13 height 13
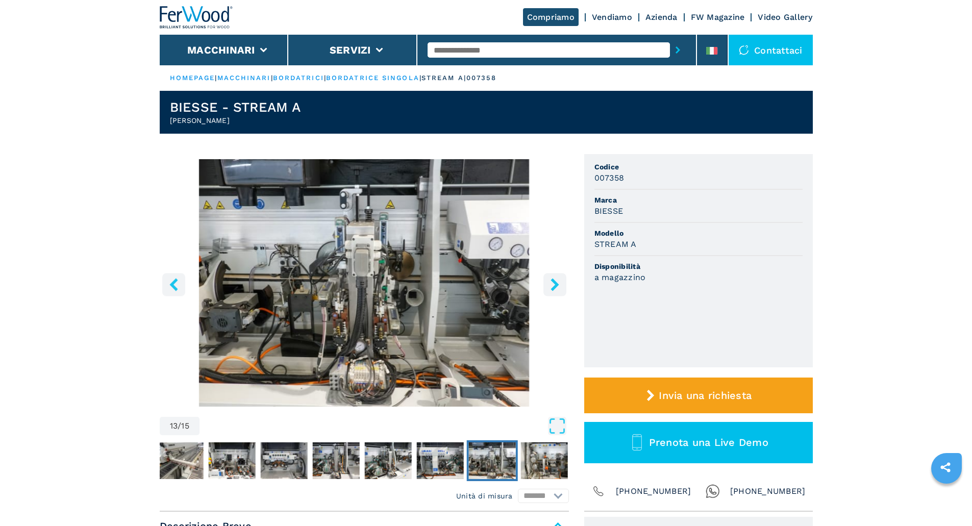
click at [553, 290] on icon "right-button" at bounding box center [555, 284] width 8 height 13
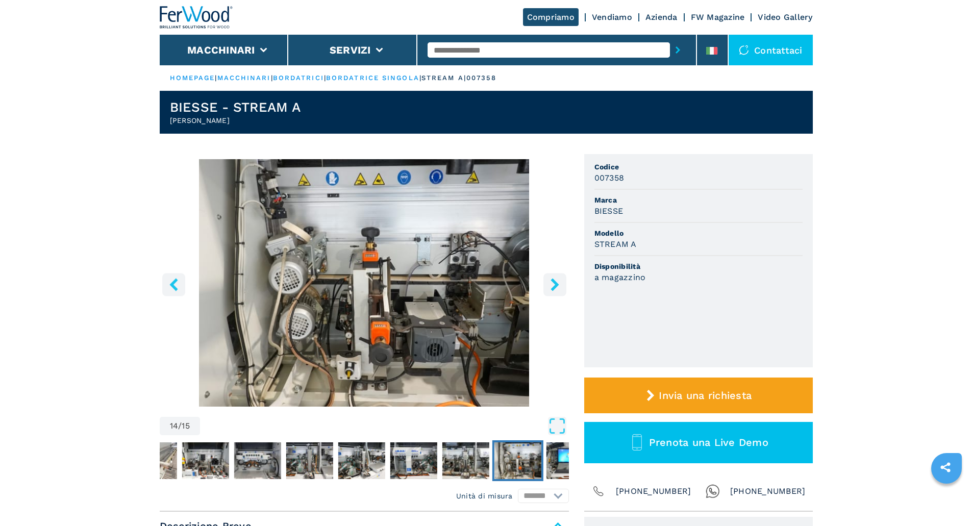
click at [556, 288] on icon "right-button" at bounding box center [555, 284] width 13 height 13
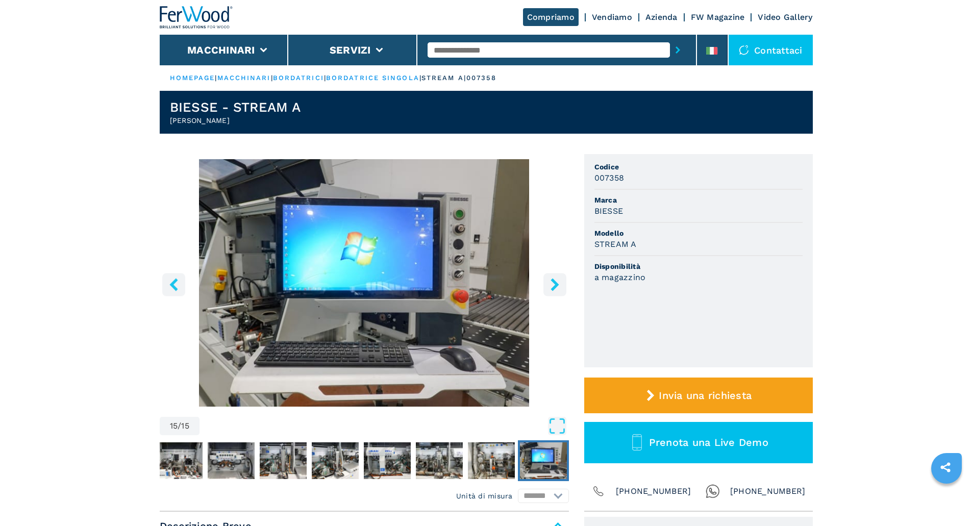
click at [556, 288] on icon "right-button" at bounding box center [555, 284] width 13 height 13
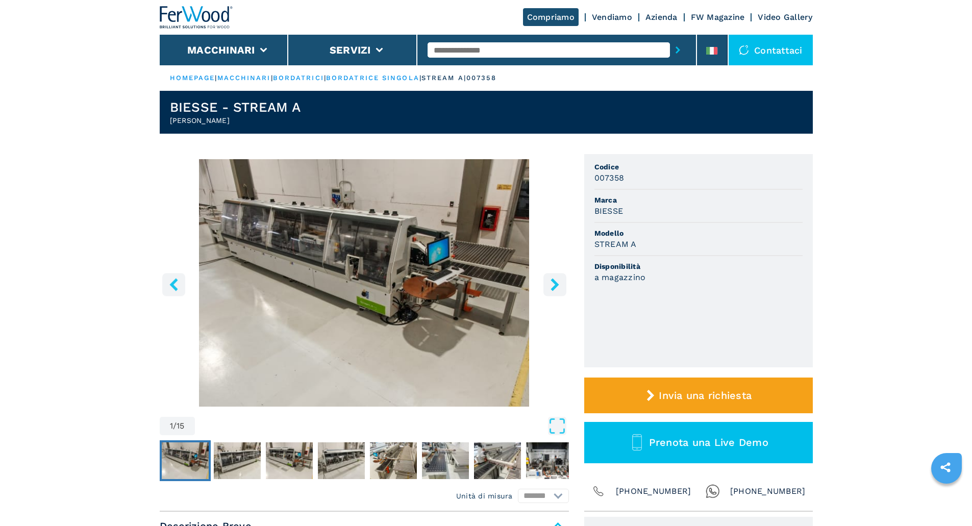
click at [556, 288] on icon "right-button" at bounding box center [555, 284] width 13 height 13
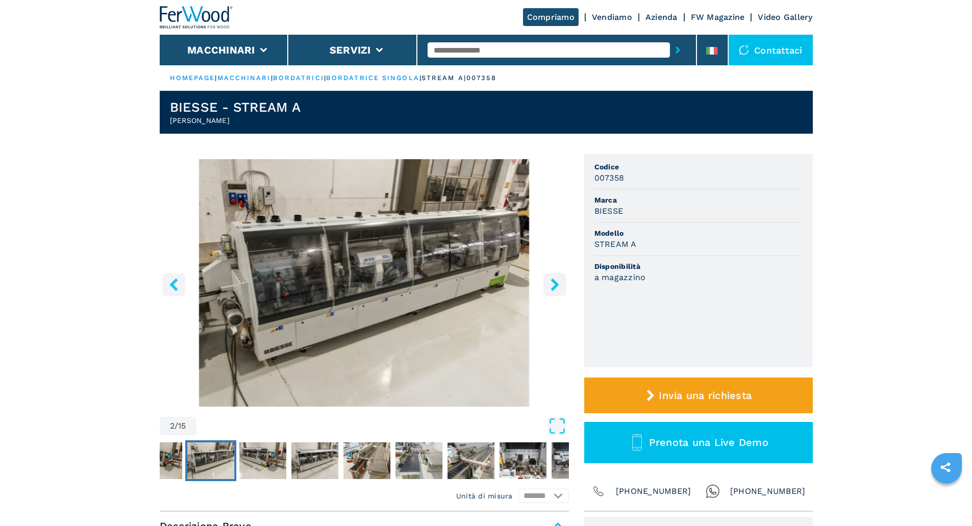
click at [557, 287] on icon "right-button" at bounding box center [555, 284] width 13 height 13
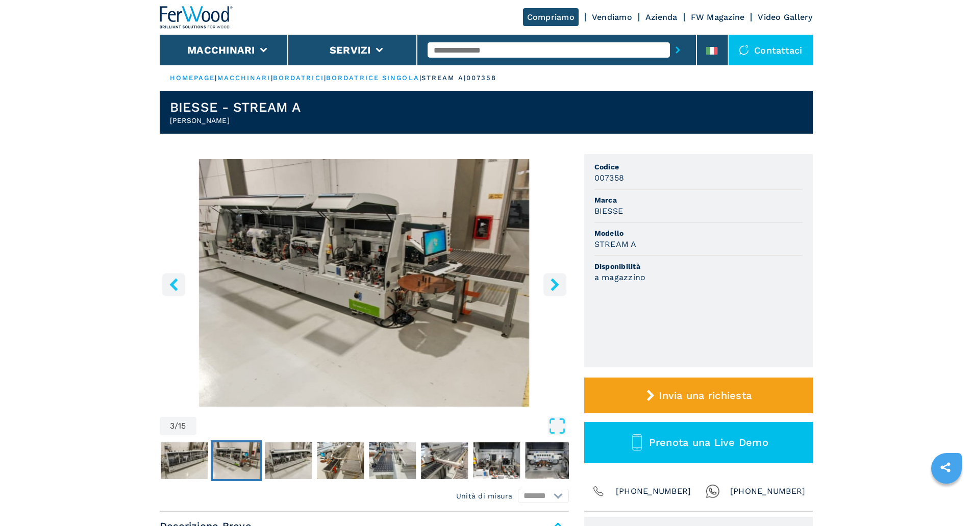
click at [553, 285] on icon "right-button" at bounding box center [555, 284] width 13 height 13
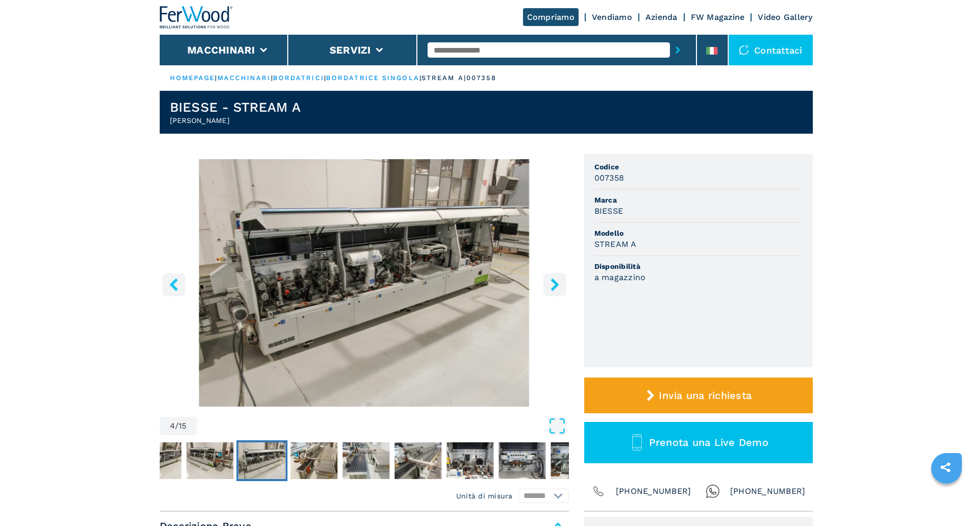
click at [553, 285] on icon "right-button" at bounding box center [555, 284] width 13 height 13
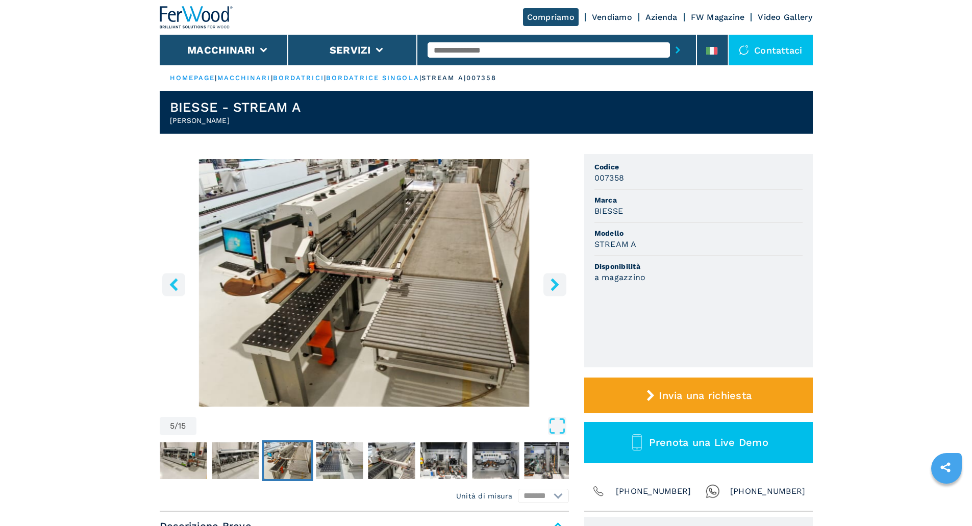
click at [553, 285] on icon "right-button" at bounding box center [555, 284] width 13 height 13
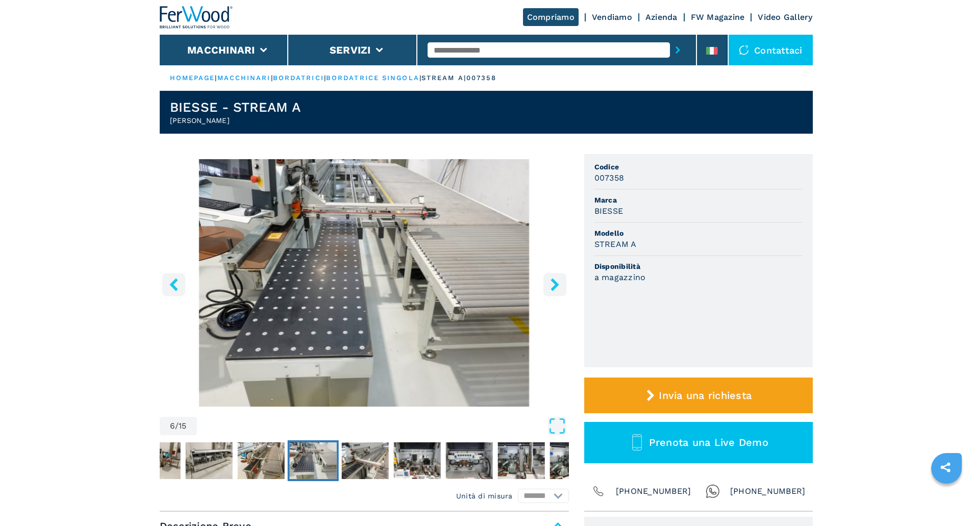
click at [553, 285] on icon "right-button" at bounding box center [555, 284] width 13 height 13
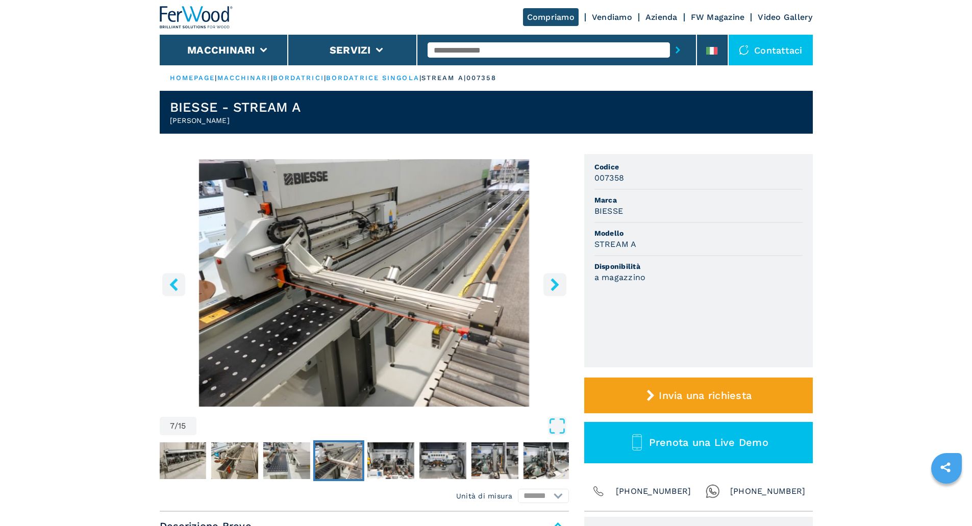
click at [553, 285] on icon "right-button" at bounding box center [555, 284] width 13 height 13
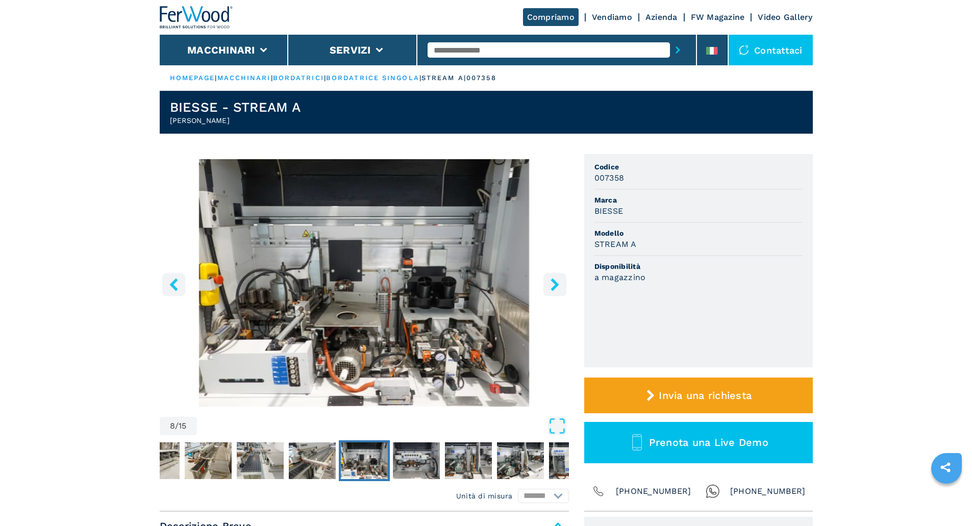
click at [554, 284] on icon "right-button" at bounding box center [555, 284] width 13 height 13
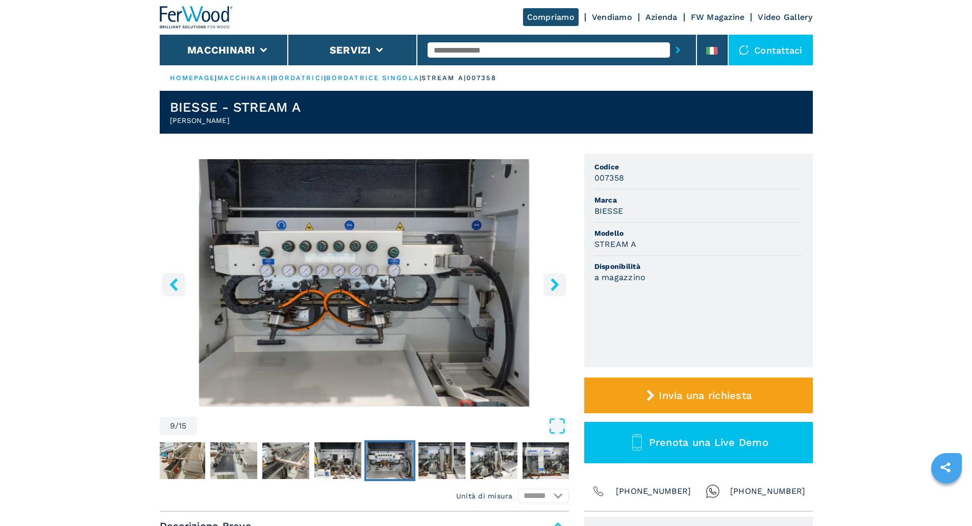
click at [176, 282] on icon "left-button" at bounding box center [173, 284] width 8 height 13
